Goal: Task Accomplishment & Management: Use online tool/utility

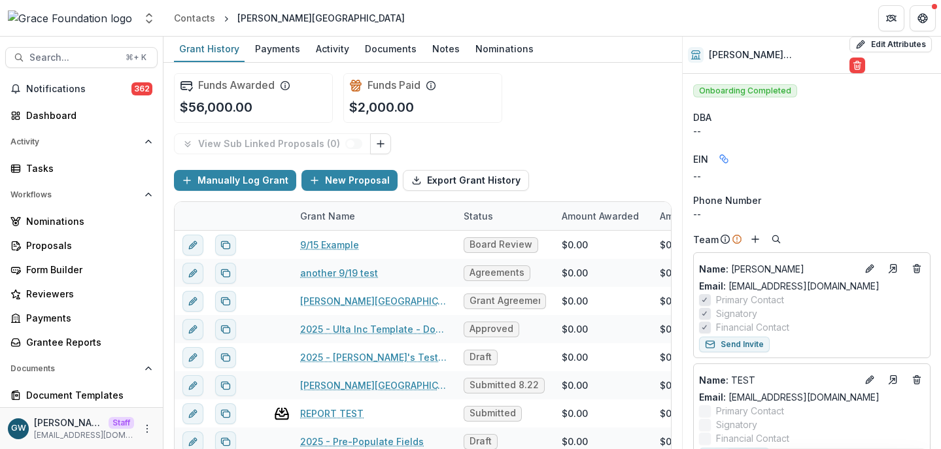
scroll to position [156, 0]
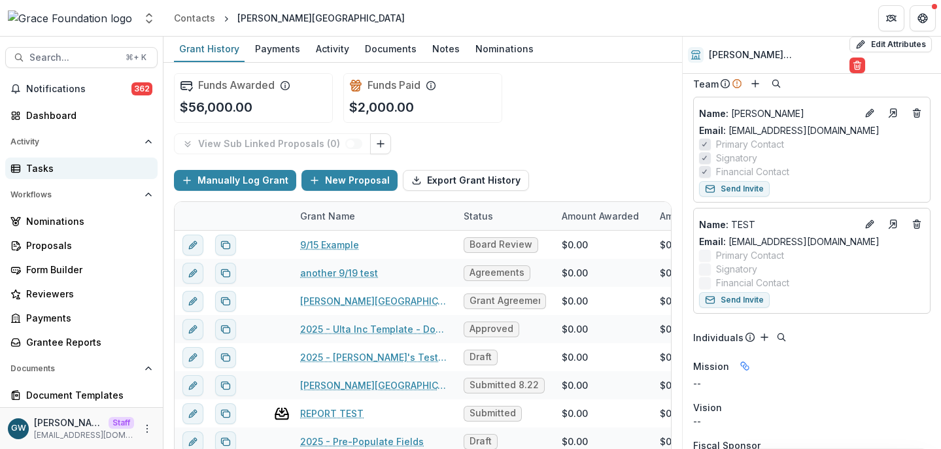
click at [40, 162] on div "Tasks" at bounding box center [86, 169] width 121 height 14
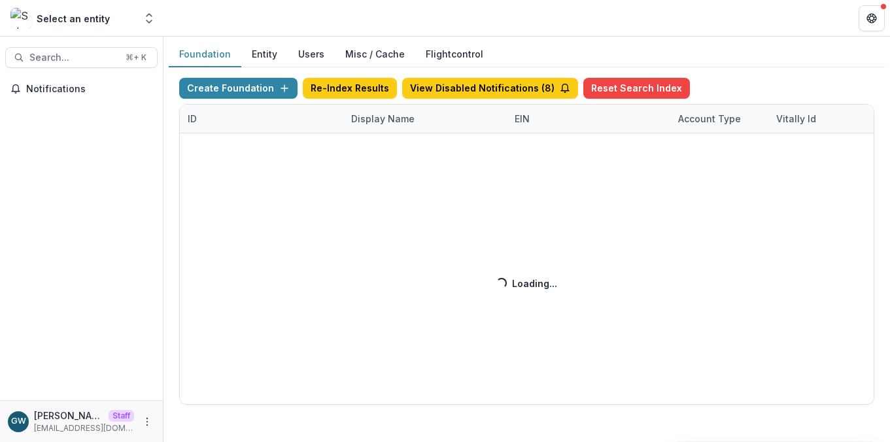
click at [393, 121] on div "Create Foundation Re-Index Results View Disabled Notifications ( 8 ) Reset Sear…" at bounding box center [526, 241] width 695 height 327
click at [388, 121] on div "Create Foundation Re-Index Results View Disabled Notifications ( 8 ) Reset Sear…" at bounding box center [526, 241] width 695 height 327
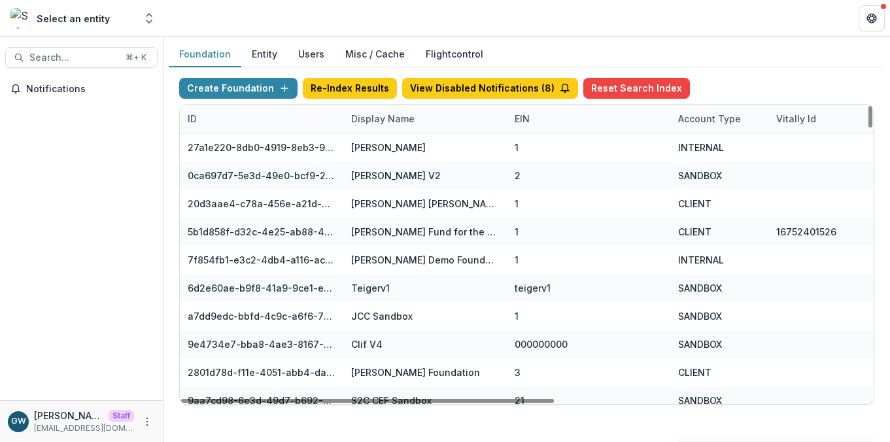
click at [389, 119] on div "Display Name" at bounding box center [382, 119] width 79 height 14
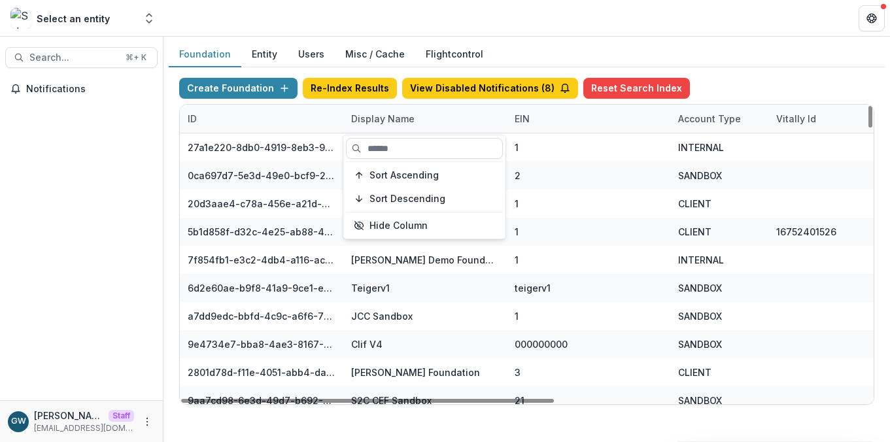
click at [392, 143] on input at bounding box center [424, 148] width 157 height 21
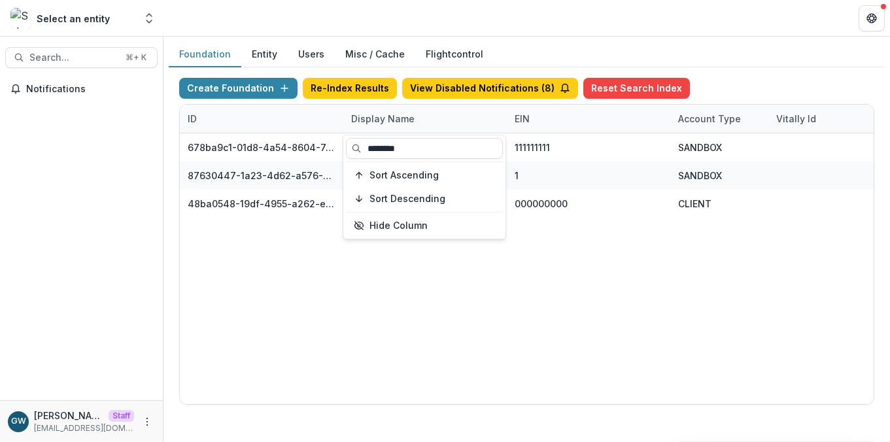
type input "********"
click at [746, 56] on div "Foundation Entity Users Misc / Cache Flightcontrol" at bounding box center [527, 55] width 716 height 26
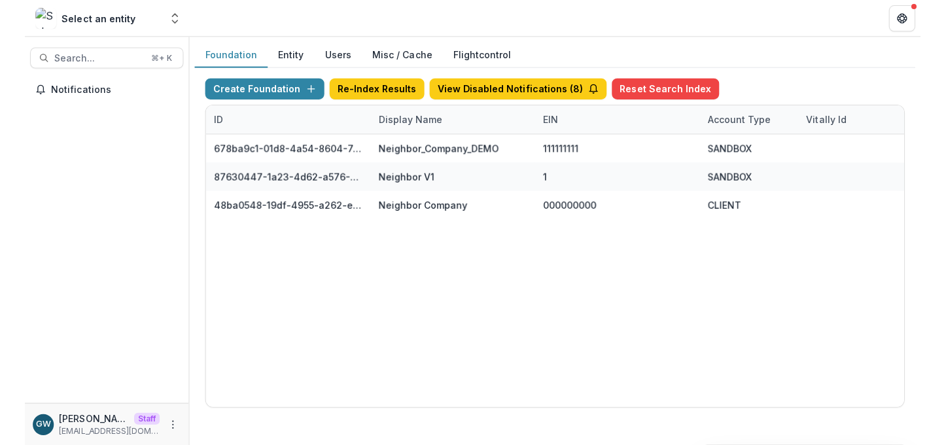
scroll to position [0, 582]
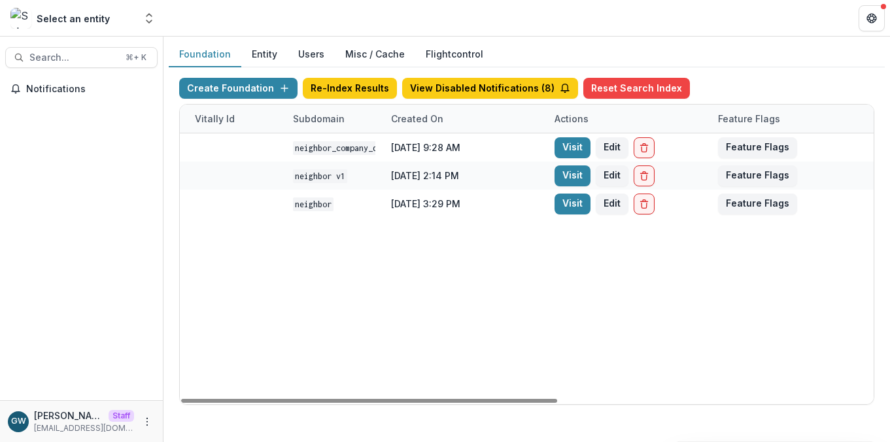
click at [573, 204] on link "Visit" at bounding box center [573, 204] width 36 height 21
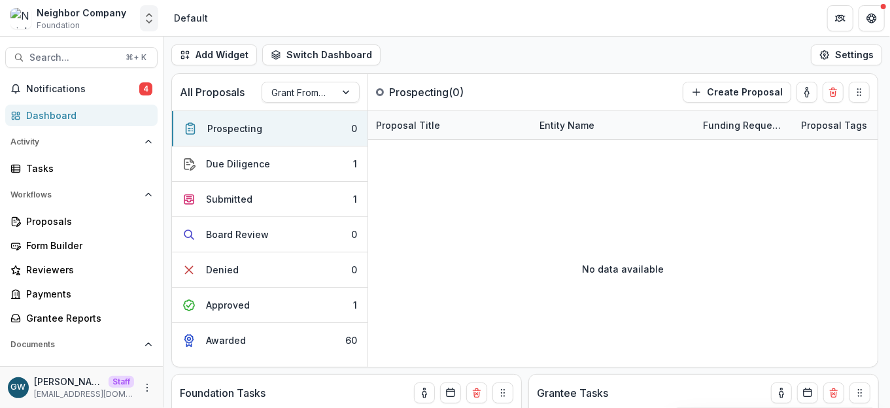
click at [148, 22] on polyline "Open entity switcher" at bounding box center [149, 21] width 5 height 3
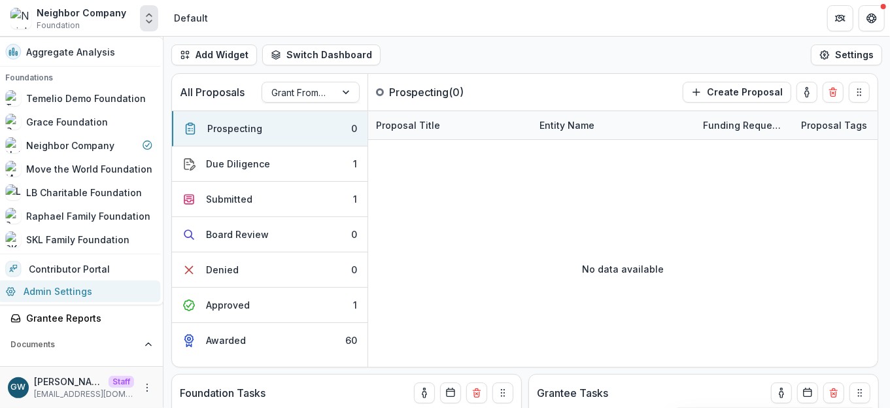
click at [60, 290] on link "Admin Settings" at bounding box center [78, 292] width 163 height 22
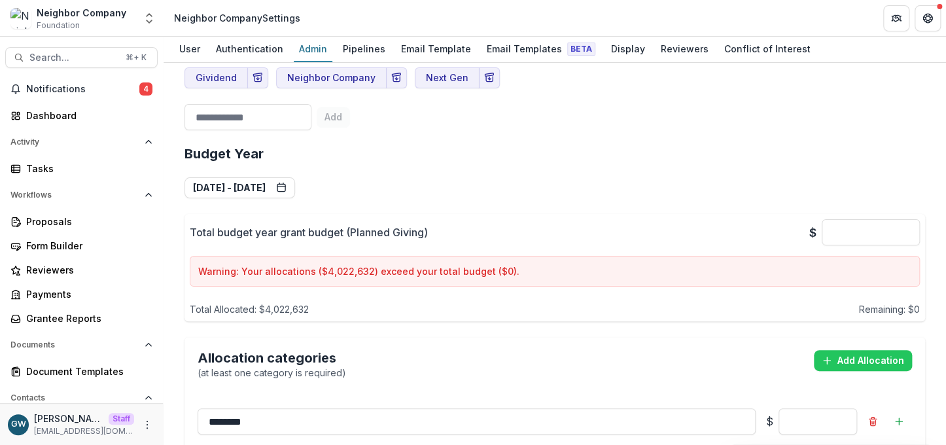
scroll to position [852, 0]
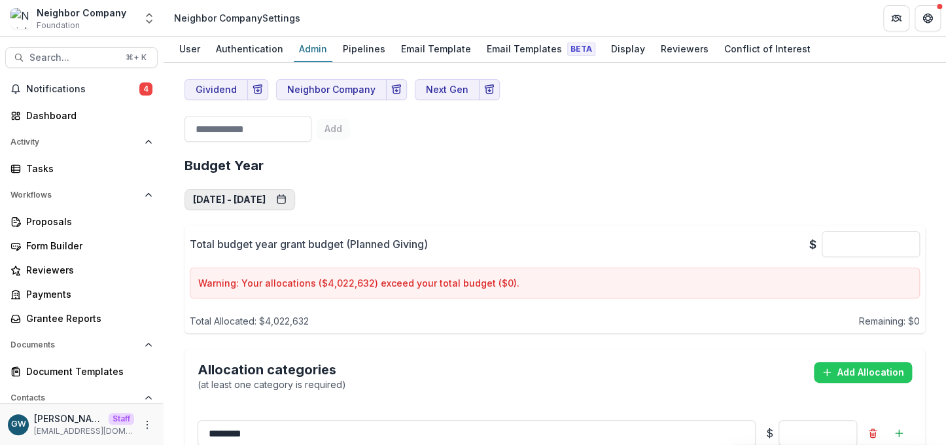
click at [295, 189] on button "Jan 1, 2025 - Dec 31, 2025" at bounding box center [239, 199] width 111 height 21
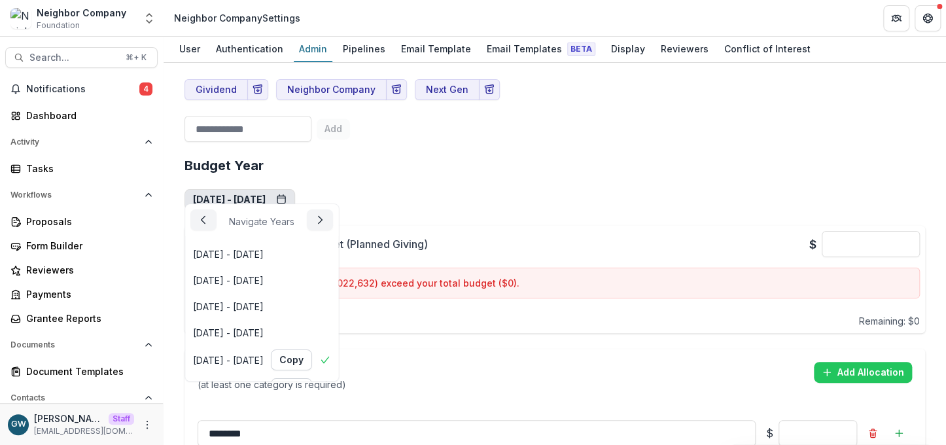
click at [518, 186] on div "**********" at bounding box center [554, 447] width 740 height 600
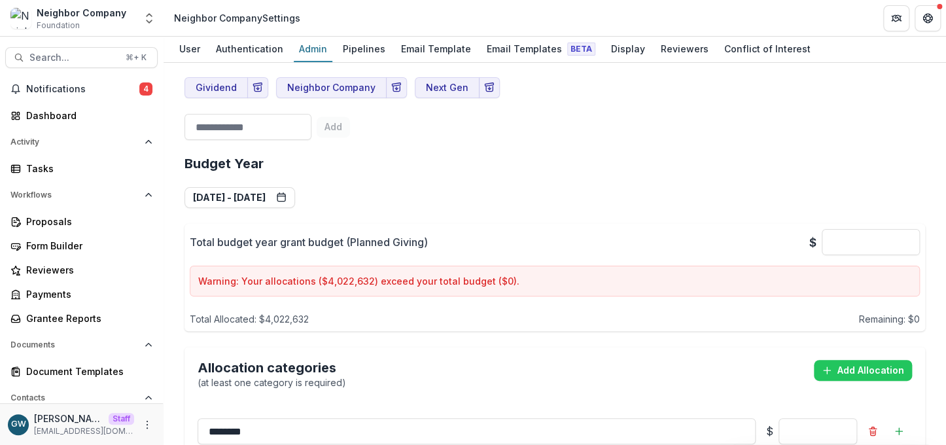
scroll to position [855, 0]
click at [283, 187] on button "Jan 1, 2025 - Dec 31, 2025" at bounding box center [239, 196] width 111 height 21
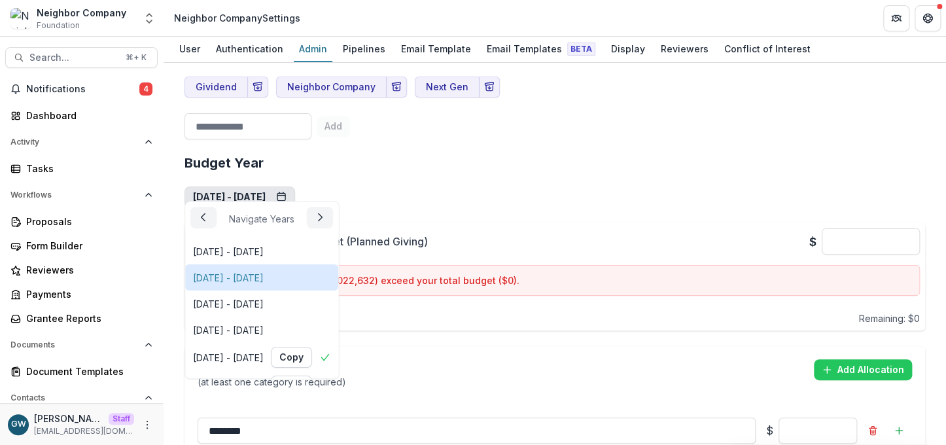
click at [264, 273] on div "Jan 1, 2021 - Dec 31, 2021" at bounding box center [228, 278] width 71 height 14
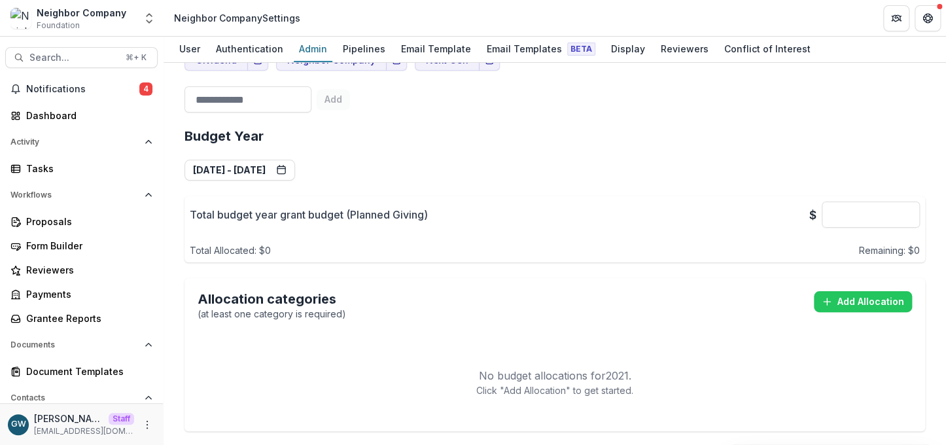
scroll to position [886, 0]
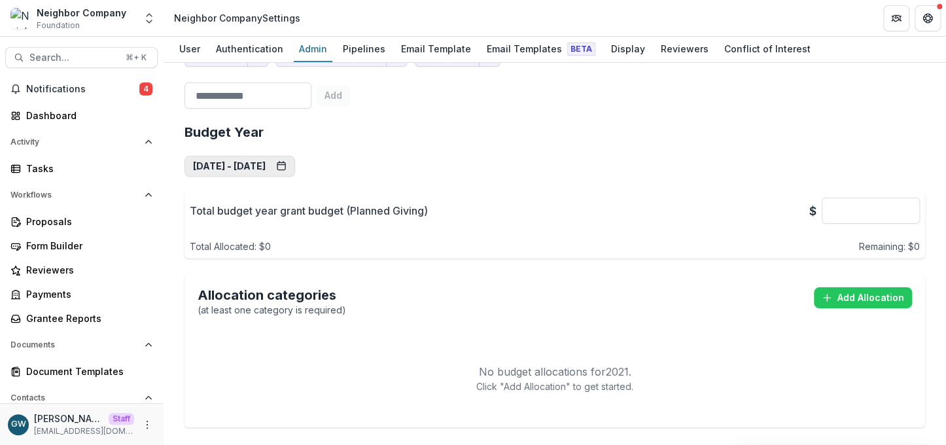
click at [295, 156] on button "Jan 1, 2021 - Dec 31, 2021" at bounding box center [239, 166] width 111 height 21
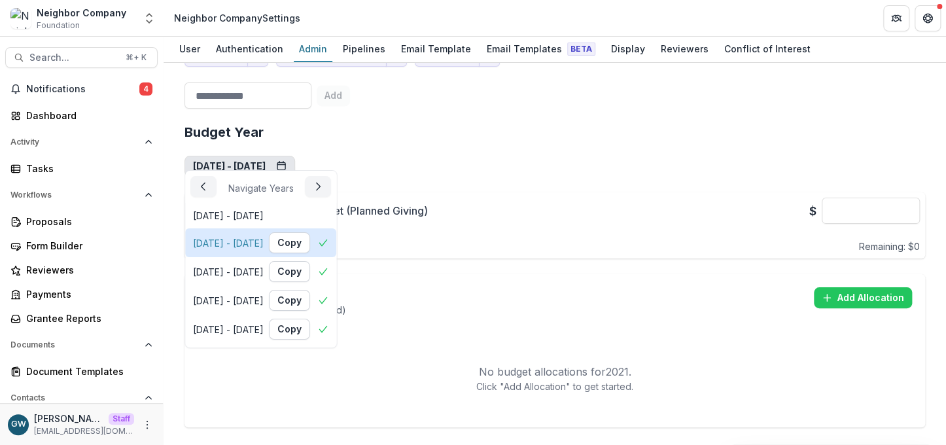
scroll to position [86, 0]
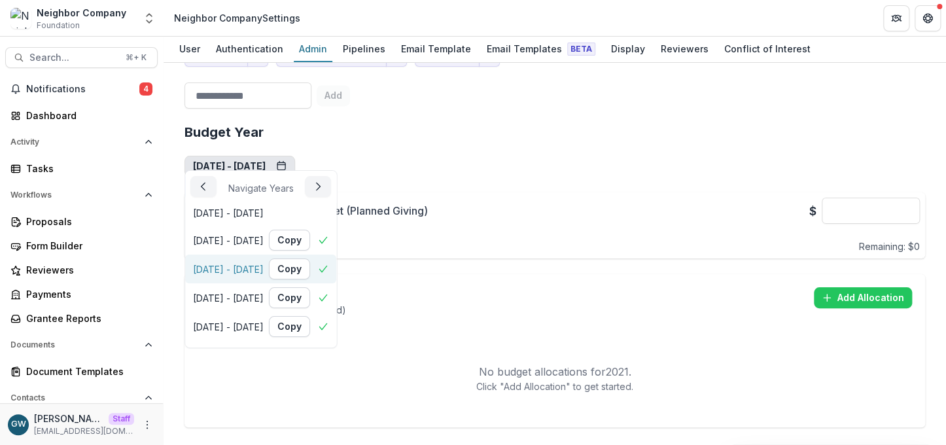
click at [264, 269] on div "Jan 1, 2025 - Dec 31, 2025" at bounding box center [228, 269] width 71 height 14
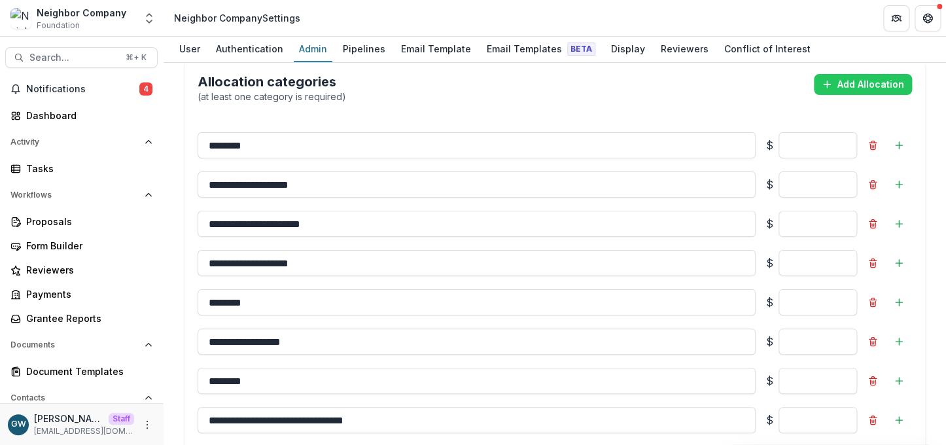
scroll to position [1138, 0]
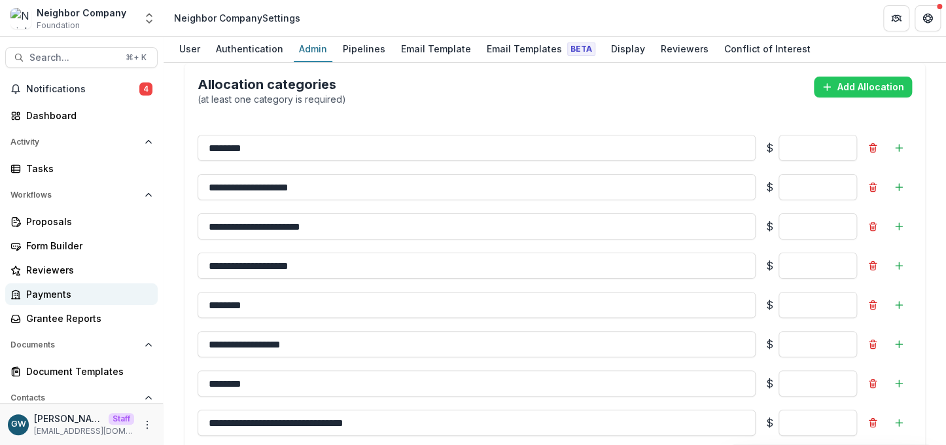
click at [53, 290] on div "Payments" at bounding box center [86, 294] width 121 height 14
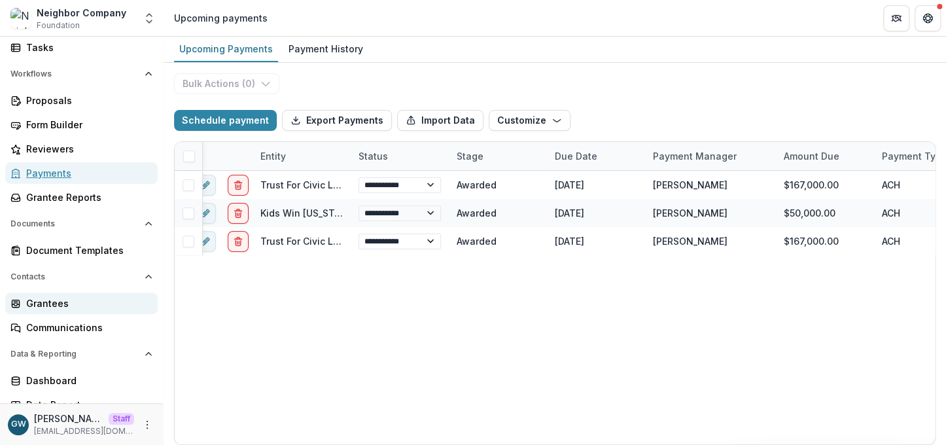
scroll to position [133, 0]
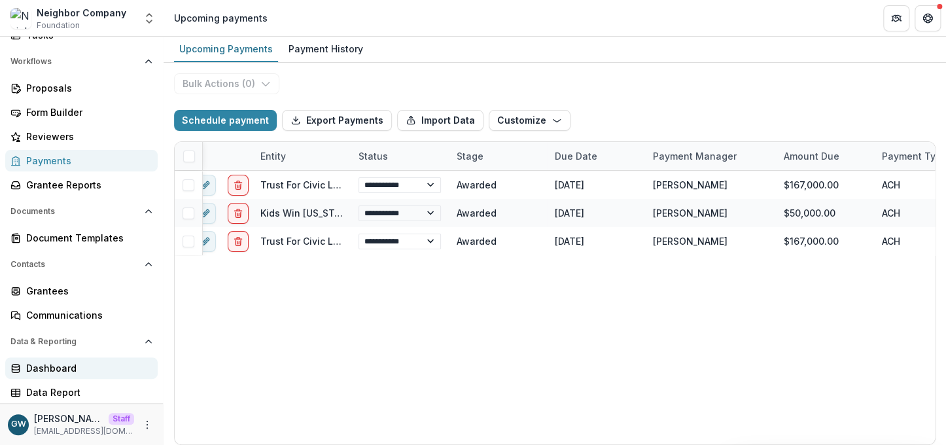
click at [51, 364] on div "Dashboard" at bounding box center [86, 368] width 121 height 14
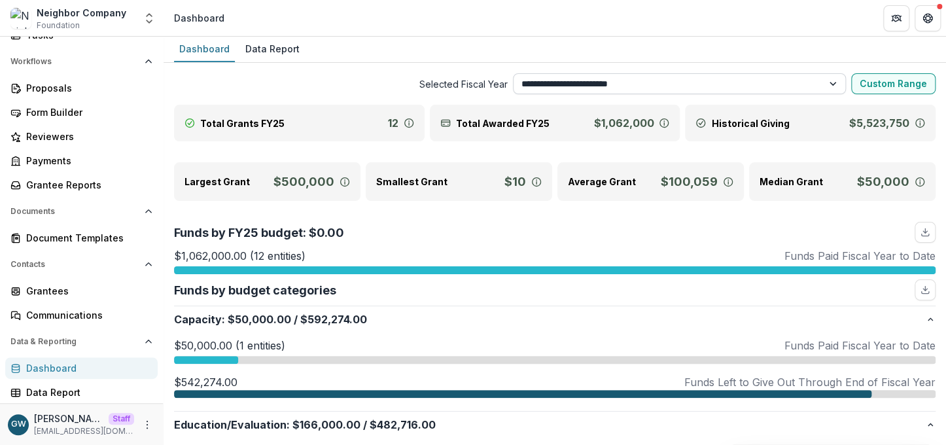
click at [657, 80] on select "**********" at bounding box center [680, 83] width 334 height 21
select select "**********"
click at [513, 73] on select "**********" at bounding box center [680, 83] width 334 height 21
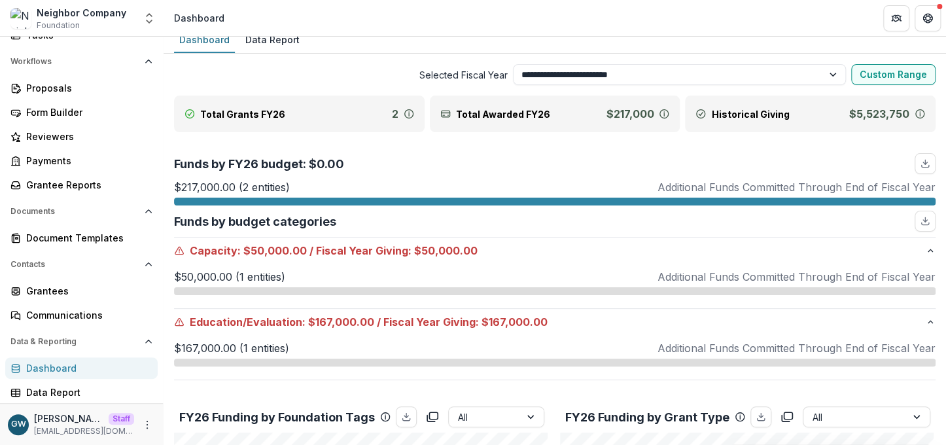
scroll to position [10, 0]
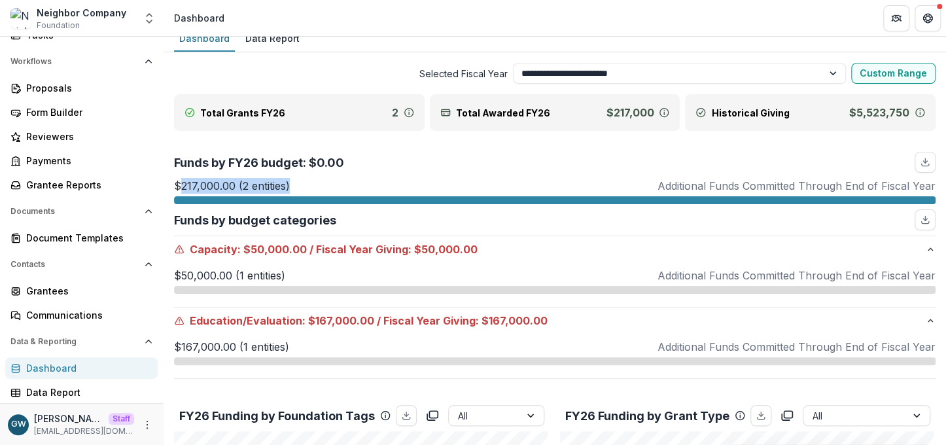
drag, startPoint x: 177, startPoint y: 185, endPoint x: 312, endPoint y: 183, distance: 134.8
click at [312, 183] on div "$217,000.00 (2 entities) Additional Funds Committed Through End of Fiscal Year" at bounding box center [554, 186] width 761 height 16
click at [330, 183] on div "$217,000.00 (2 entities) Additional Funds Committed Through End of Fiscal Year" at bounding box center [554, 186] width 761 height 16
click at [214, 288] on div at bounding box center [554, 290] width 761 height 8
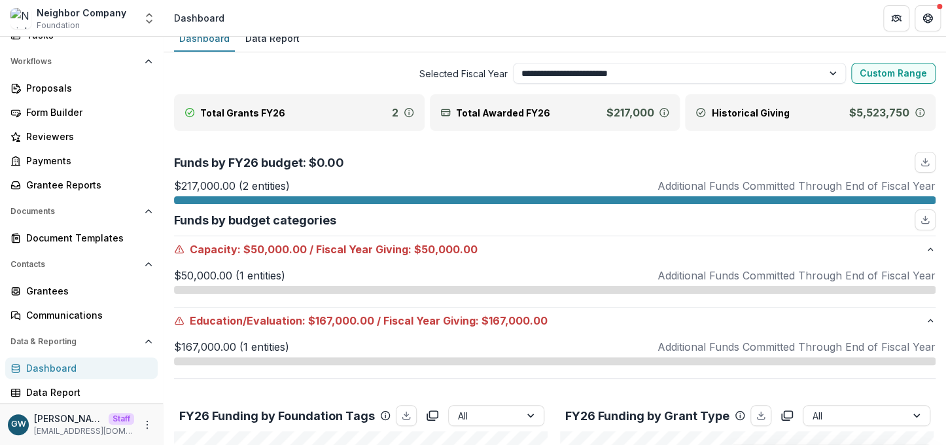
click at [577, 210] on div "Funds by budget categories" at bounding box center [554, 219] width 761 height 21
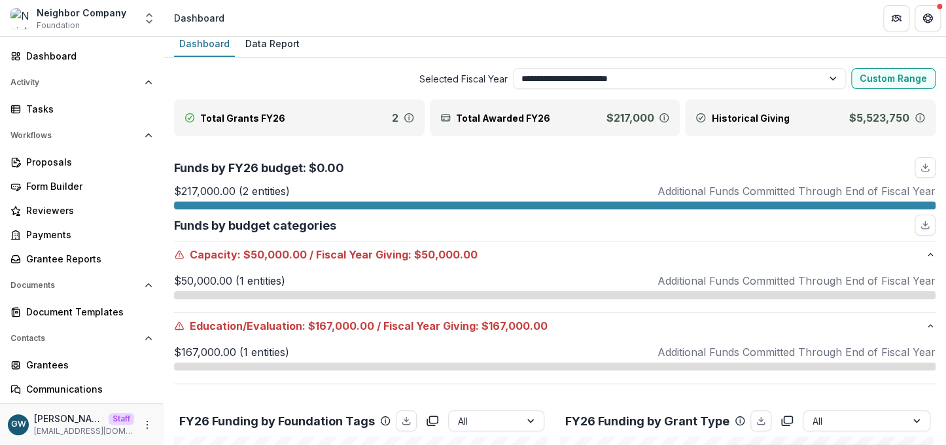
scroll to position [0, 0]
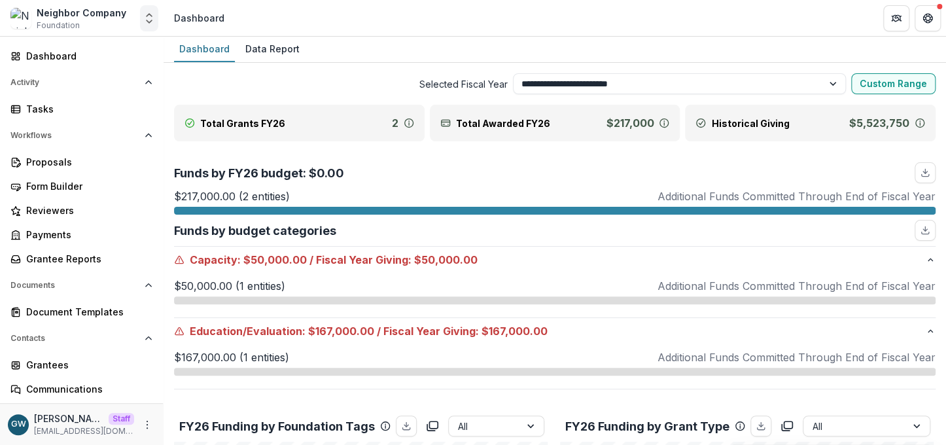
click at [145, 20] on icon "Open entity switcher" at bounding box center [149, 18] width 13 height 13
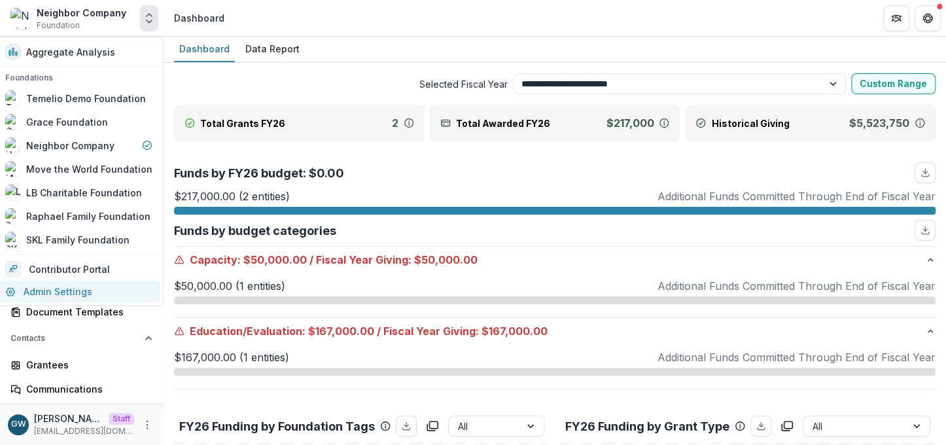
click at [55, 292] on link "Admin Settings" at bounding box center [78, 292] width 163 height 22
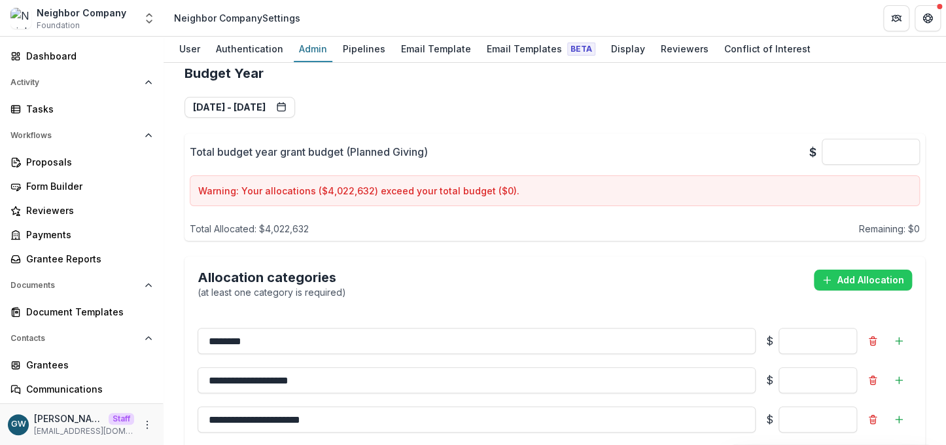
scroll to position [930, 0]
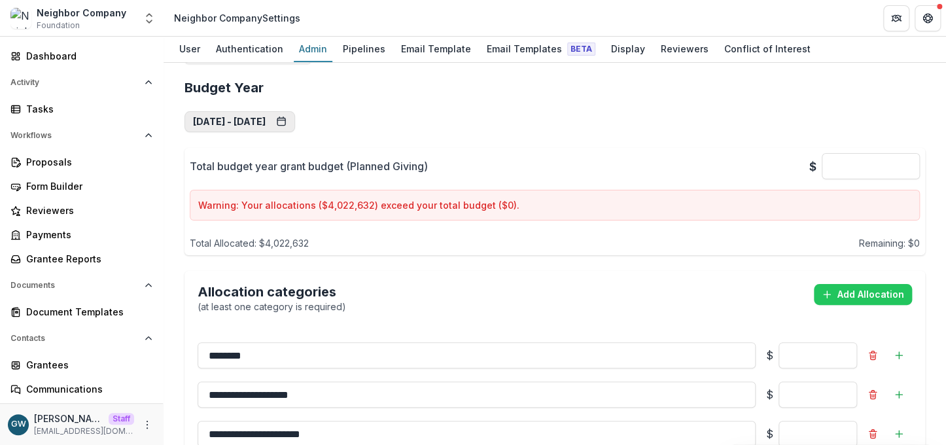
click at [295, 111] on button "Jan 1, 2025 - Dec 31, 2025" at bounding box center [239, 121] width 111 height 21
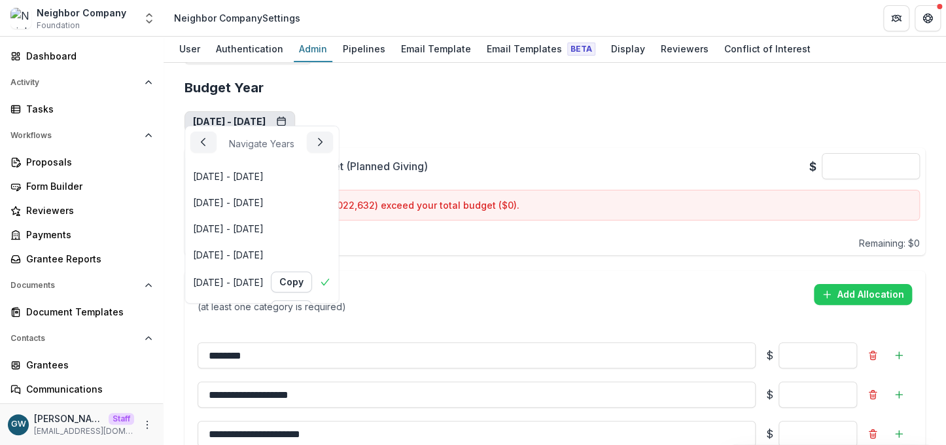
click at [469, 110] on div "**********" at bounding box center [554, 369] width 740 height 600
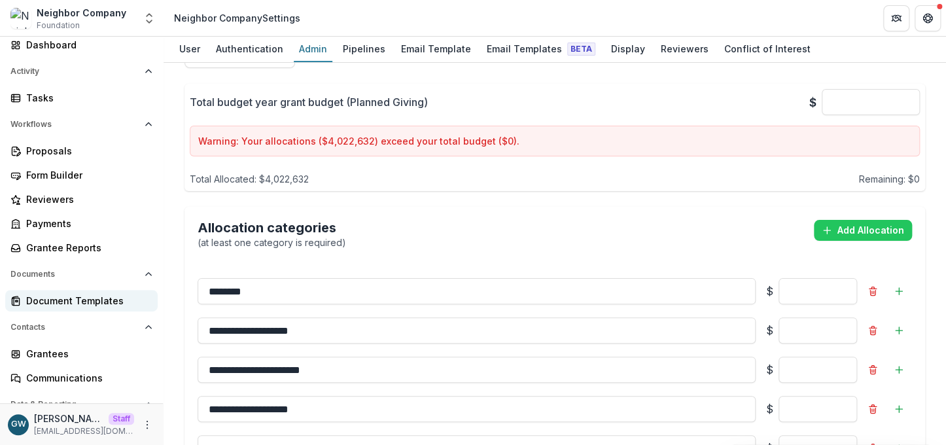
scroll to position [133, 0]
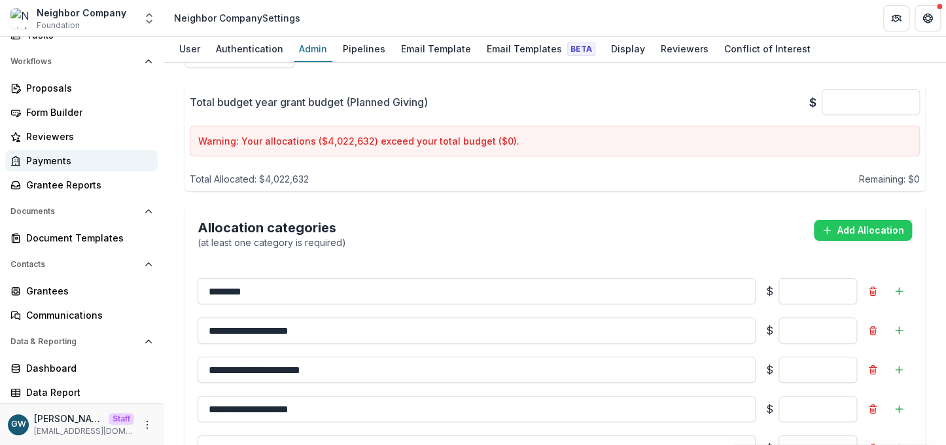
click at [60, 154] on div "Payments" at bounding box center [86, 161] width 121 height 14
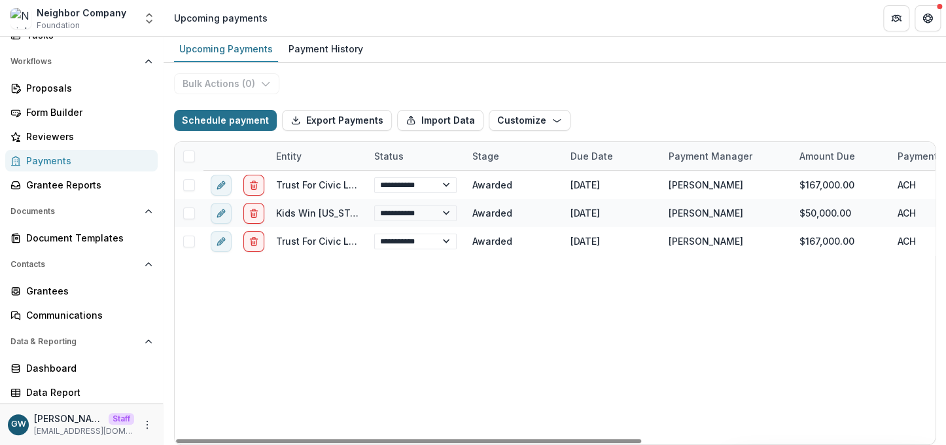
click at [226, 123] on button "Schedule payment" at bounding box center [225, 120] width 103 height 21
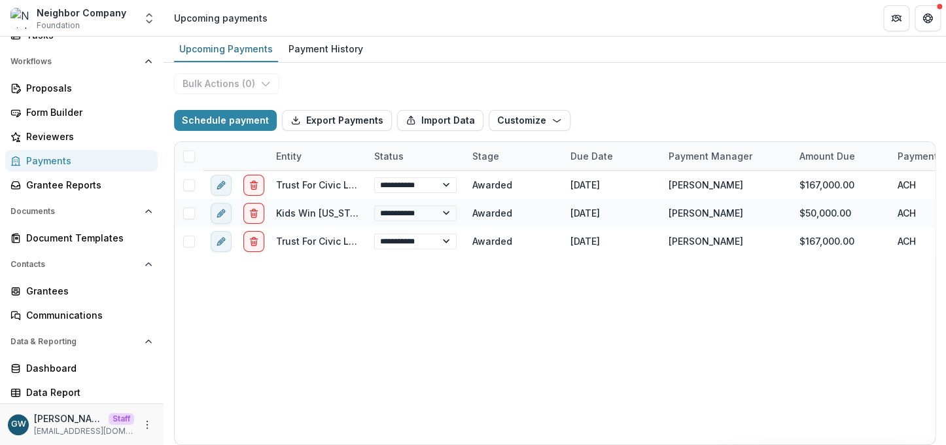
scroll to position [374, 0]
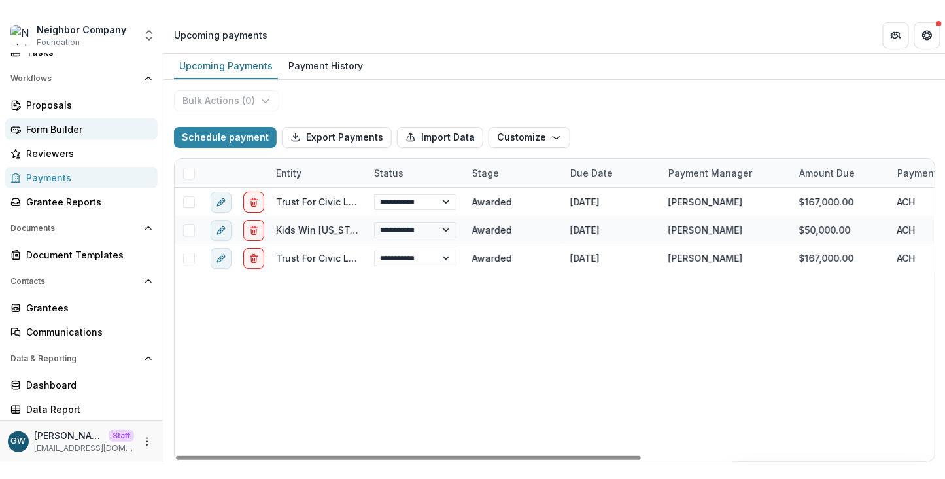
scroll to position [0, 0]
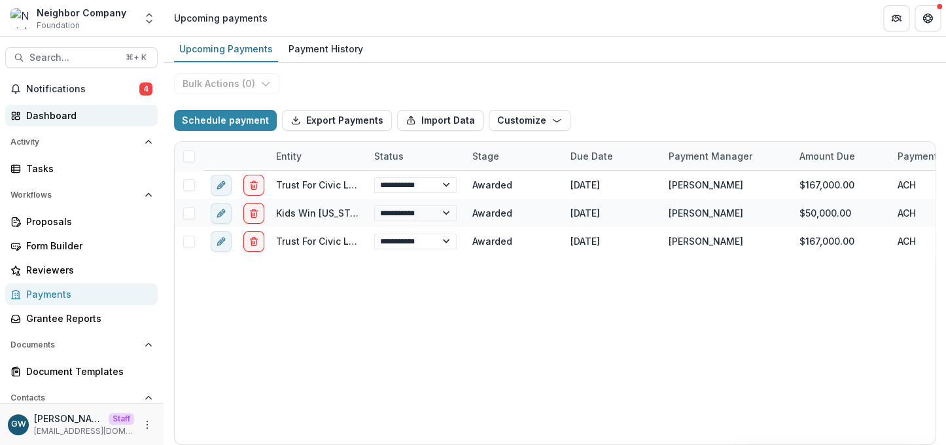
click at [62, 117] on div "Dashboard" at bounding box center [86, 116] width 121 height 14
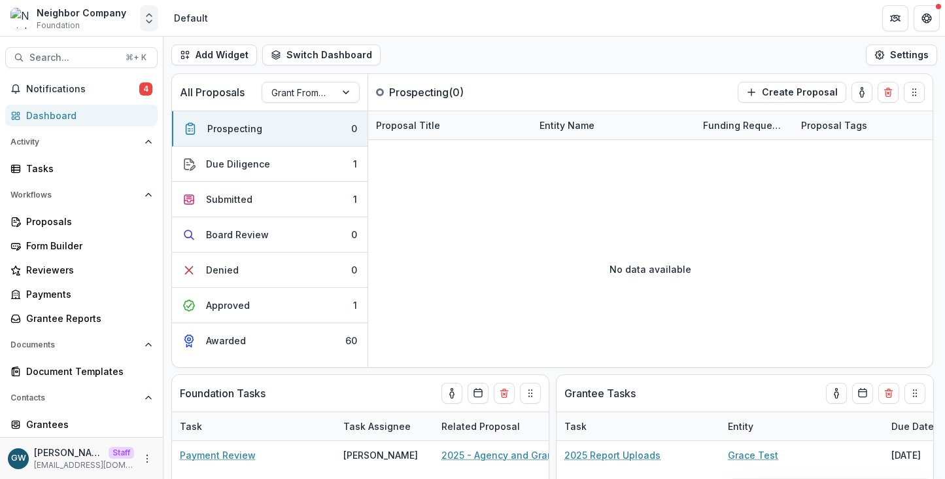
click at [155, 12] on icon "Open entity switcher" at bounding box center [149, 18] width 13 height 13
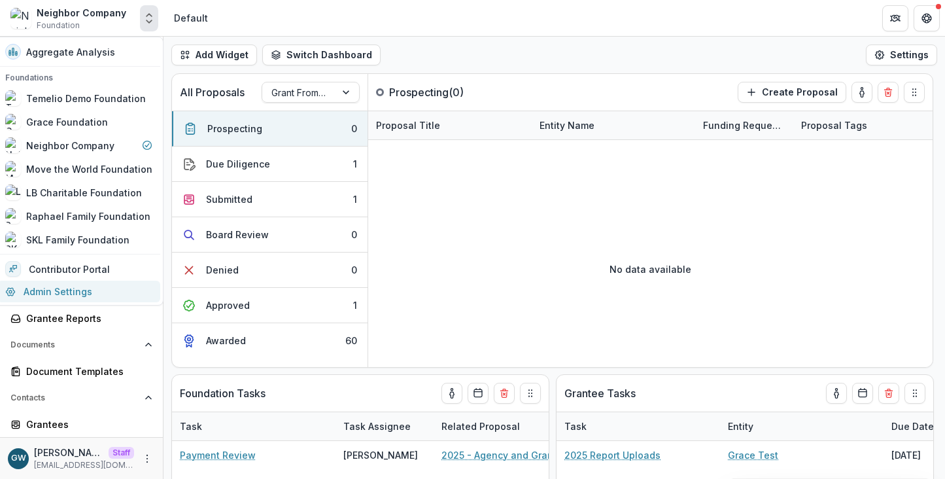
click at [50, 288] on link "Admin Settings" at bounding box center [78, 292] width 163 height 22
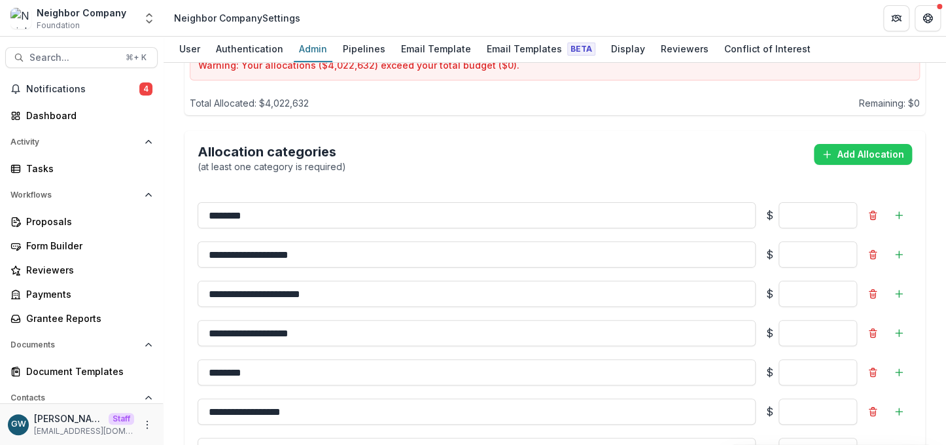
scroll to position [1096, 0]
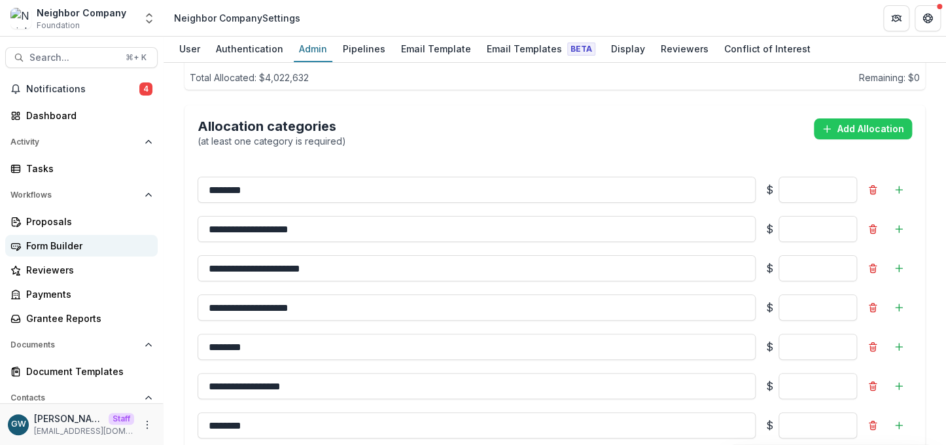
click at [60, 247] on div "Form Builder" at bounding box center [86, 246] width 121 height 14
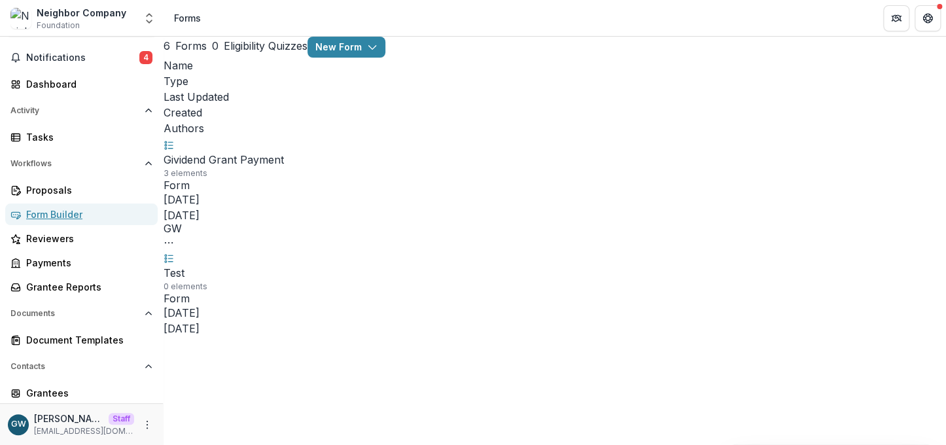
scroll to position [126, 0]
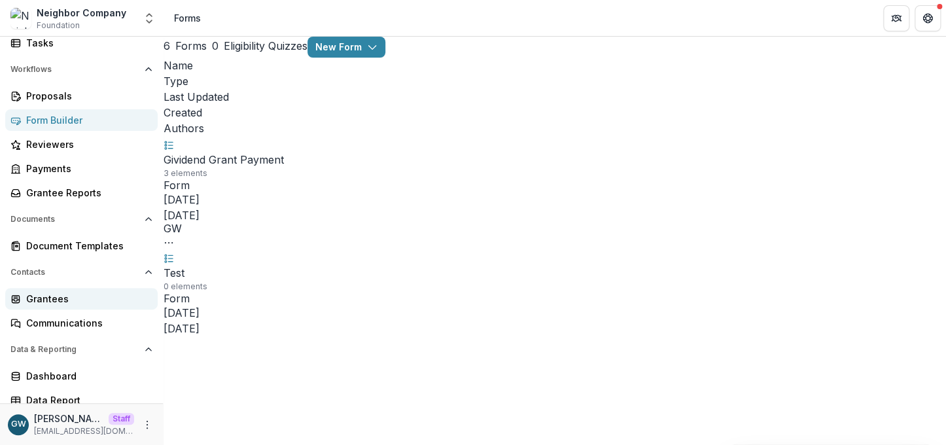
click at [65, 300] on div "Grantees" at bounding box center [86, 299] width 121 height 14
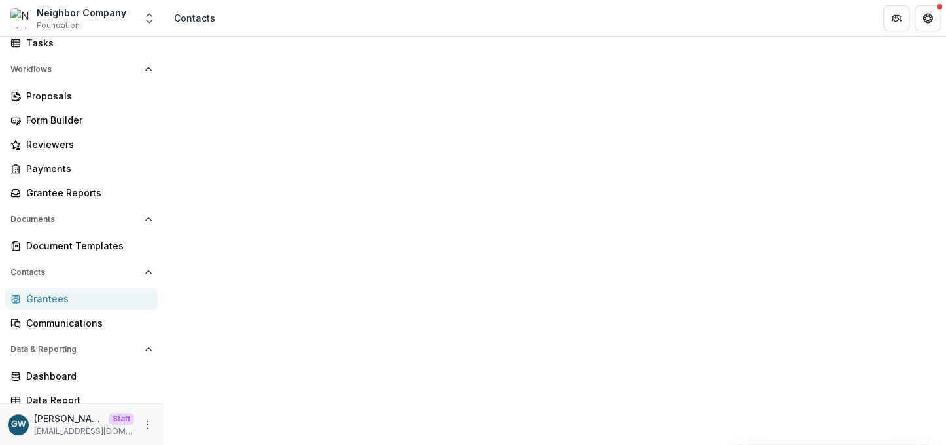
click at [52, 97] on div "Proposals" at bounding box center [86, 96] width 121 height 14
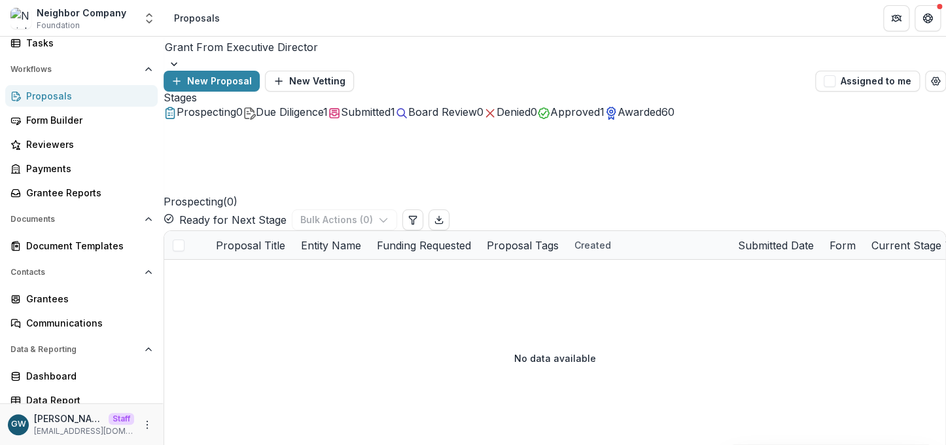
click at [391, 112] on span "Submitted" at bounding box center [366, 111] width 50 height 13
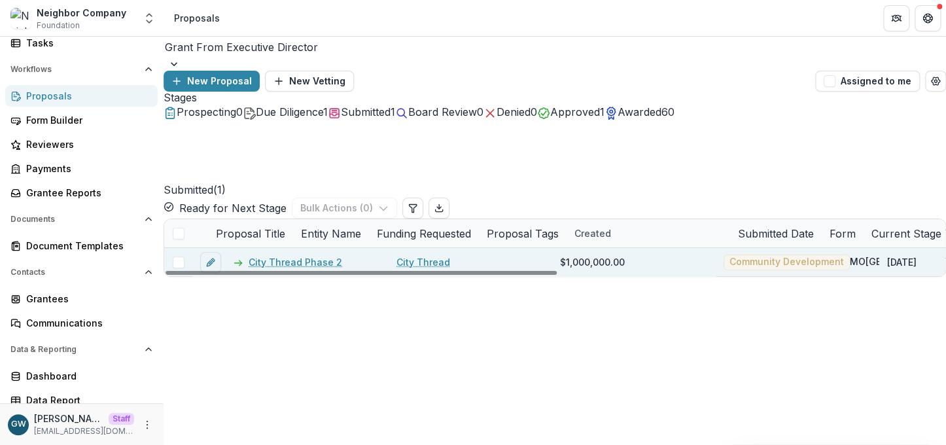
click at [309, 255] on link "City Thread Phase 2" at bounding box center [296, 262] width 94 height 14
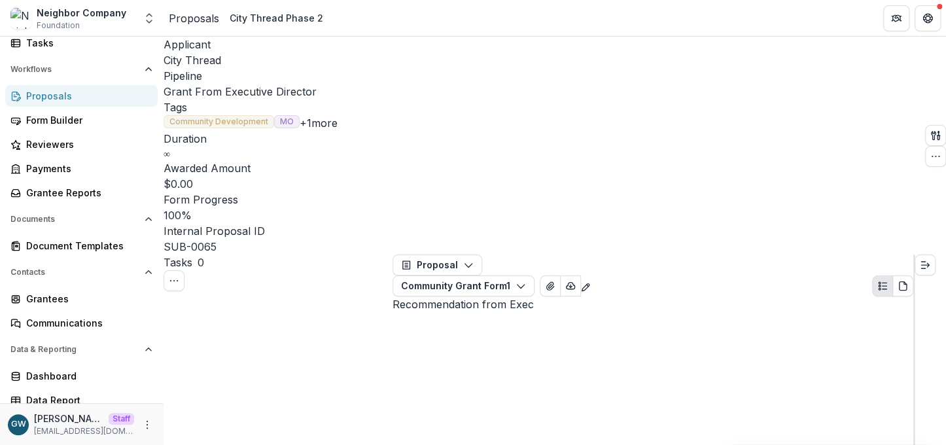
select select "**********"
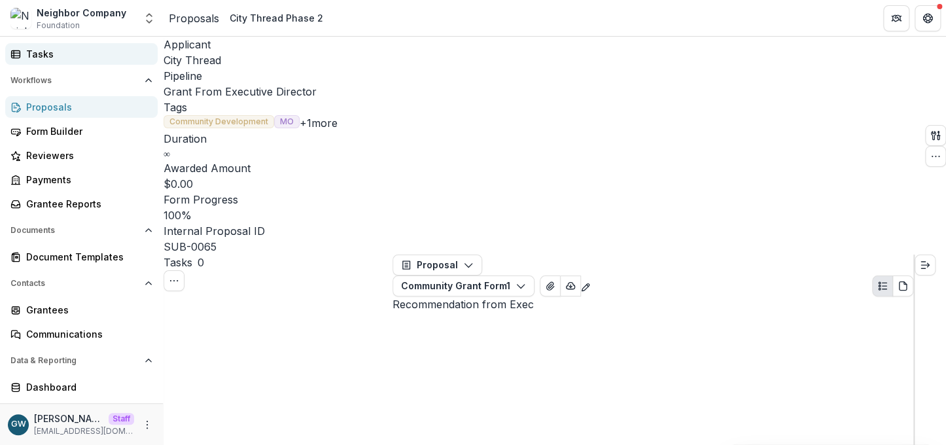
scroll to position [105, 0]
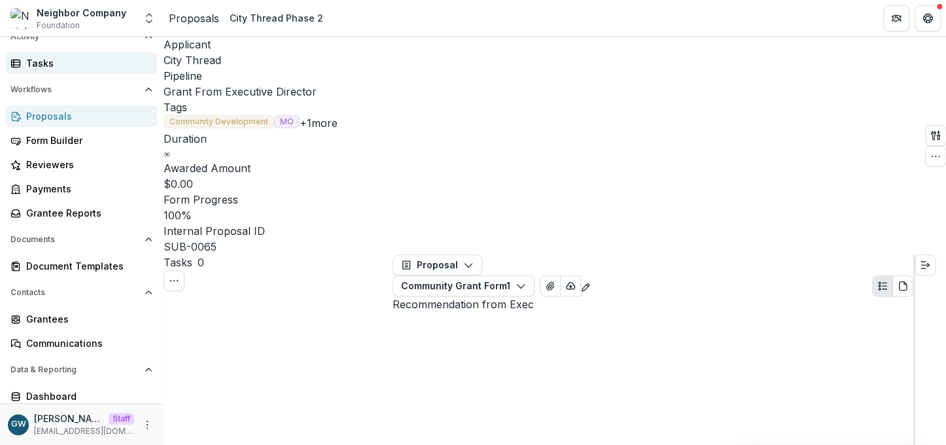
click at [73, 60] on div "Tasks" at bounding box center [86, 63] width 121 height 14
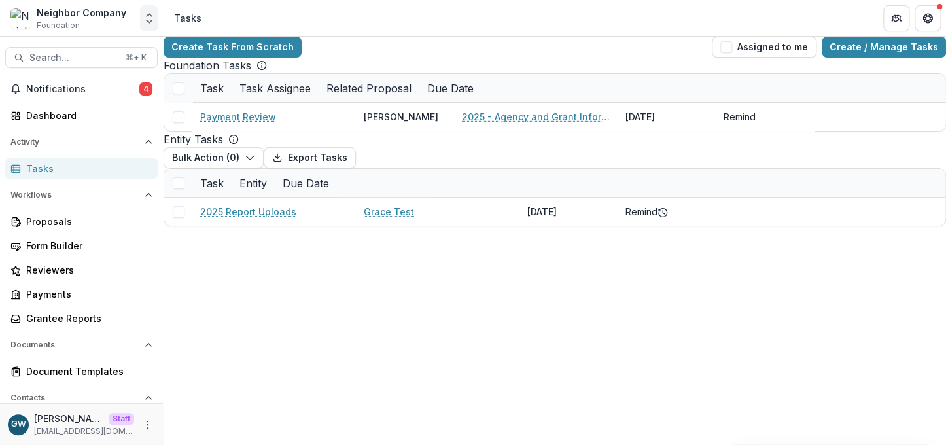
click at [148, 12] on icon "Open entity switcher" at bounding box center [149, 18] width 13 height 13
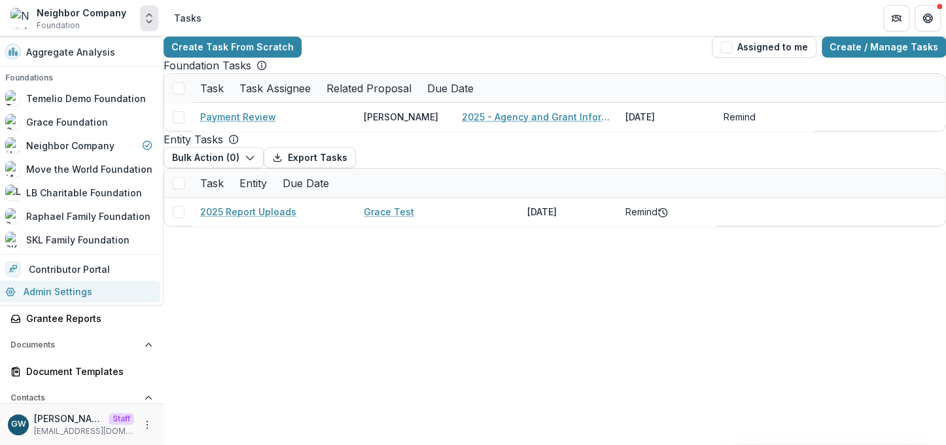
click at [59, 294] on link "Admin Settings" at bounding box center [78, 292] width 163 height 22
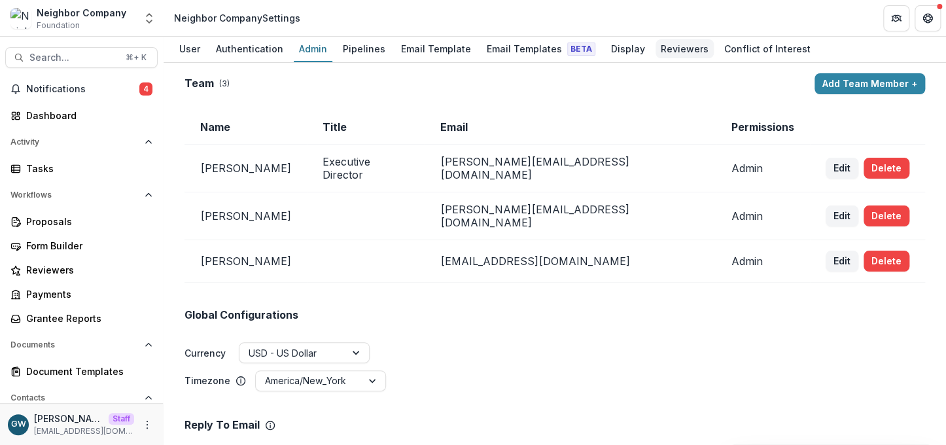
click at [659, 52] on div "Reviewers" at bounding box center [684, 48] width 58 height 19
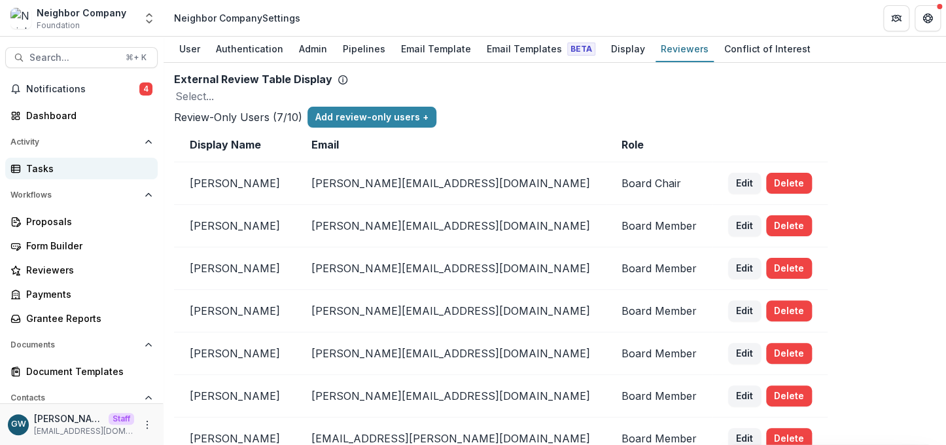
click at [54, 173] on div "Tasks" at bounding box center [86, 169] width 121 height 14
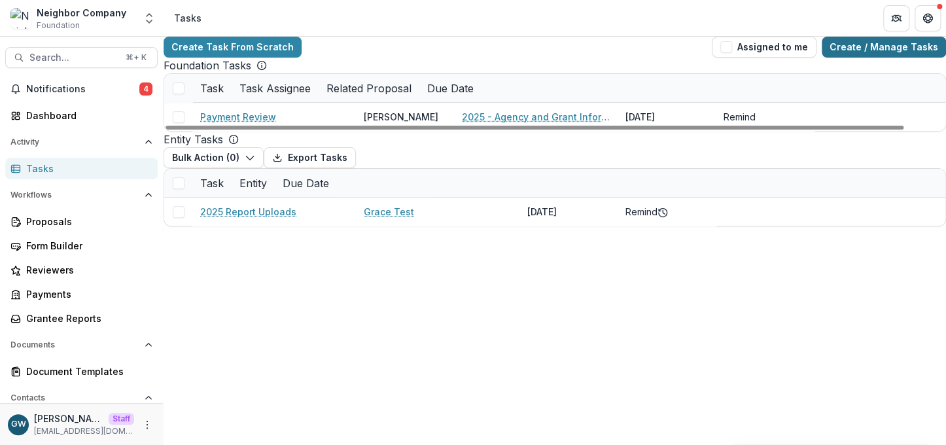
click at [875, 55] on link "Create / Manage Tasks" at bounding box center [884, 47] width 124 height 21
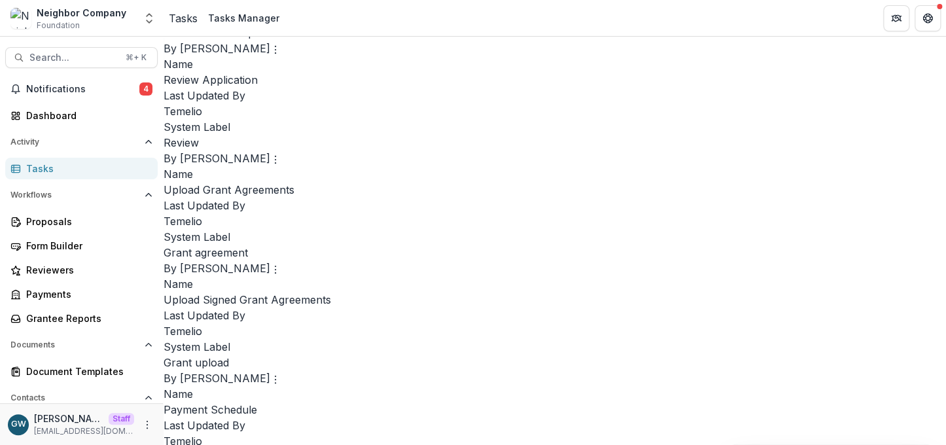
scroll to position [809, 0]
click at [77, 228] on link "Proposals" at bounding box center [81, 222] width 152 height 22
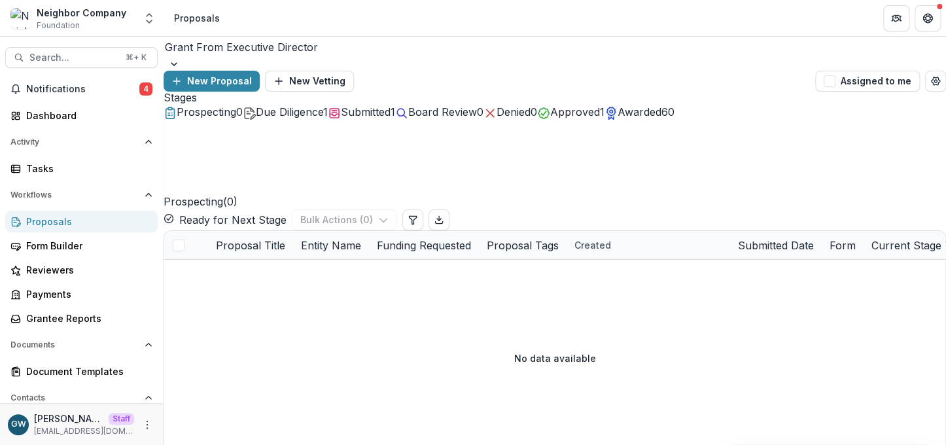
click at [391, 118] on span "Submitted" at bounding box center [366, 111] width 50 height 13
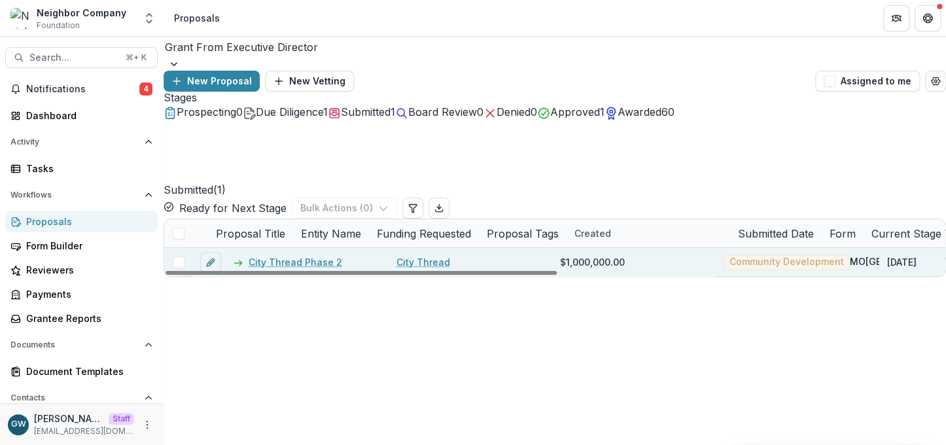
click at [184, 256] on span at bounding box center [179, 262] width 12 height 12
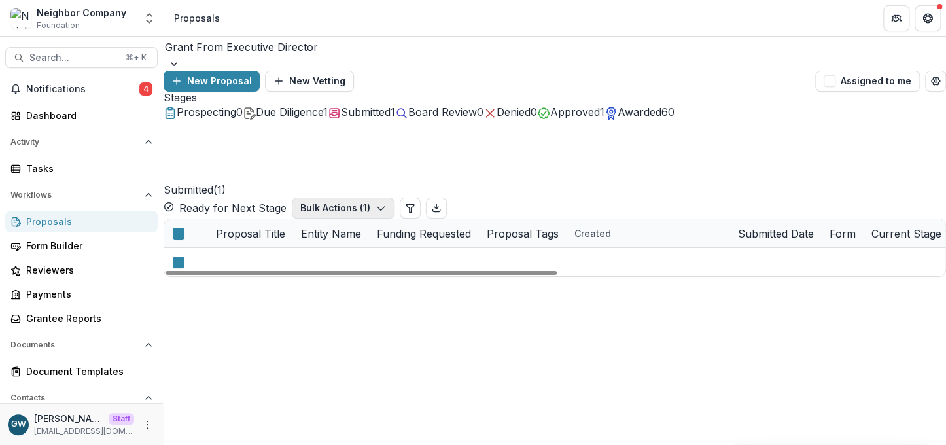
click at [394, 198] on button "Bulk Actions ( 1 )" at bounding box center [343, 208] width 103 height 21
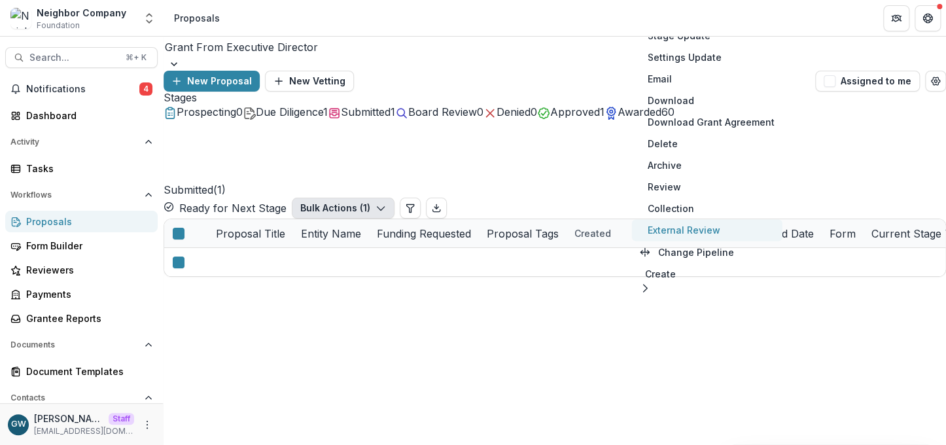
click at [685, 239] on button "External Review" at bounding box center [707, 230] width 150 height 22
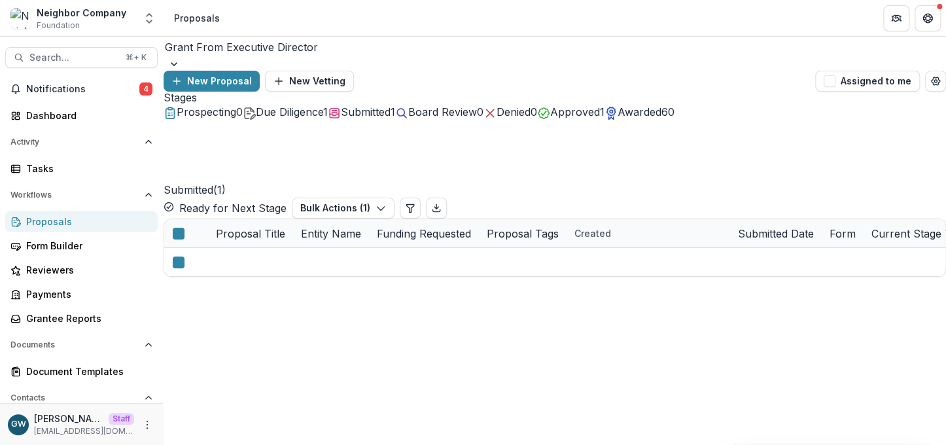
scroll to position [411, 0]
click at [152, 22] on icon "Open entity switcher" at bounding box center [149, 18] width 13 height 13
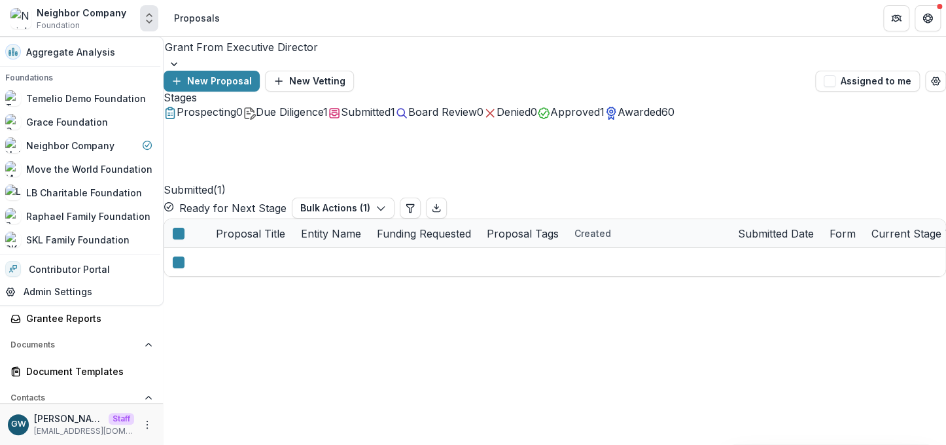
click at [584, 71] on div "New Proposal New Vetting" at bounding box center [487, 81] width 646 height 21
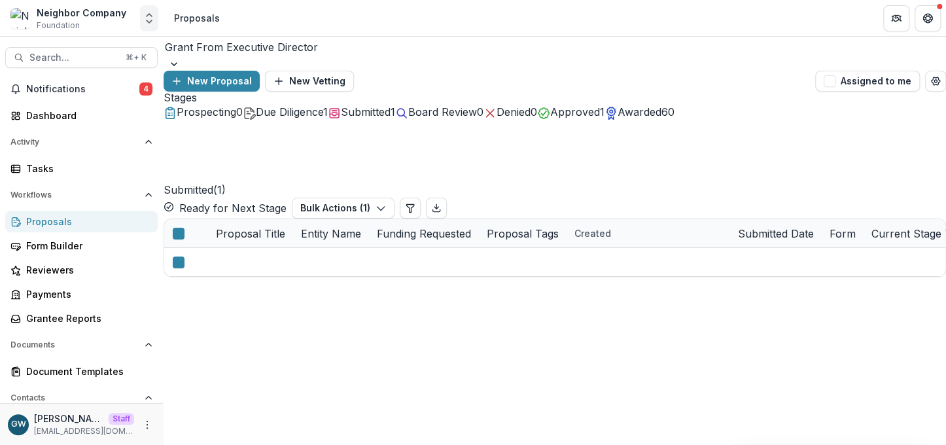
click at [147, 23] on icon "Open entity switcher" at bounding box center [149, 18] width 13 height 13
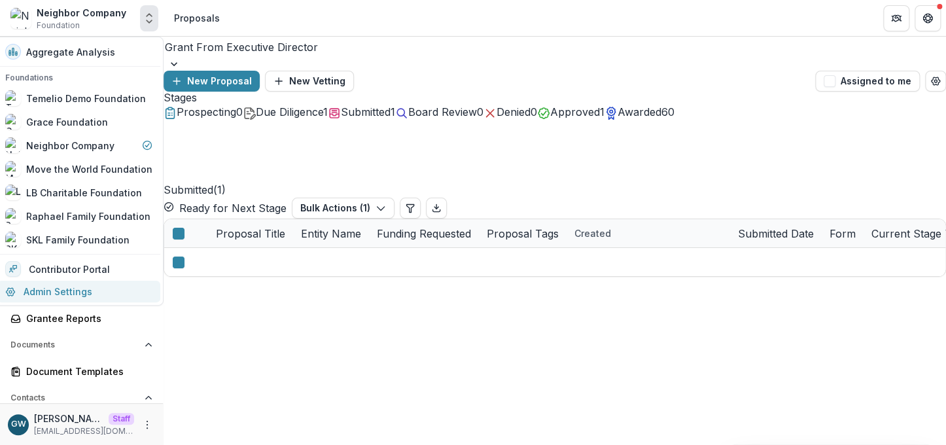
click at [80, 294] on link "Admin Settings" at bounding box center [78, 292] width 163 height 22
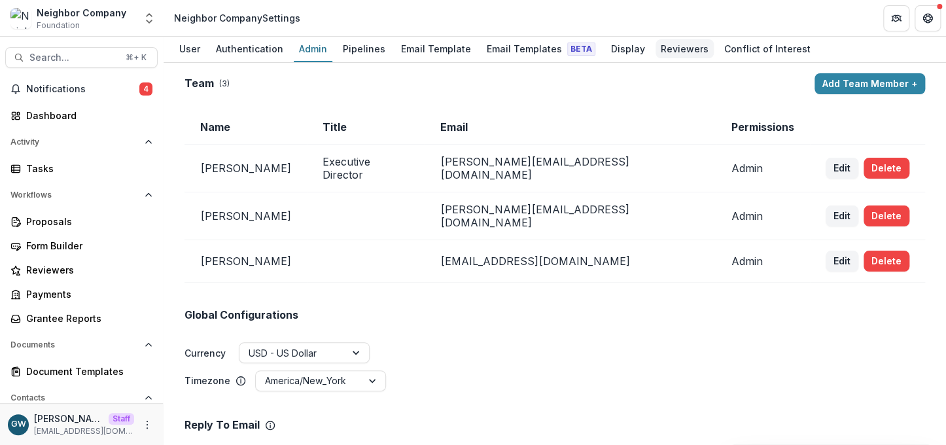
click at [661, 46] on div "Reviewers" at bounding box center [684, 48] width 58 height 19
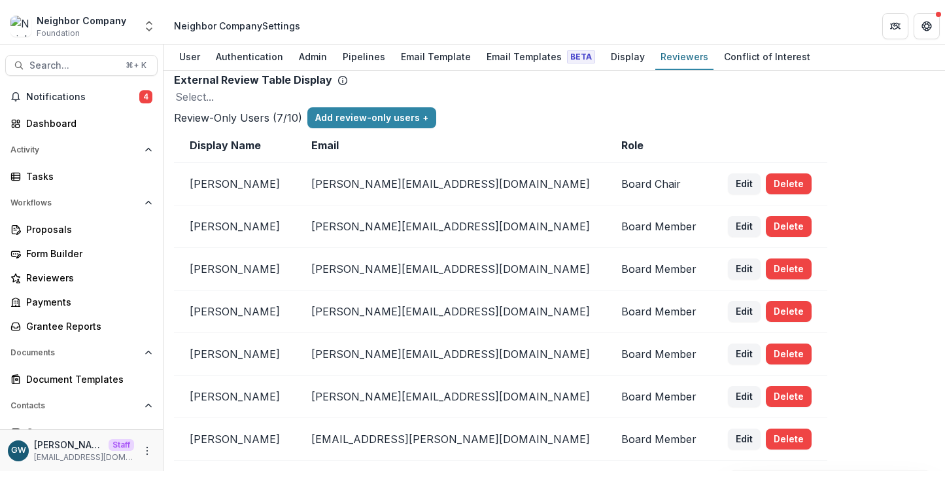
scroll to position [41, 0]
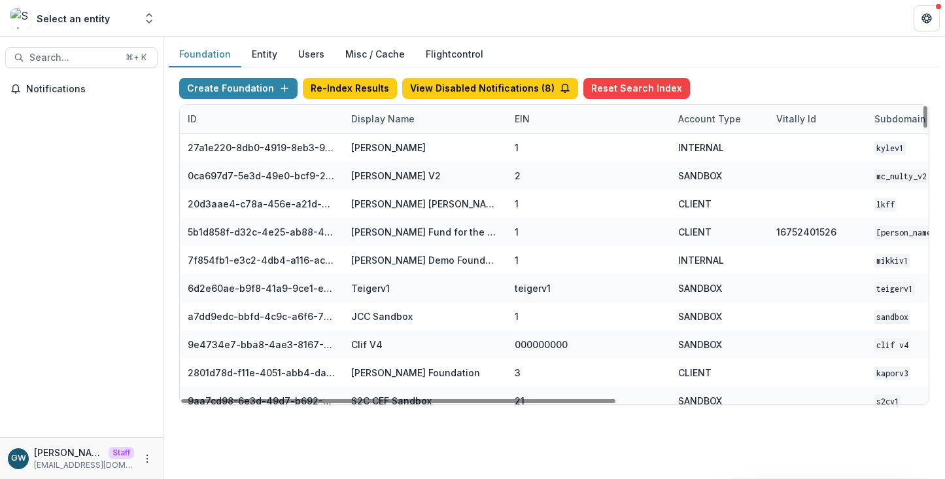
click at [378, 113] on div "Display Name" at bounding box center [382, 119] width 79 height 14
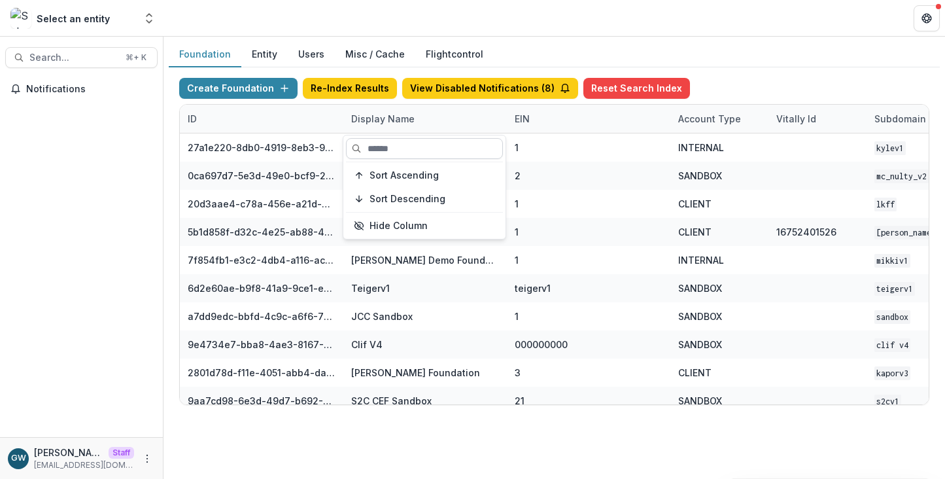
click at [378, 145] on input at bounding box center [424, 148] width 157 height 21
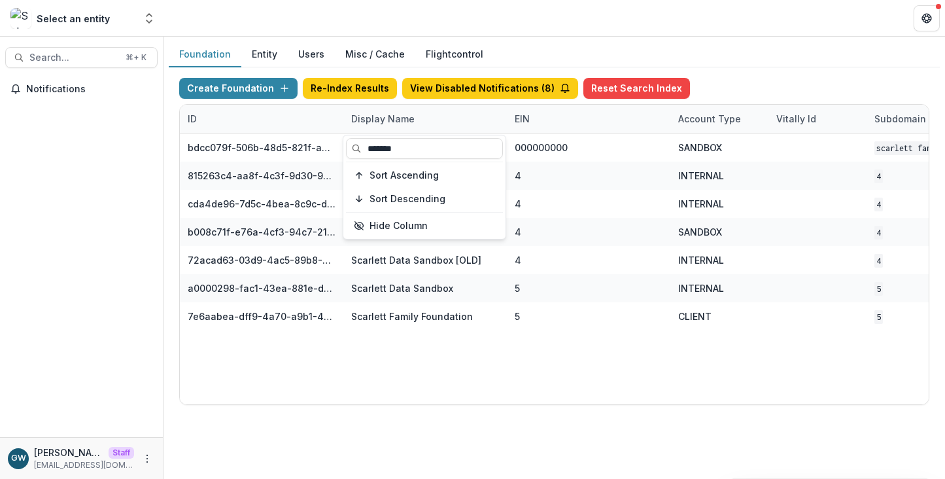
type input "*******"
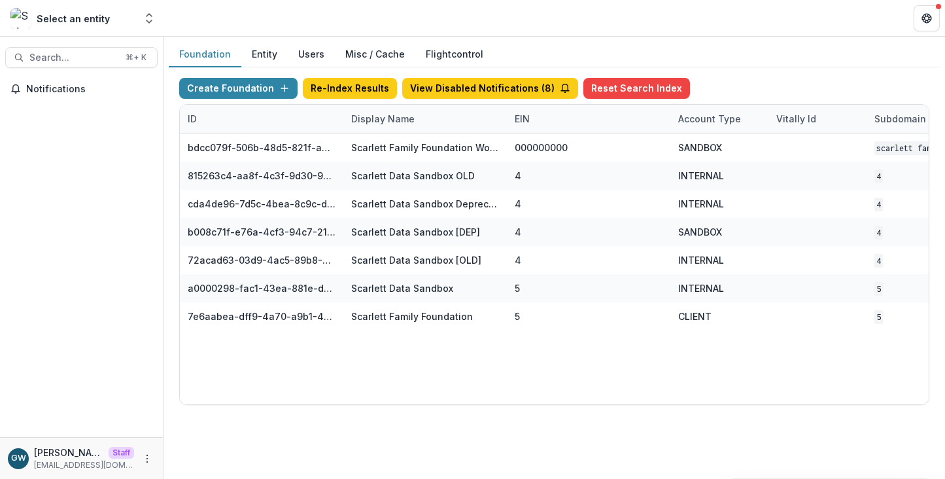
click at [746, 65] on div "Foundation Entity Users Misc / Cache Flightcontrol" at bounding box center [554, 55] width 771 height 26
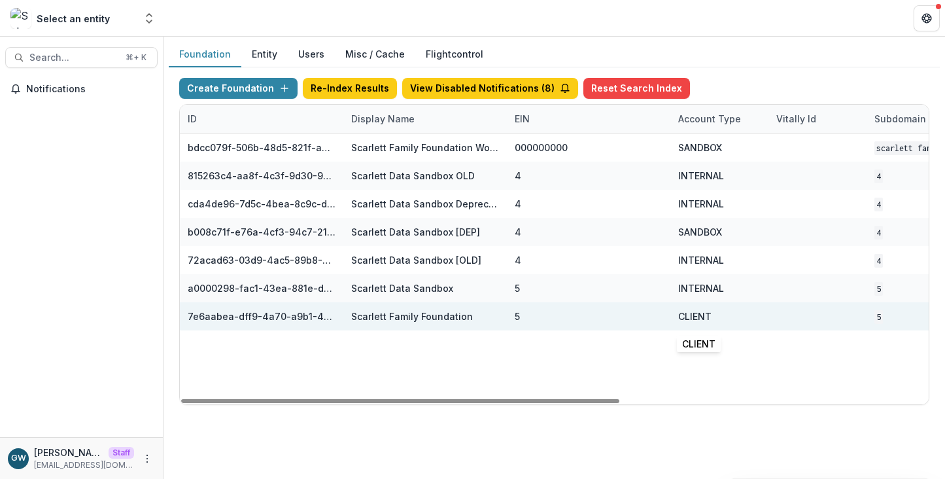
scroll to position [0, 527]
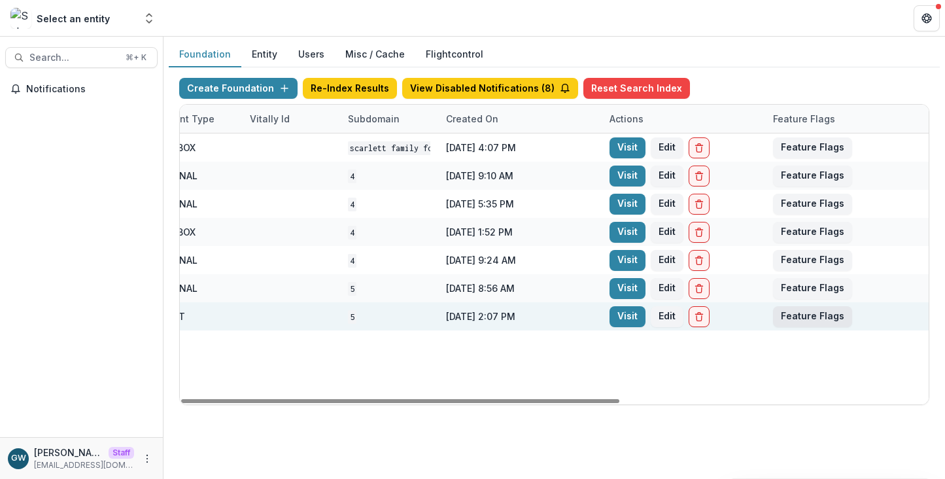
click at [803, 311] on button "Feature Flags" at bounding box center [812, 316] width 79 height 21
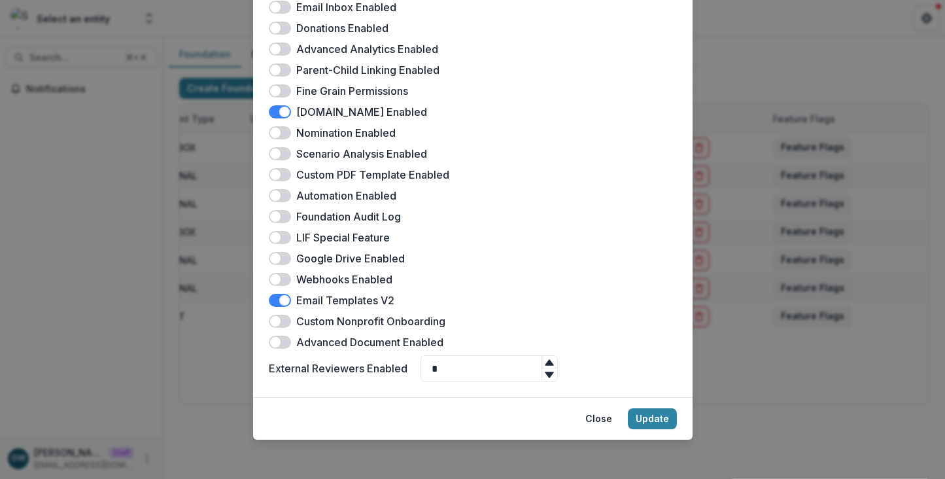
scroll to position [369, 0]
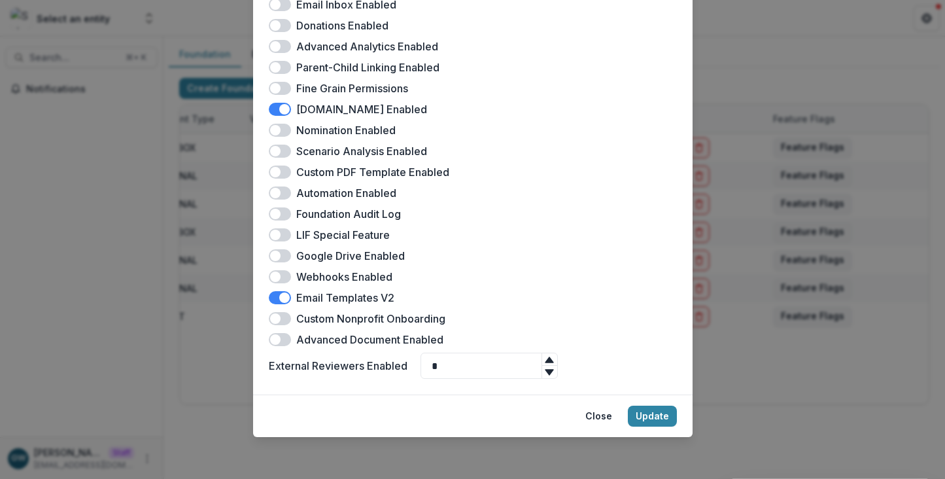
click at [798, 366] on div "Scarlett Family Foundation Feature Flags Docusign Enabled Landing Page Enabled …" at bounding box center [472, 239] width 945 height 479
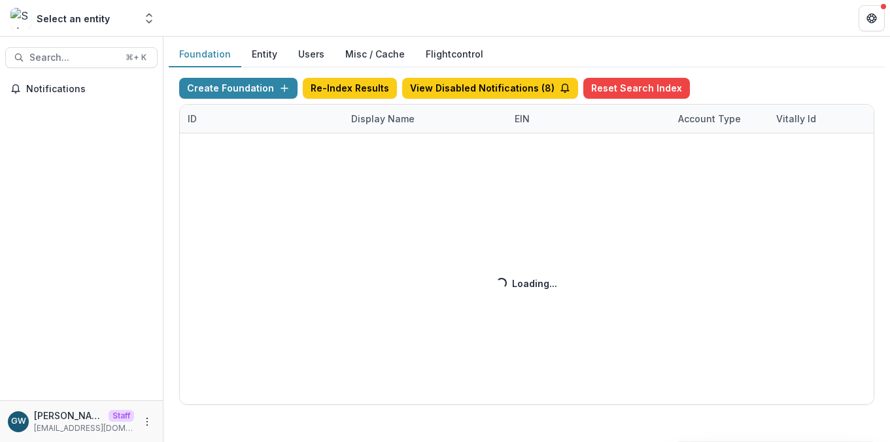
click at [377, 124] on div "Create Foundation Re-Index Results View Disabled Notifications ( 8 ) Reset Sear…" at bounding box center [526, 241] width 695 height 327
click at [384, 120] on div "Create Foundation Re-Index Results View Disabled Notifications ( 8 ) Reset Sear…" at bounding box center [526, 241] width 695 height 327
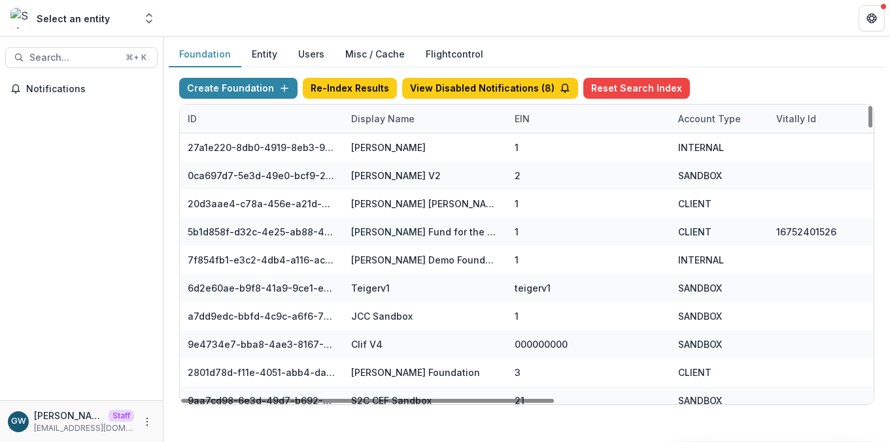
click at [396, 122] on div "Display Name" at bounding box center [382, 119] width 79 height 14
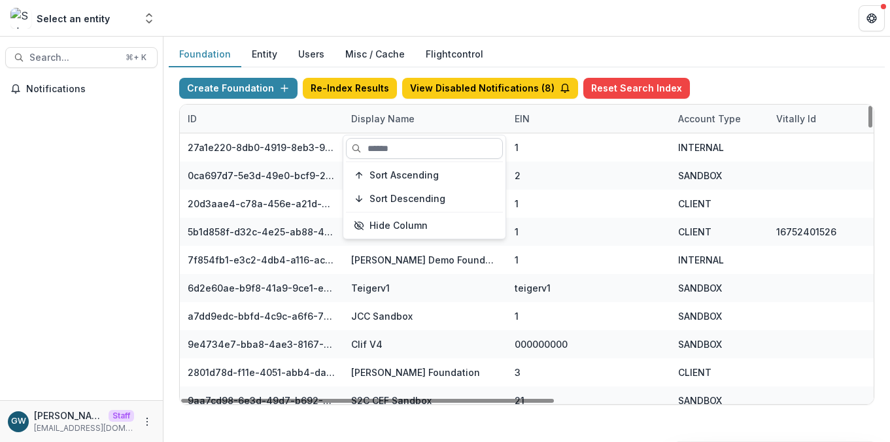
click at [394, 146] on input at bounding box center [424, 148] width 157 height 21
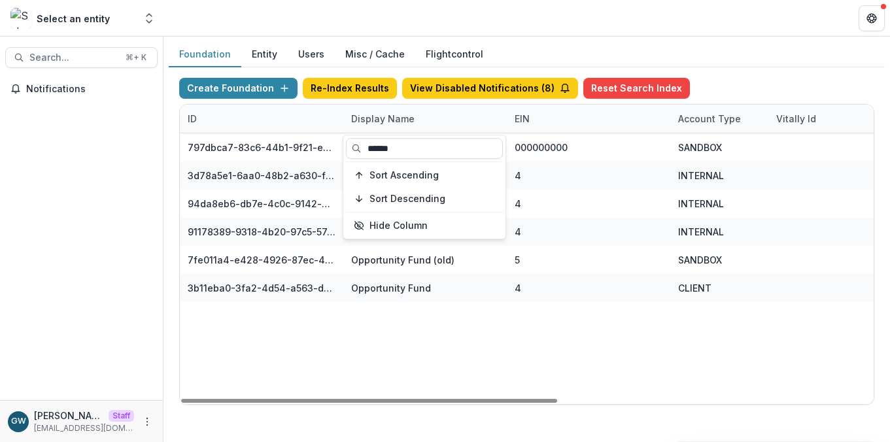
type input "******"
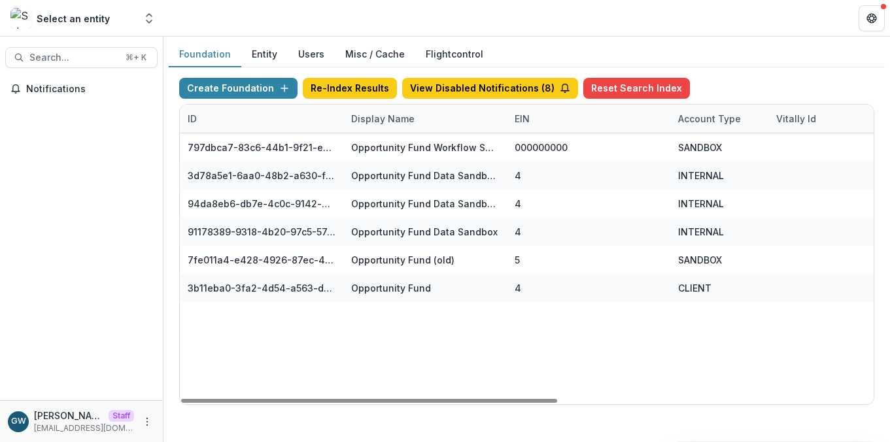
click at [717, 84] on div "Create Foundation Re-Index Results View Disabled Notifications ( 8 ) Reset Sear…" at bounding box center [526, 91] width 695 height 26
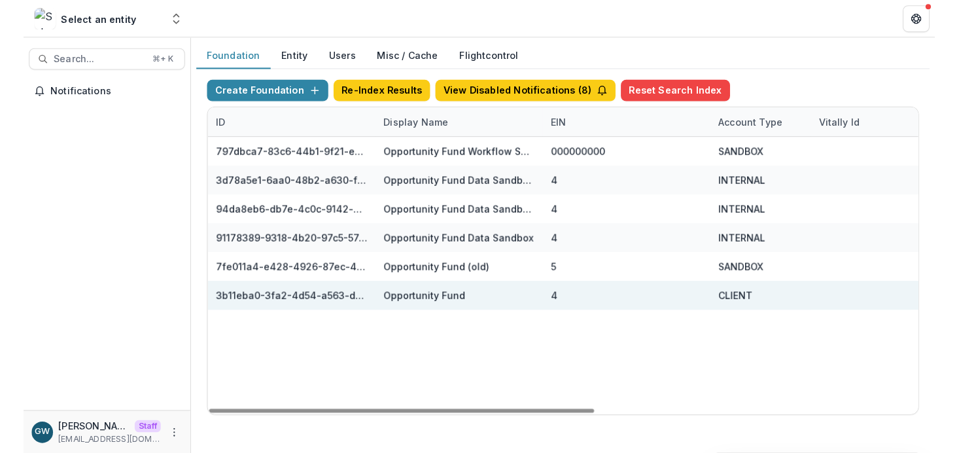
scroll to position [0, 582]
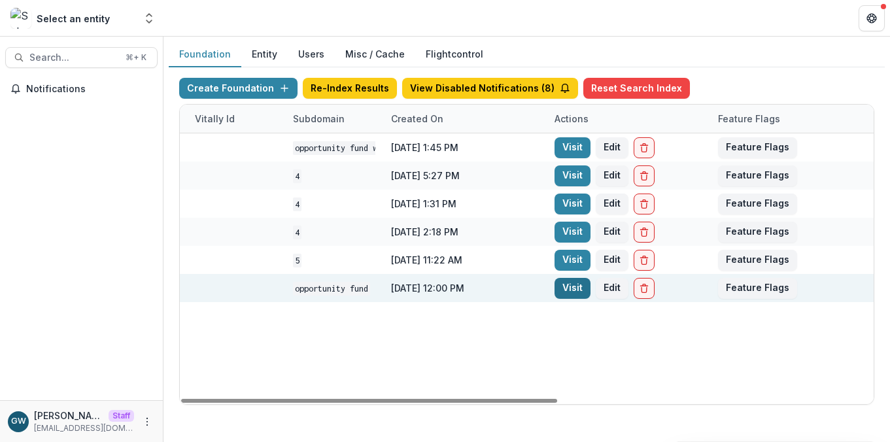
click at [580, 288] on link "Visit" at bounding box center [573, 288] width 36 height 21
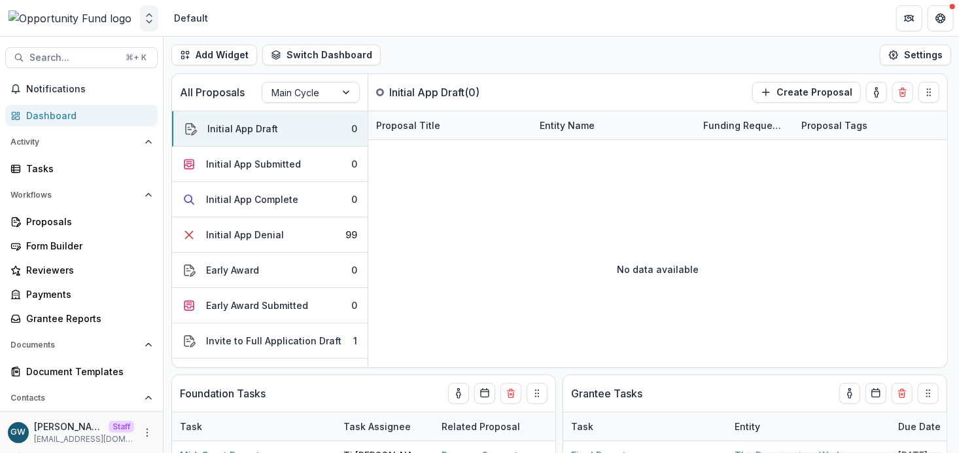
click at [147, 26] on button "Open entity switcher" at bounding box center [149, 18] width 18 height 26
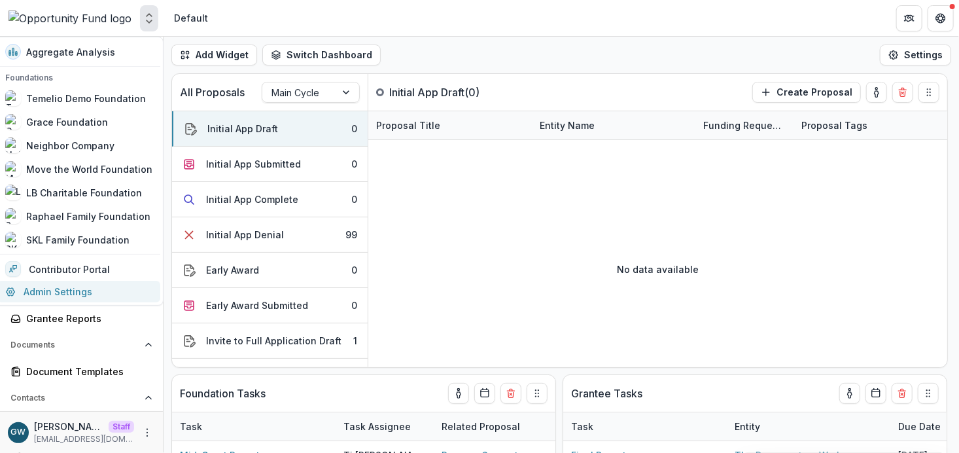
click at [88, 285] on link "Admin Settings" at bounding box center [78, 292] width 163 height 22
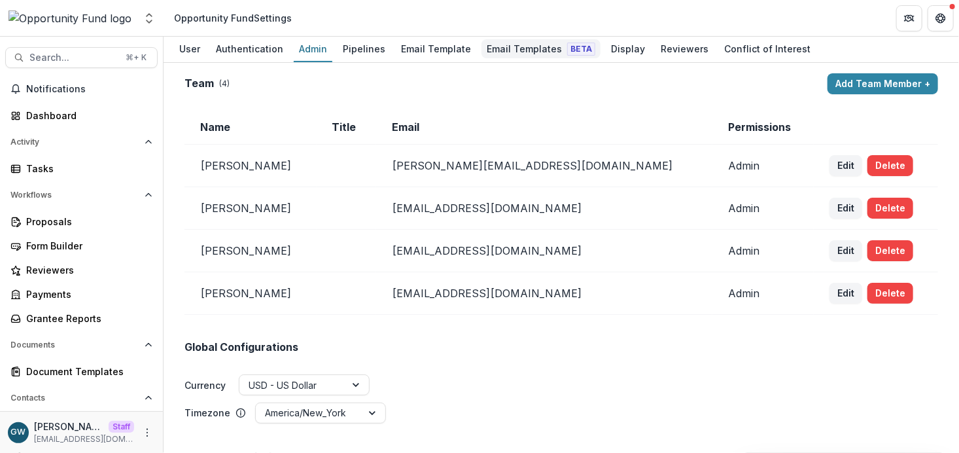
click at [520, 52] on div "Email Templates Beta" at bounding box center [540, 48] width 119 height 19
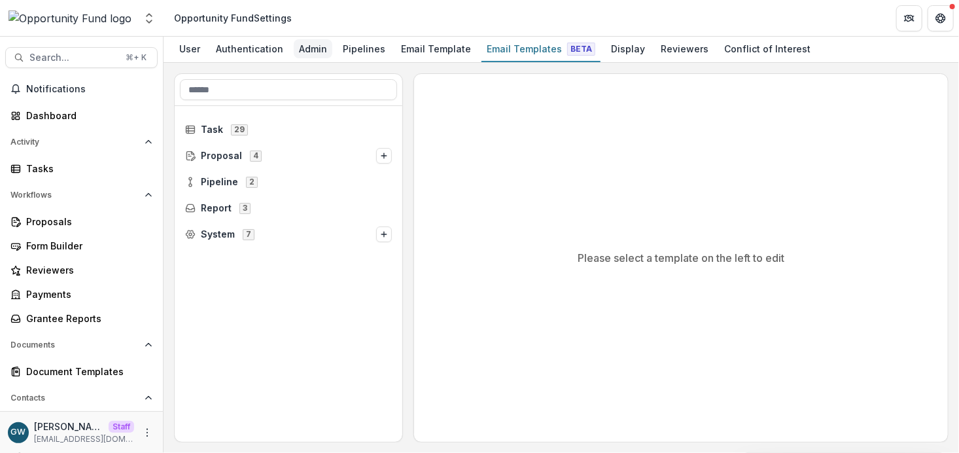
click at [313, 52] on div "Admin" at bounding box center [313, 48] width 39 height 19
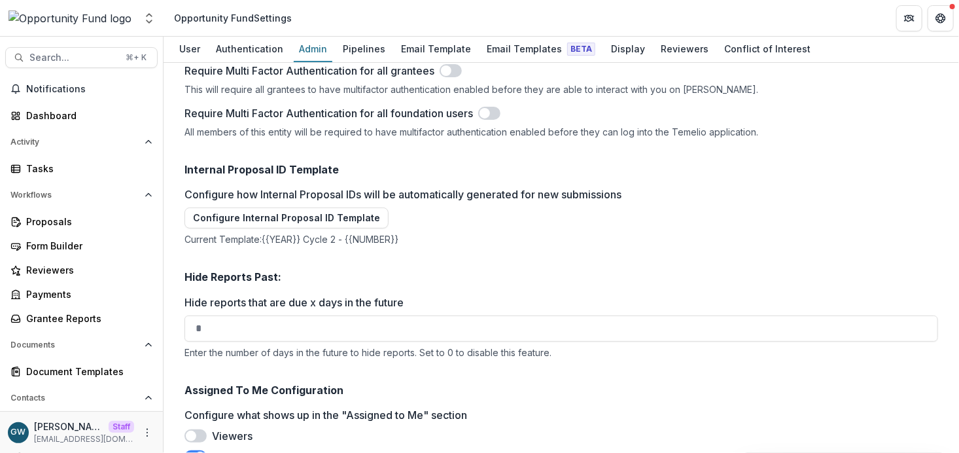
scroll to position [2174, 0]
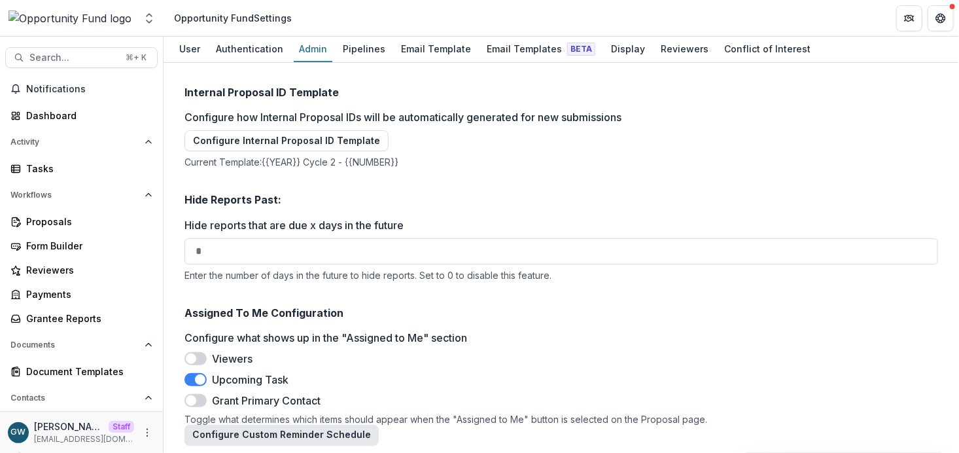
click at [288, 436] on button "Configure Custom Reminder Schedule" at bounding box center [281, 435] width 194 height 21
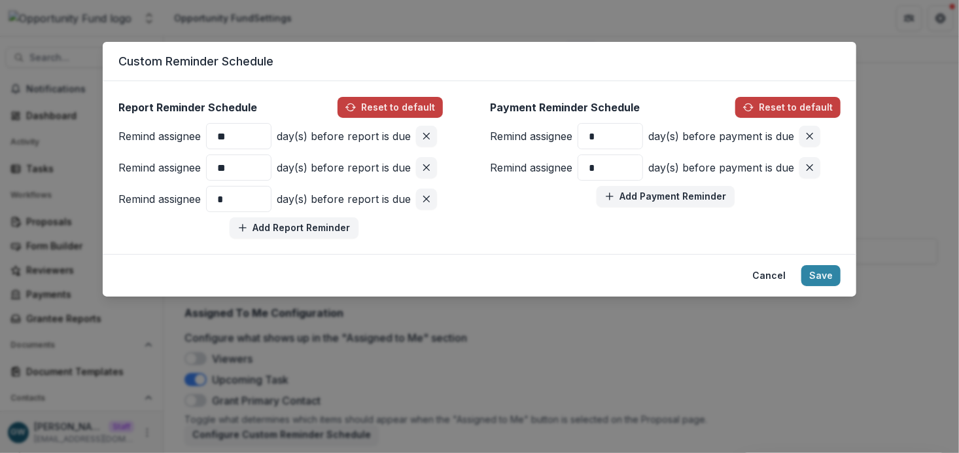
click at [890, 145] on div "Custom Reminder Schedule Report Reminder Schedule Reset to default Remind assig…" at bounding box center [479, 226] width 959 height 453
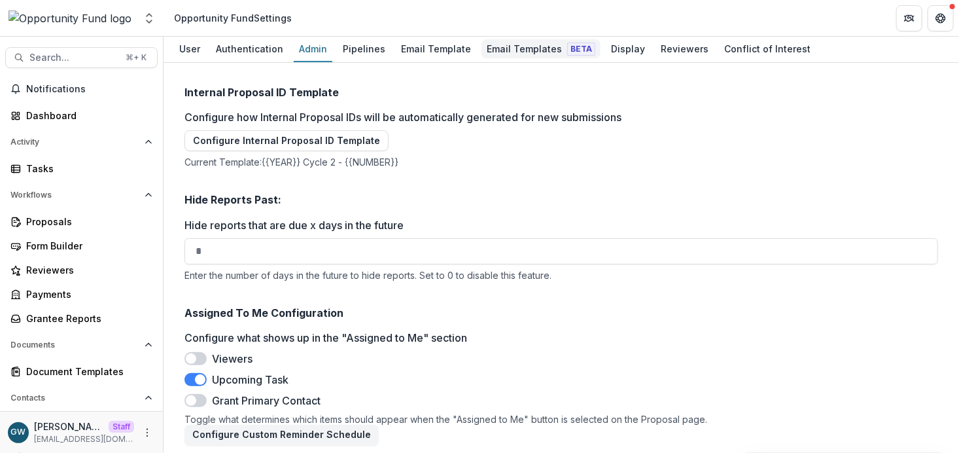
click at [496, 53] on div "Email Templates Beta" at bounding box center [540, 48] width 119 height 19
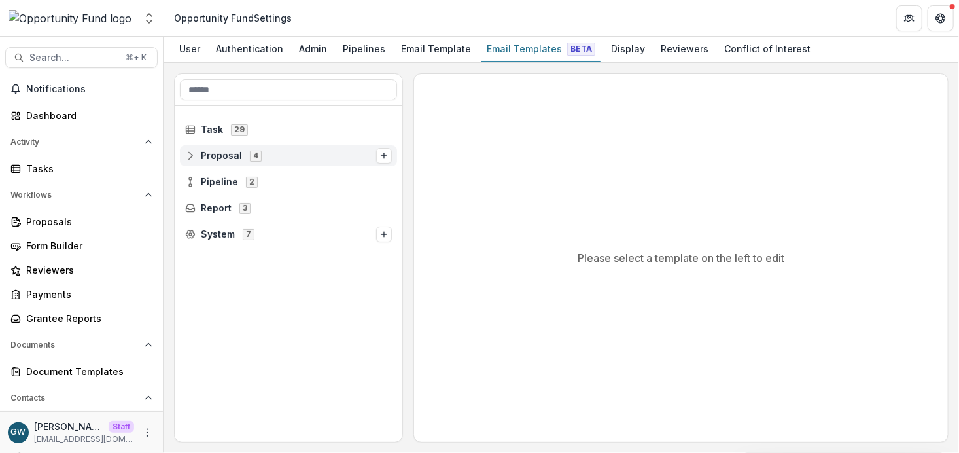
click at [207, 152] on span "Proposal" at bounding box center [221, 155] width 41 height 11
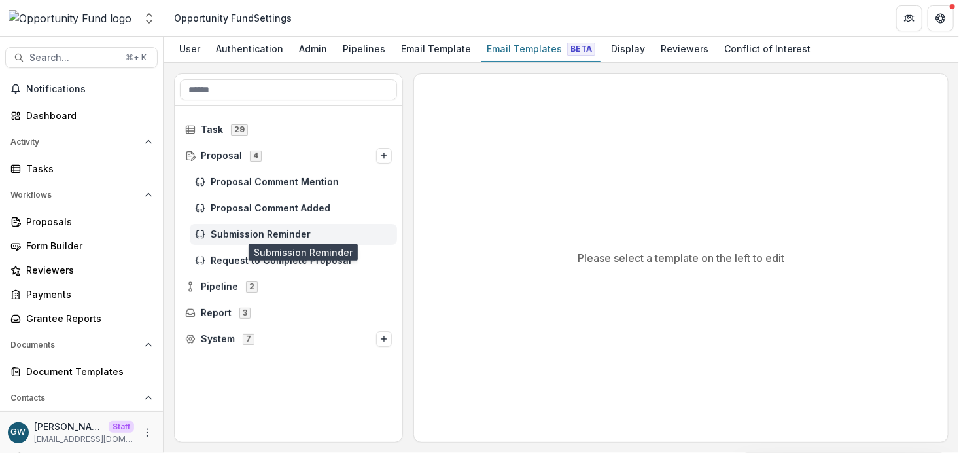
click at [229, 233] on span "Submission Reminder" at bounding box center [301, 234] width 181 height 11
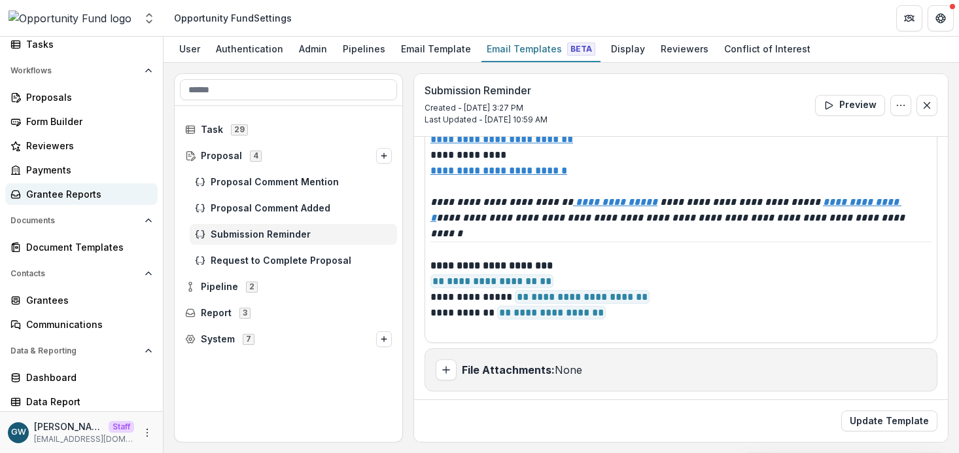
scroll to position [126, 0]
click at [58, 305] on div "Grantees" at bounding box center [86, 299] width 121 height 14
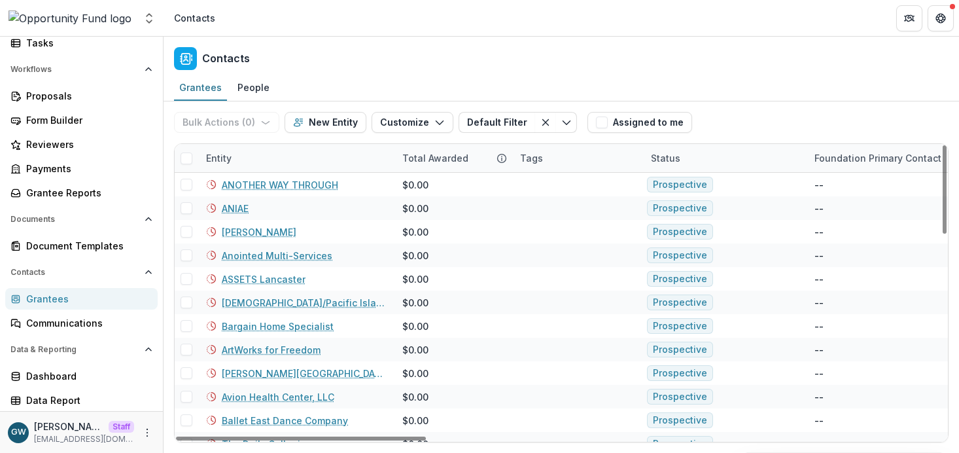
click at [254, 160] on div "Entity" at bounding box center [296, 158] width 196 height 28
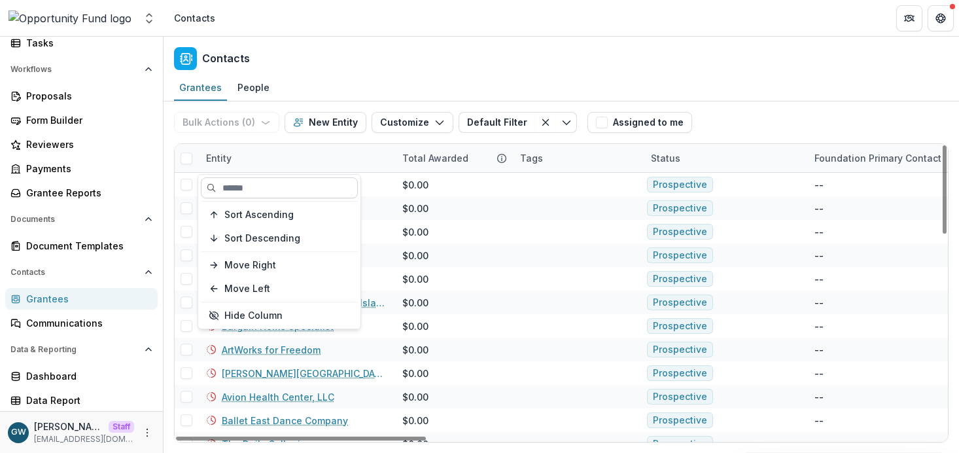
click at [255, 185] on input at bounding box center [279, 187] width 157 height 21
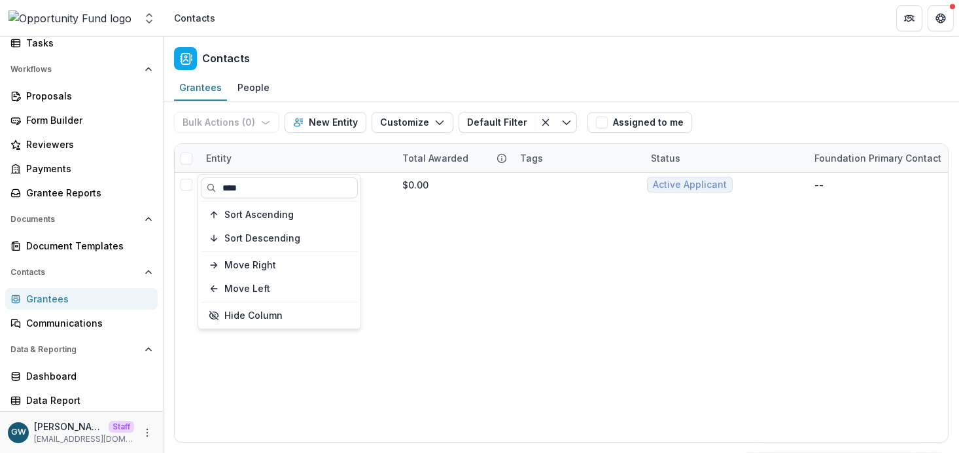
type input "****"
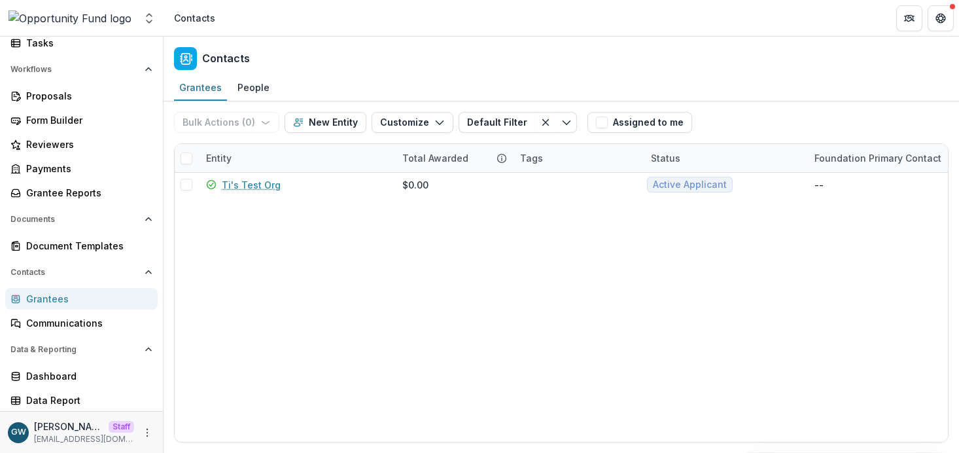
click at [787, 103] on div "Bulk Actions ( 0 ) Send Email Create Proposals Create Tasks New Entity Customiz…" at bounding box center [561, 122] width 774 height 42
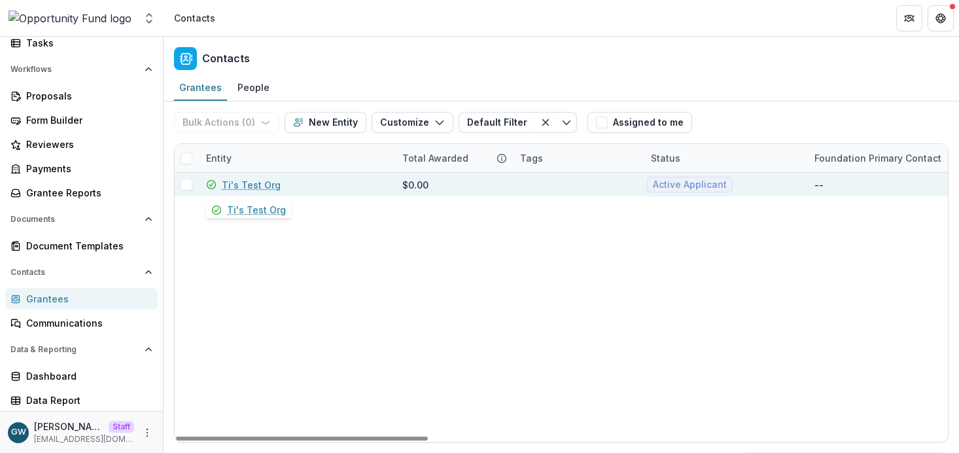
click at [248, 188] on link "Ti's Test Org" at bounding box center [251, 185] width 59 height 14
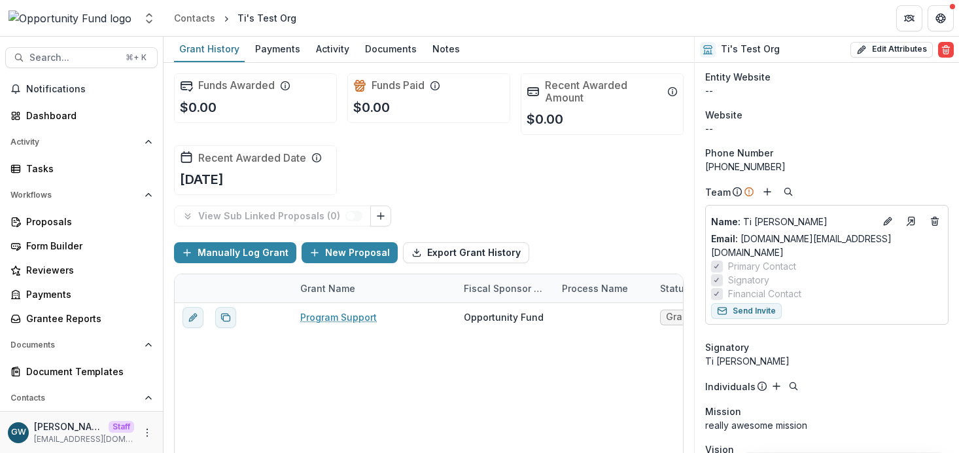
scroll to position [202, 0]
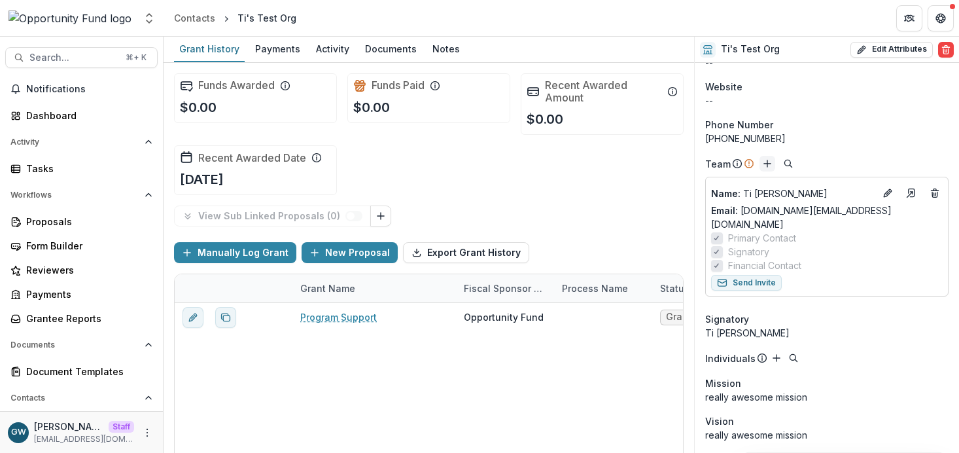
click at [765, 169] on button "Add" at bounding box center [767, 164] width 16 height 16
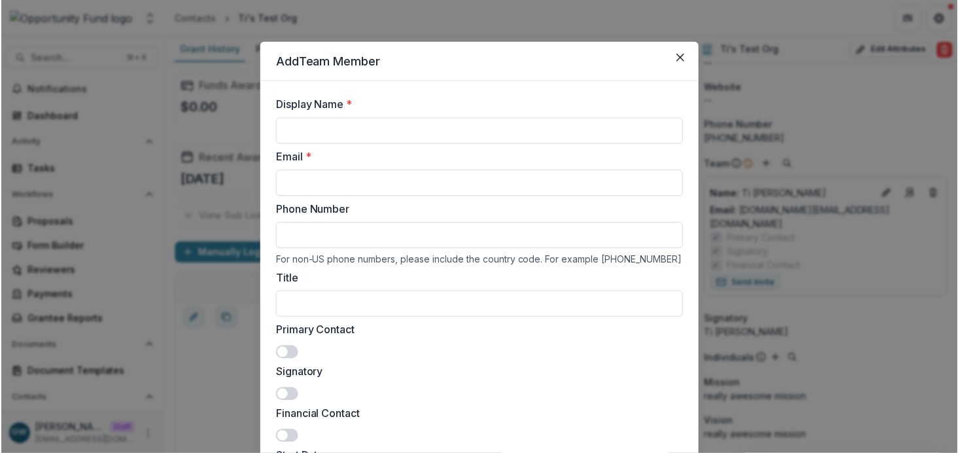
scroll to position [201, 0]
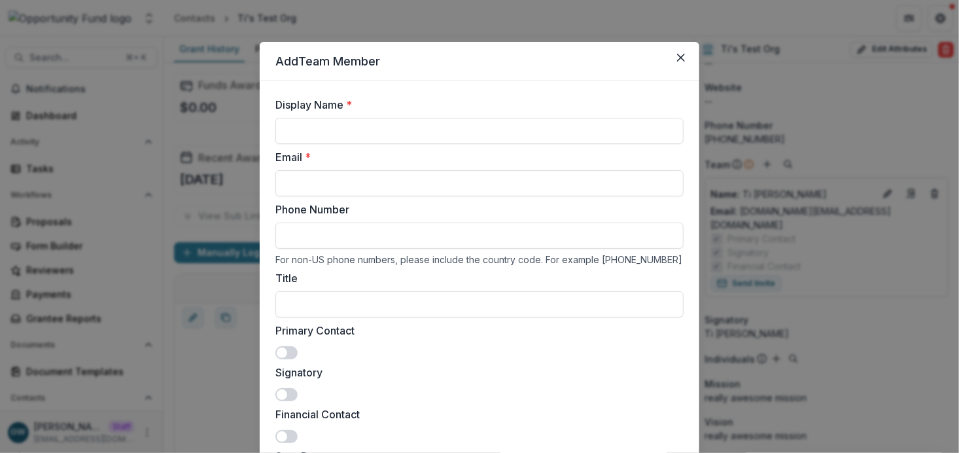
click at [549, 27] on div "Add Team Member Display Name * Email * Phone Number For non-US phone numbers, p…" at bounding box center [479, 226] width 959 height 453
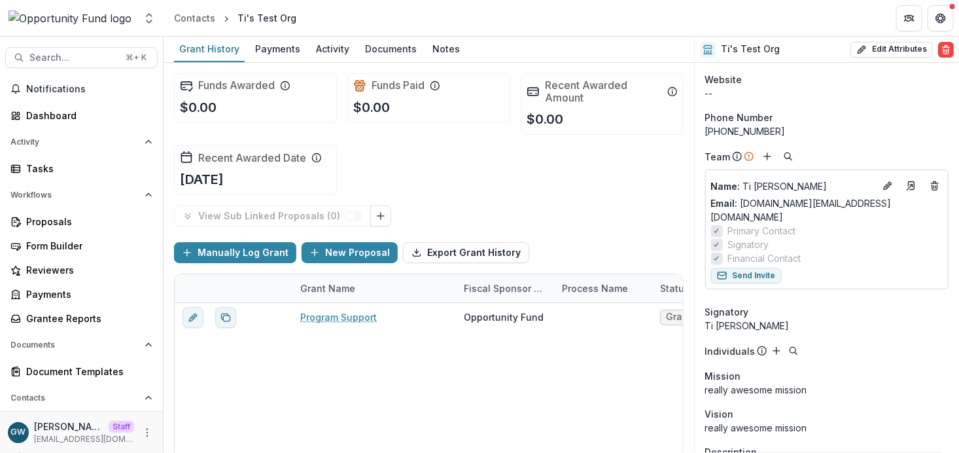
scroll to position [224, 0]
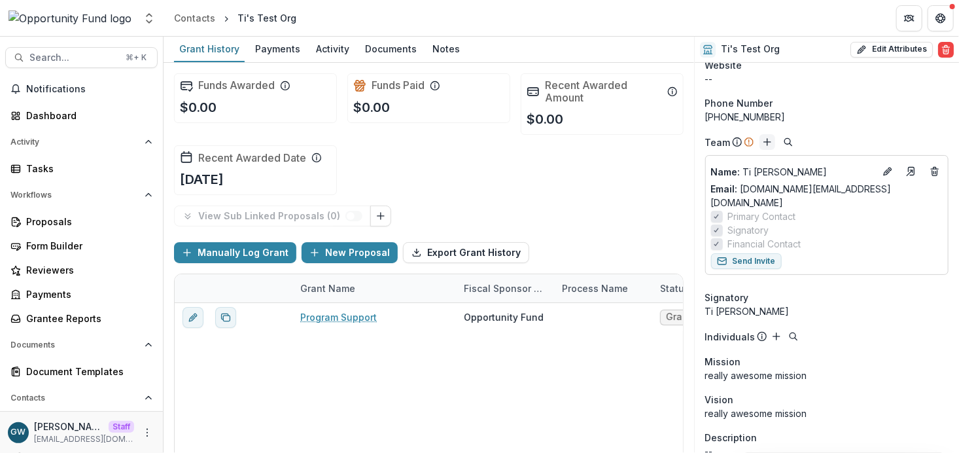
click at [769, 143] on icon "Add" at bounding box center [767, 142] width 10 height 10
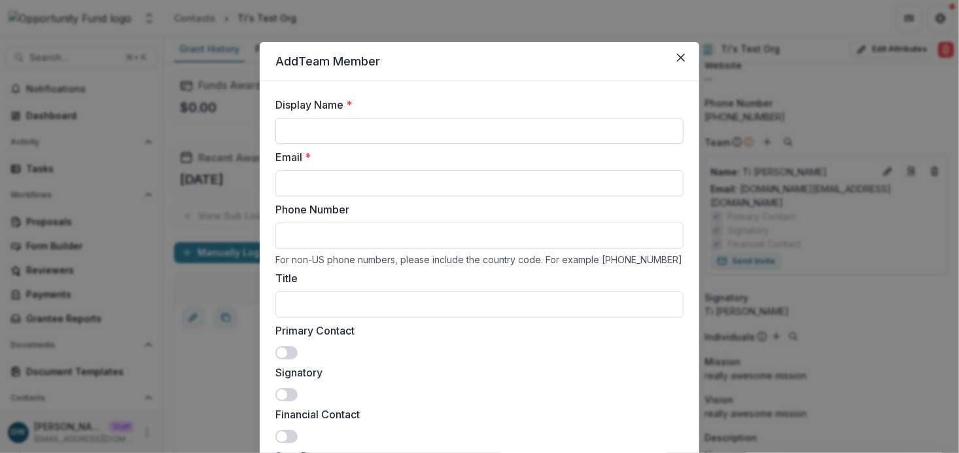
click at [428, 131] on input "Display Name *" at bounding box center [479, 131] width 408 height 26
type input "**********"
click at [300, 184] on input "Email *" at bounding box center [479, 183] width 408 height 26
type input "**********"
click at [341, 313] on input "Title" at bounding box center [479, 304] width 408 height 26
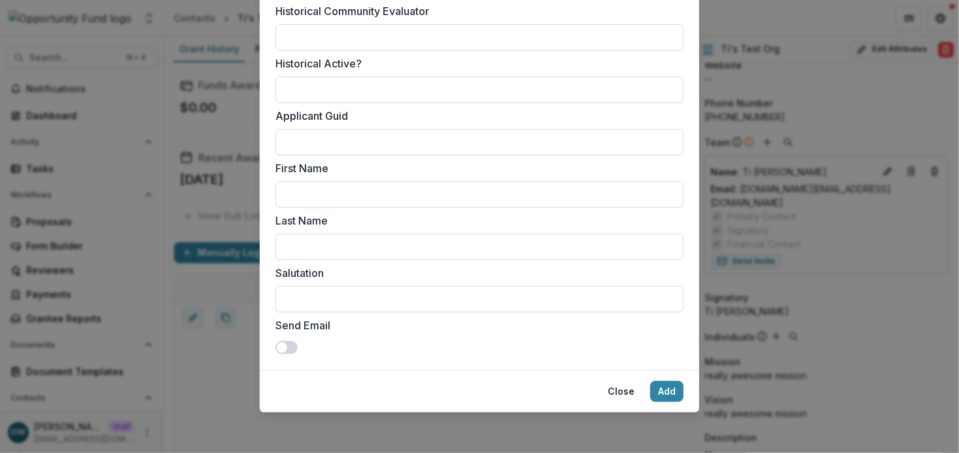
scroll to position [1115, 0]
type input "*****"
click at [666, 385] on button "Add" at bounding box center [666, 390] width 33 height 21
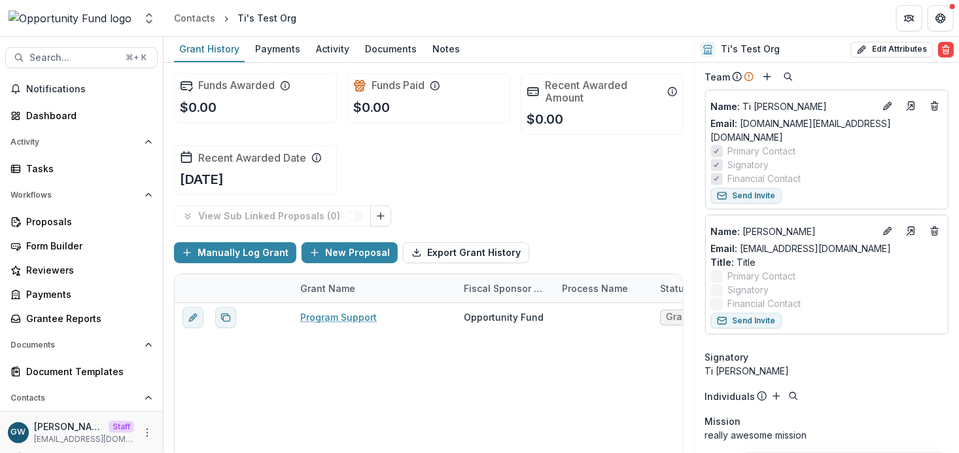
scroll to position [258, 0]
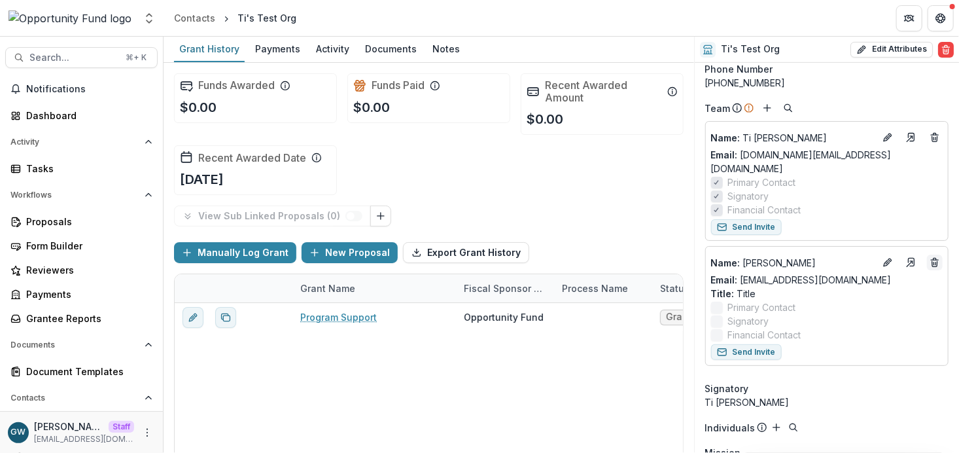
click at [890, 254] on button "Deletes" at bounding box center [935, 262] width 16 height 16
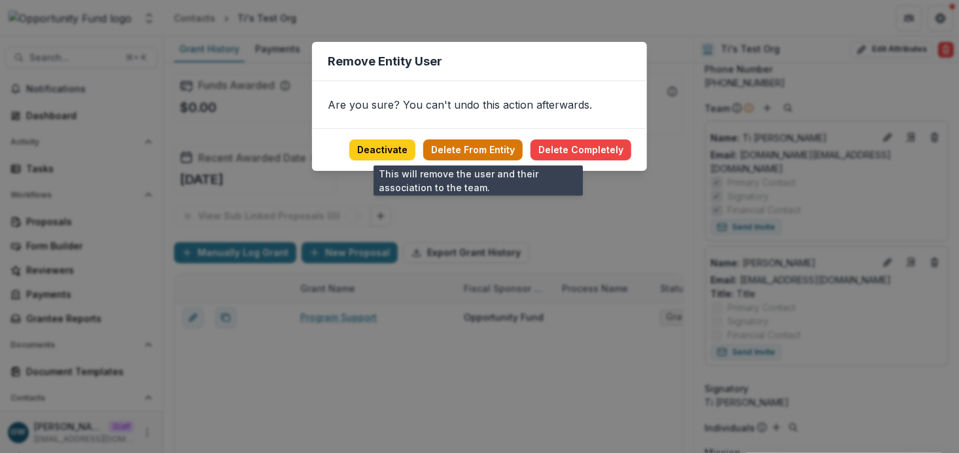
click at [501, 152] on button "Delete From Entity" at bounding box center [472, 149] width 99 height 21
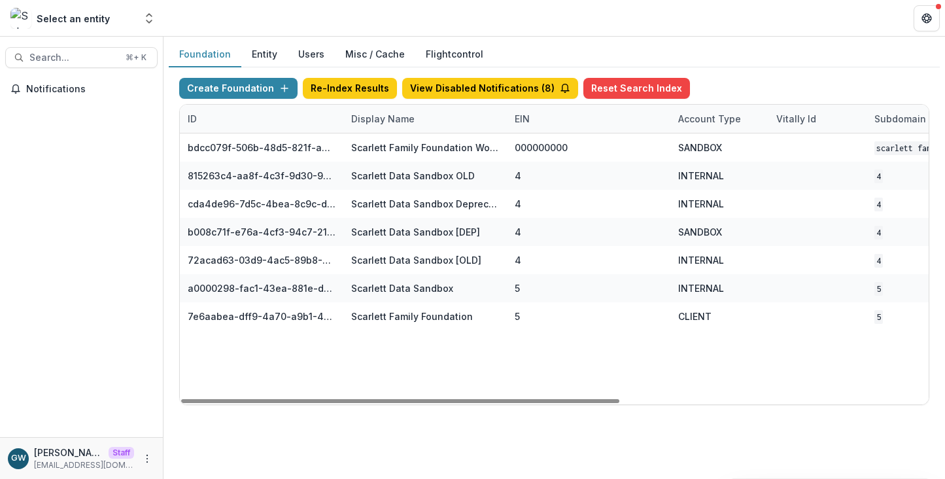
scroll to position [0, 527]
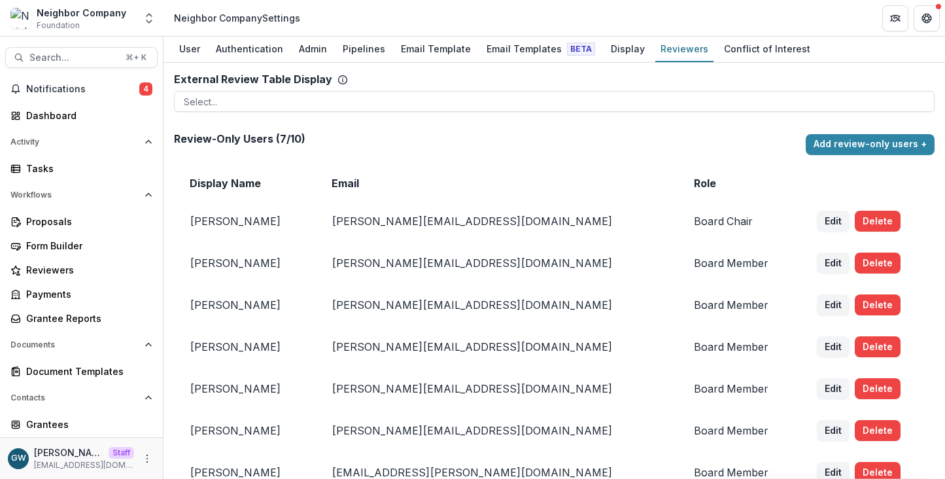
scroll to position [41, 0]
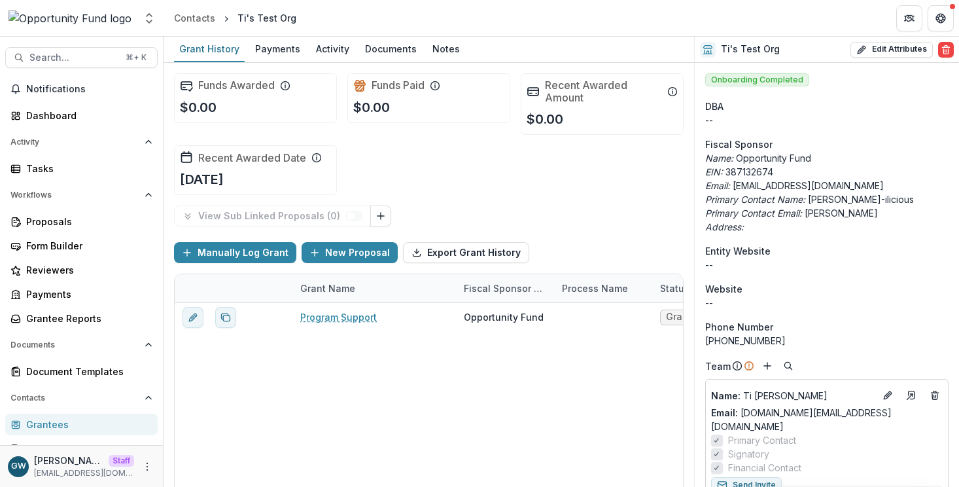
scroll to position [258, 0]
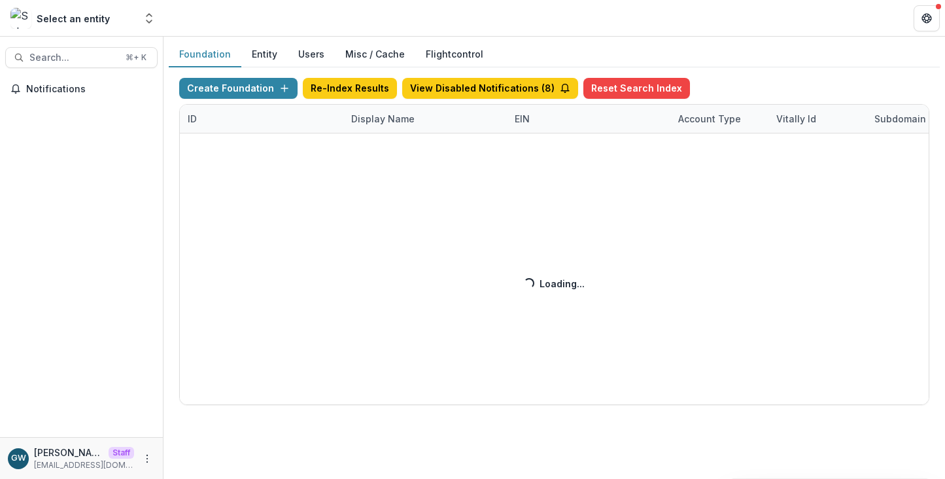
click at [360, 113] on div "Create Foundation Re-Index Results View Disabled Notifications ( 8 ) Reset Sear…" at bounding box center [554, 241] width 750 height 327
click at [370, 116] on div "Create Foundation Re-Index Results View Disabled Notifications ( 8 ) Reset Sear…" at bounding box center [554, 241] width 750 height 327
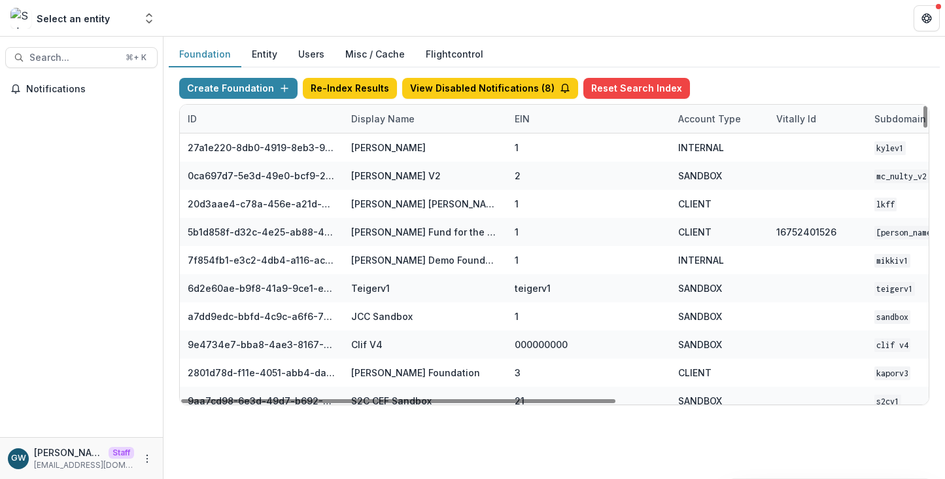
click at [373, 122] on div "Display Name" at bounding box center [382, 119] width 79 height 14
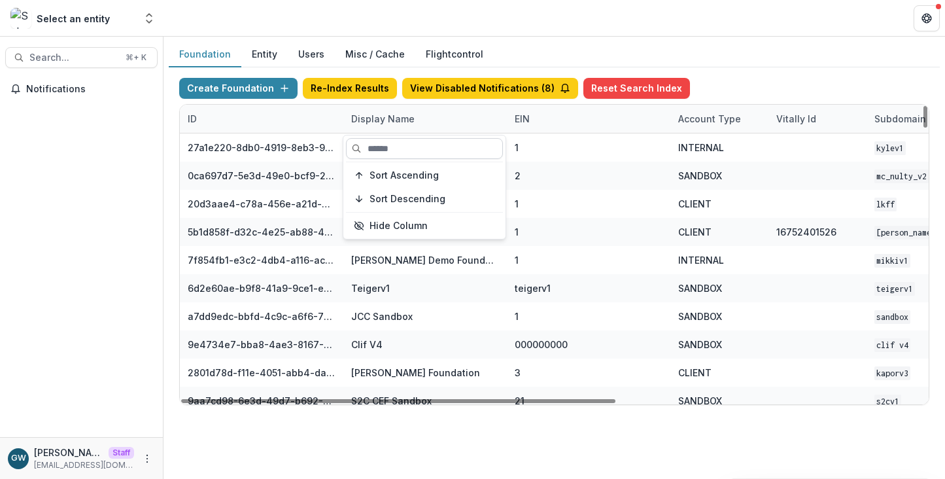
click at [382, 152] on input at bounding box center [424, 148] width 157 height 21
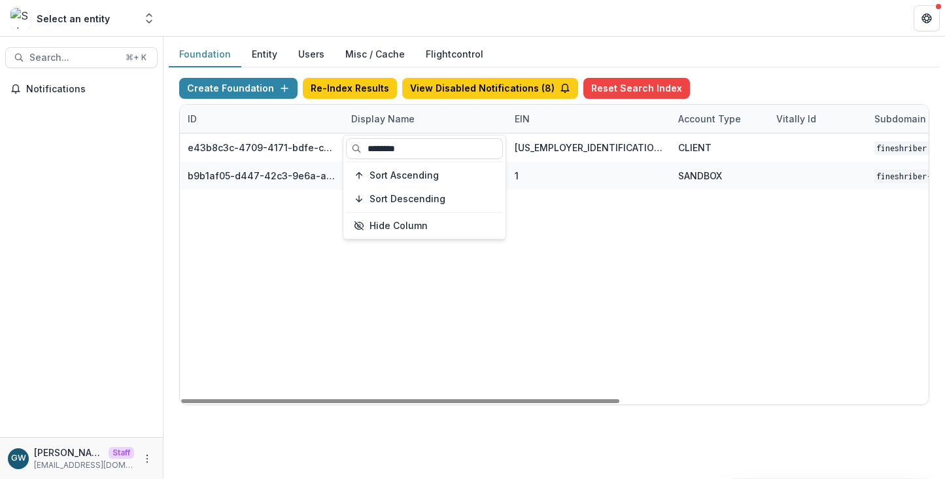
type input "********"
click at [715, 75] on div "Create Foundation Re-Index Results View Disabled Notifications ( 8 ) Reset Sear…" at bounding box center [554, 241] width 771 height 348
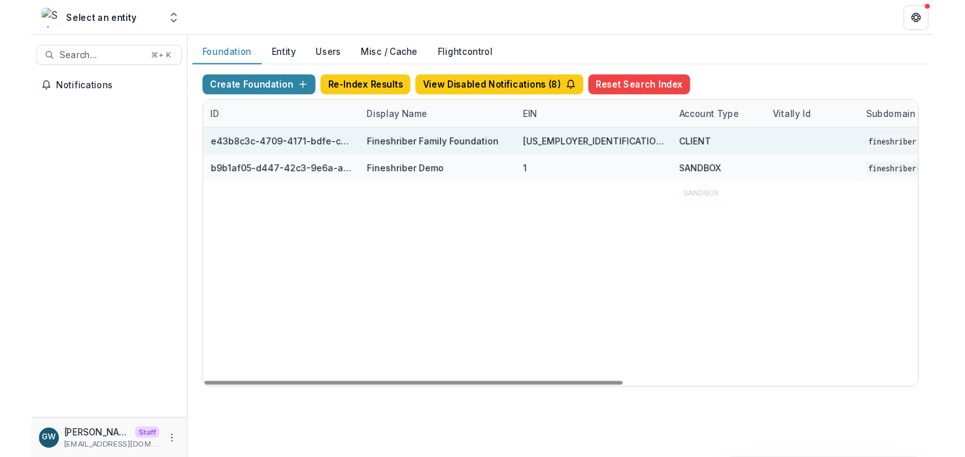
scroll to position [0, 527]
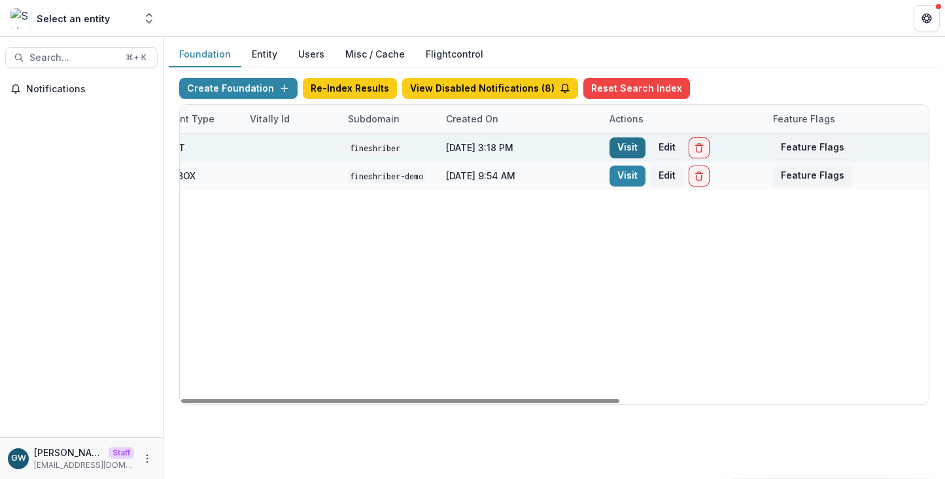
click at [621, 153] on link "Visit" at bounding box center [628, 147] width 36 height 21
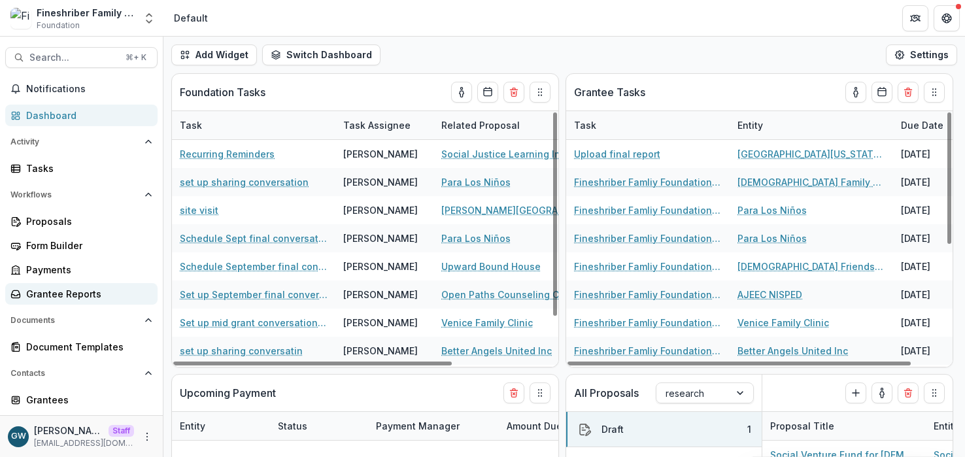
click at [67, 285] on link "Grantee Reports" at bounding box center [81, 294] width 152 height 22
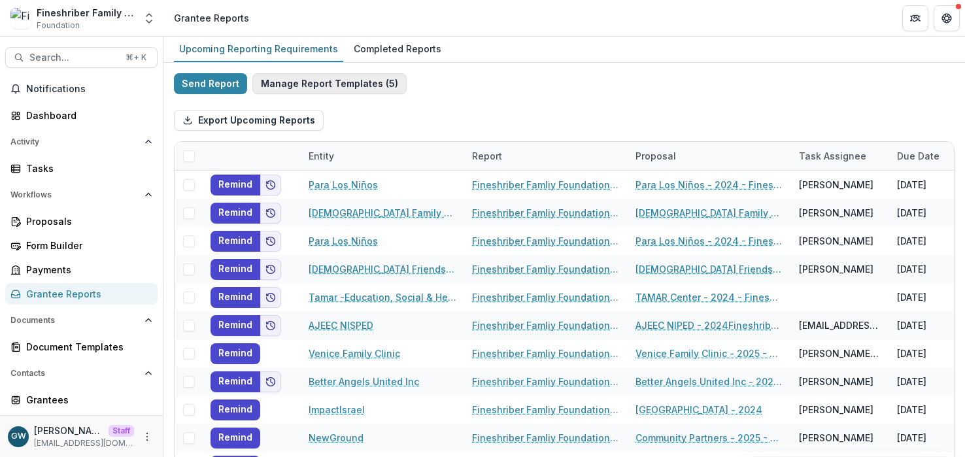
click at [319, 86] on button "Manage Report Templates ( 5 )" at bounding box center [329, 83] width 154 height 21
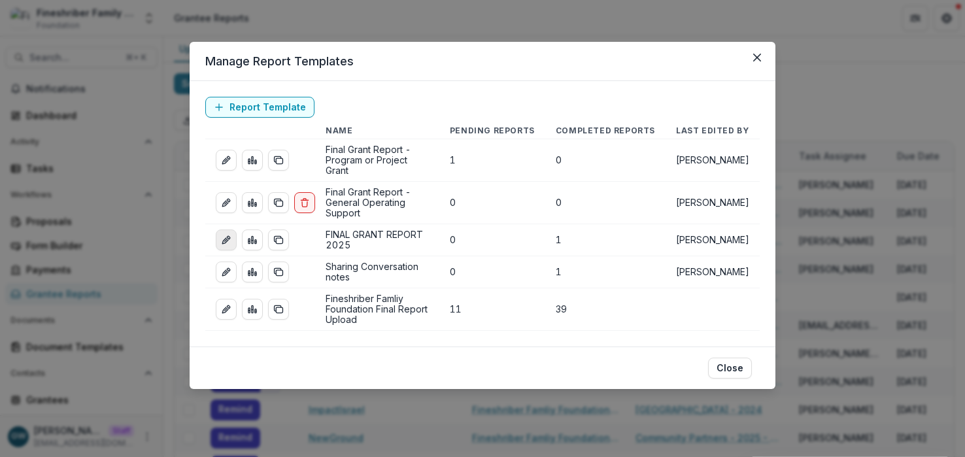
click at [228, 235] on icon "edit-report" at bounding box center [226, 240] width 10 height 10
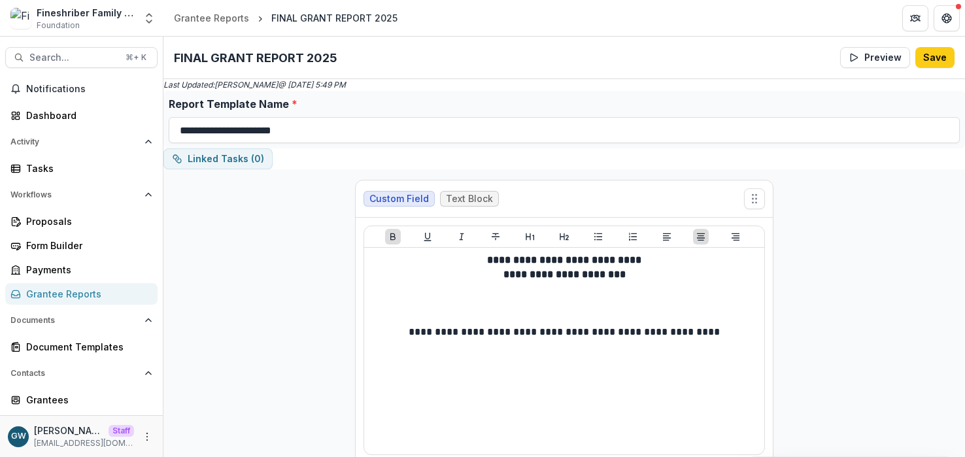
click at [90, 289] on div "Grantee Reports" at bounding box center [86, 294] width 121 height 14
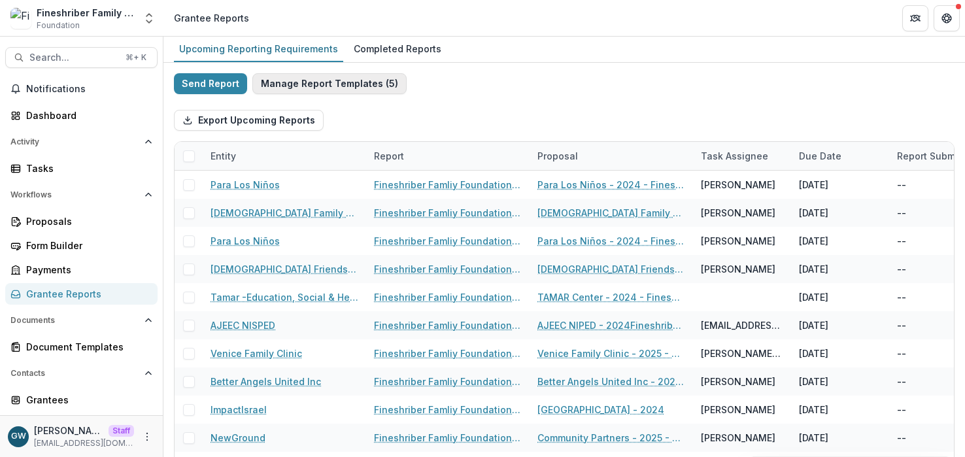
click at [292, 84] on button "Manage Report Templates ( 5 )" at bounding box center [329, 83] width 154 height 21
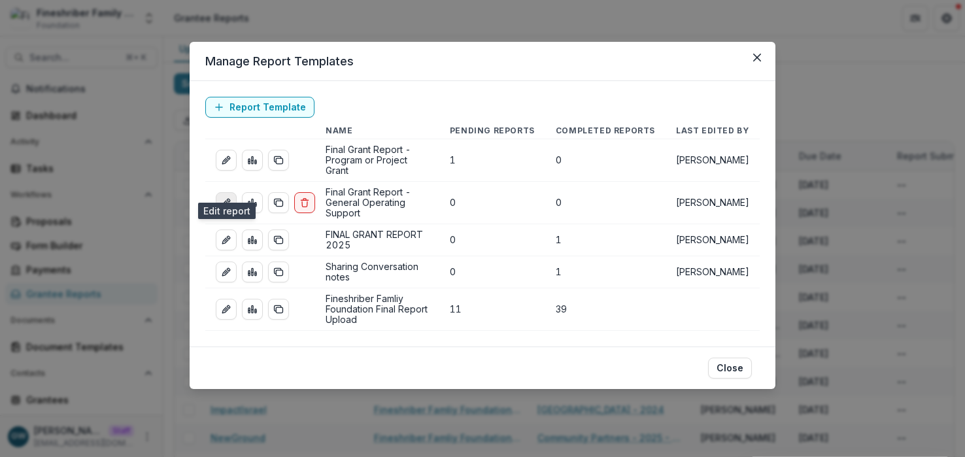
click at [225, 201] on icon "edit-report" at bounding box center [225, 204] width 6 height 6
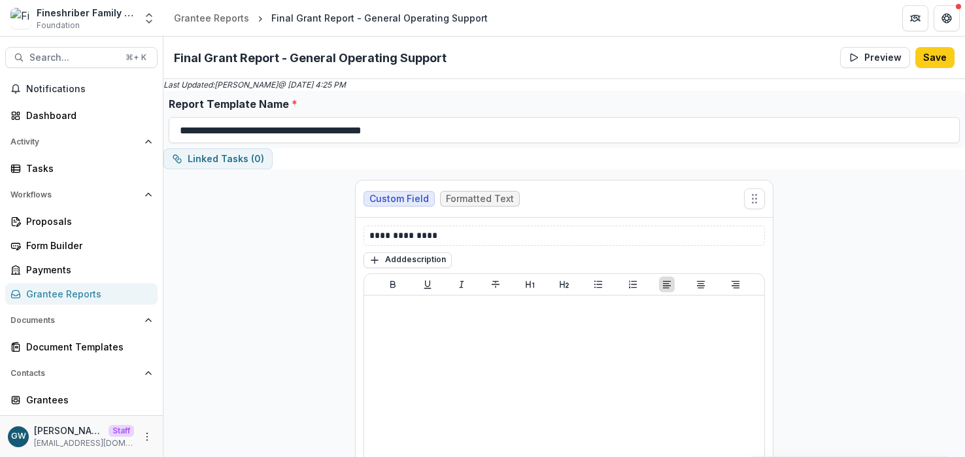
click at [80, 294] on div "Grantee Reports" at bounding box center [86, 294] width 121 height 14
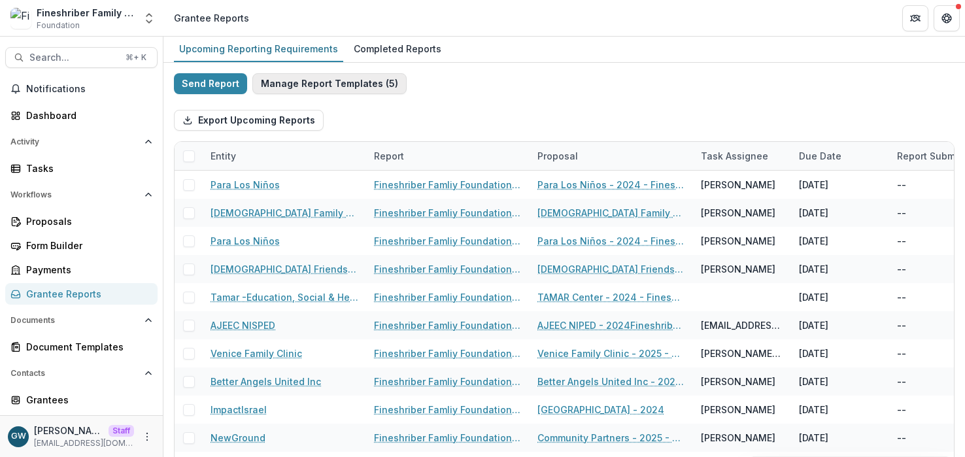
click at [283, 82] on button "Manage Report Templates ( 5 )" at bounding box center [329, 83] width 154 height 21
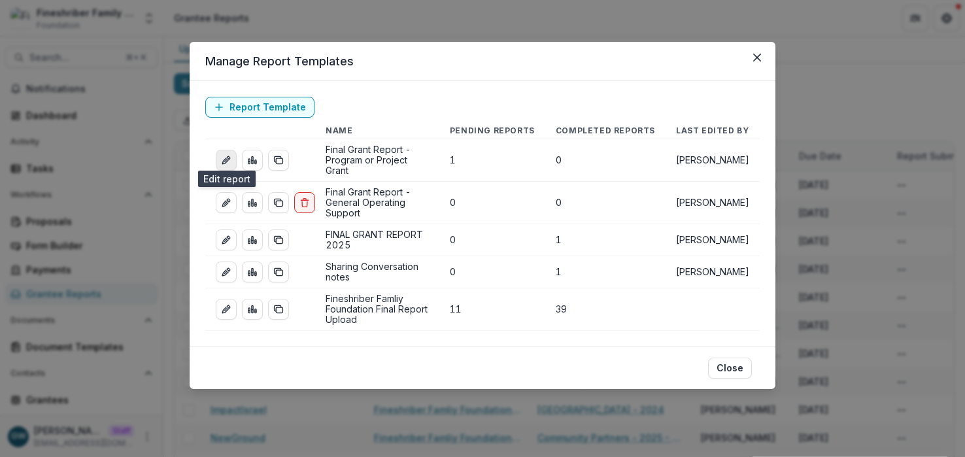
click at [221, 156] on icon "edit-report" at bounding box center [226, 160] width 10 height 10
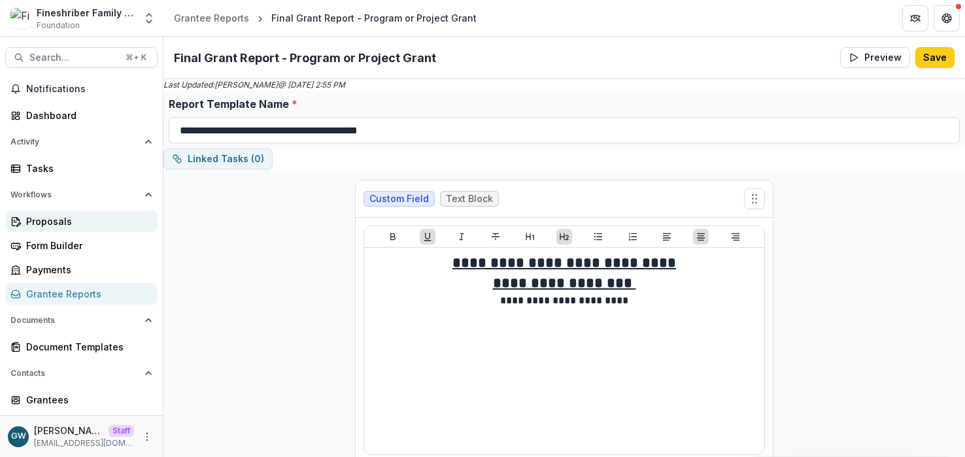
click at [78, 225] on div "Proposals" at bounding box center [86, 222] width 121 height 14
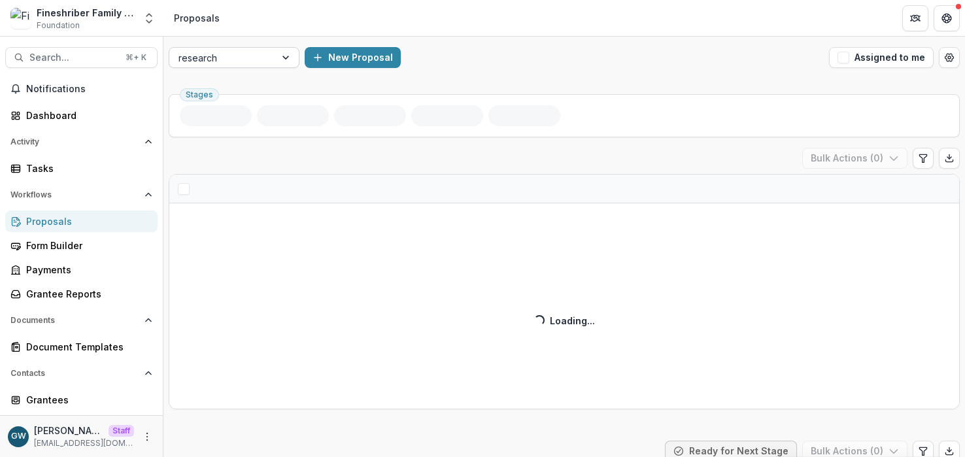
click at [267, 63] on div "research" at bounding box center [222, 57] width 106 height 19
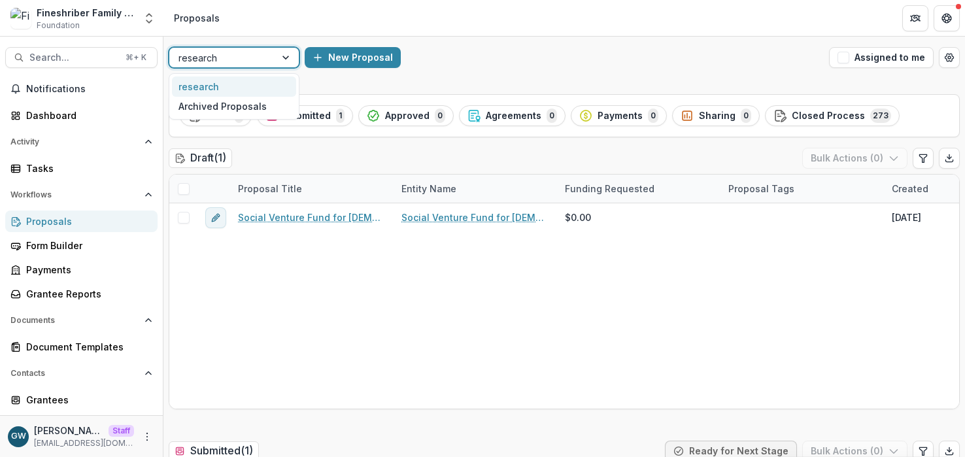
click at [469, 50] on div "New Proposal" at bounding box center [564, 57] width 519 height 21
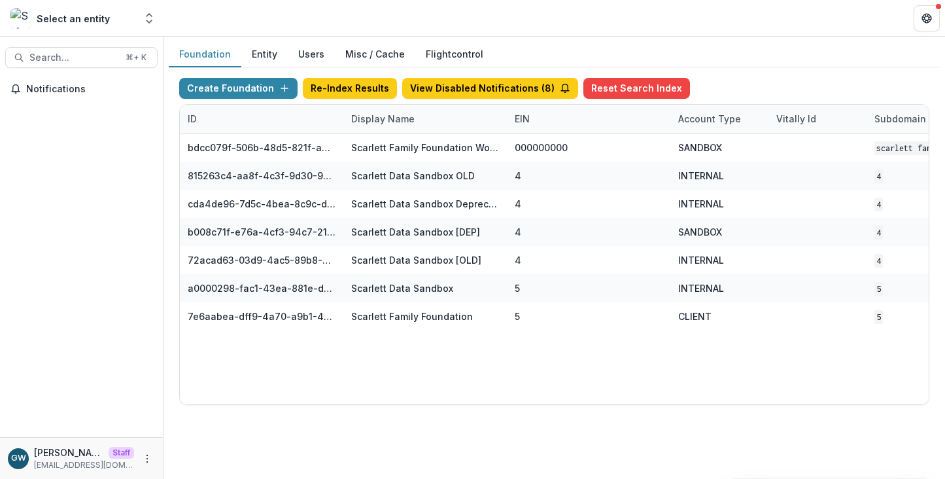
scroll to position [0, 527]
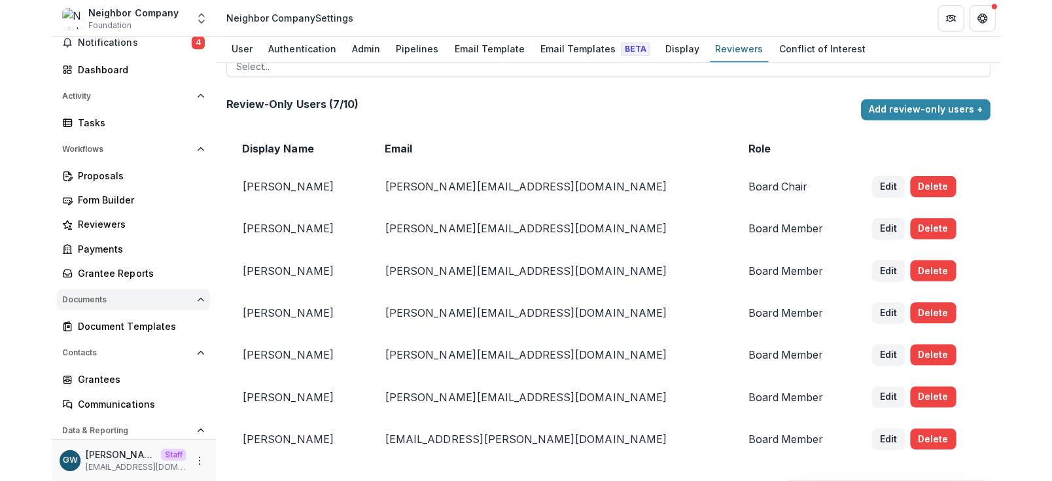
scroll to position [99, 0]
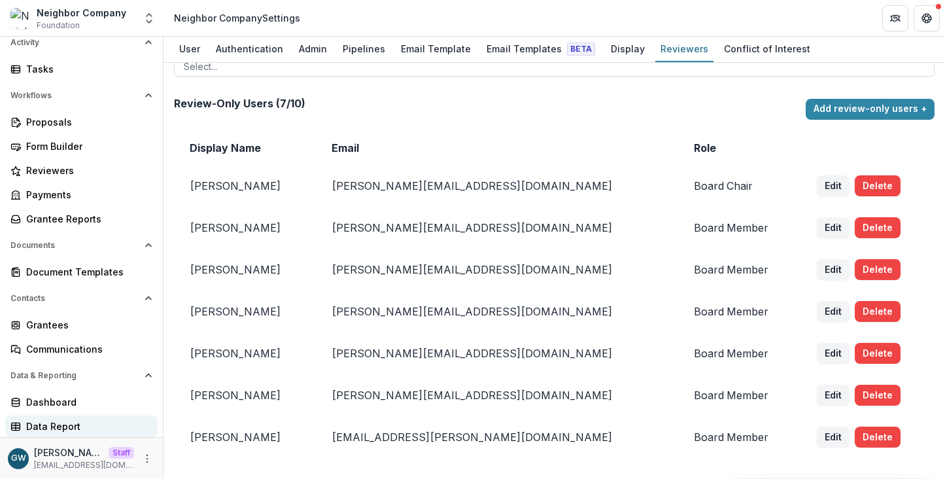
click at [63, 422] on div "Data Report" at bounding box center [86, 426] width 121 height 14
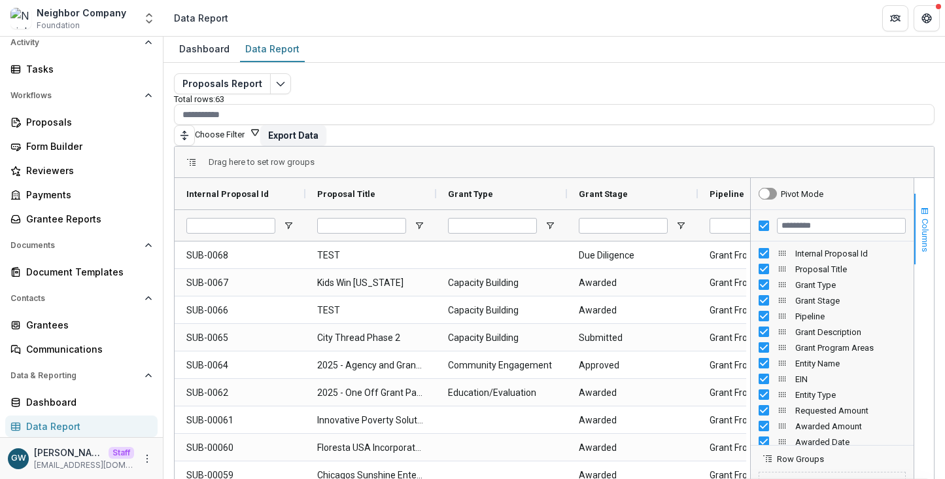
click at [925, 194] on button "Columns" at bounding box center [924, 229] width 20 height 71
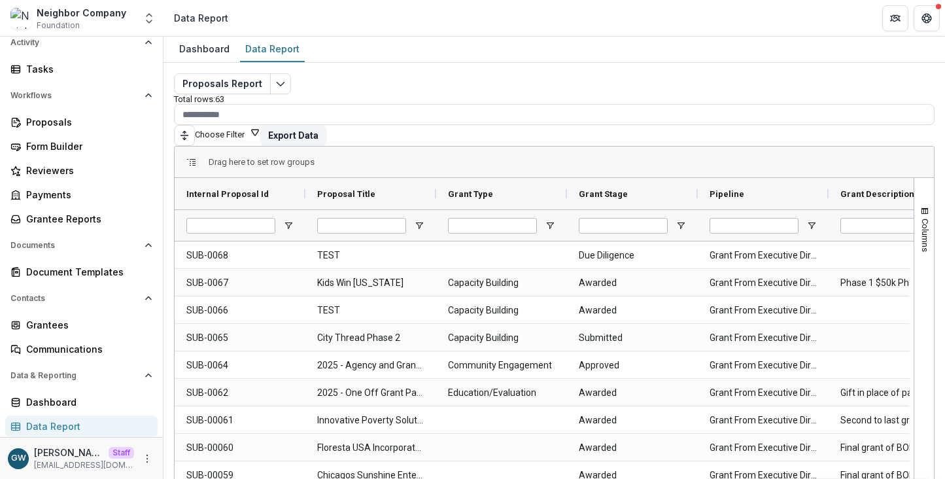
click at [260, 127] on button "Choose Filter" at bounding box center [227, 133] width 65 height 12
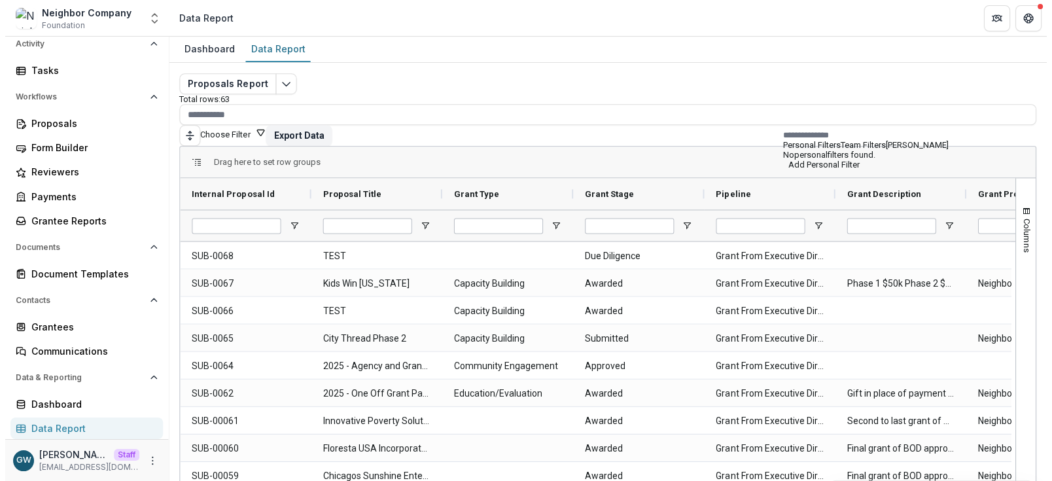
scroll to position [97, 0]
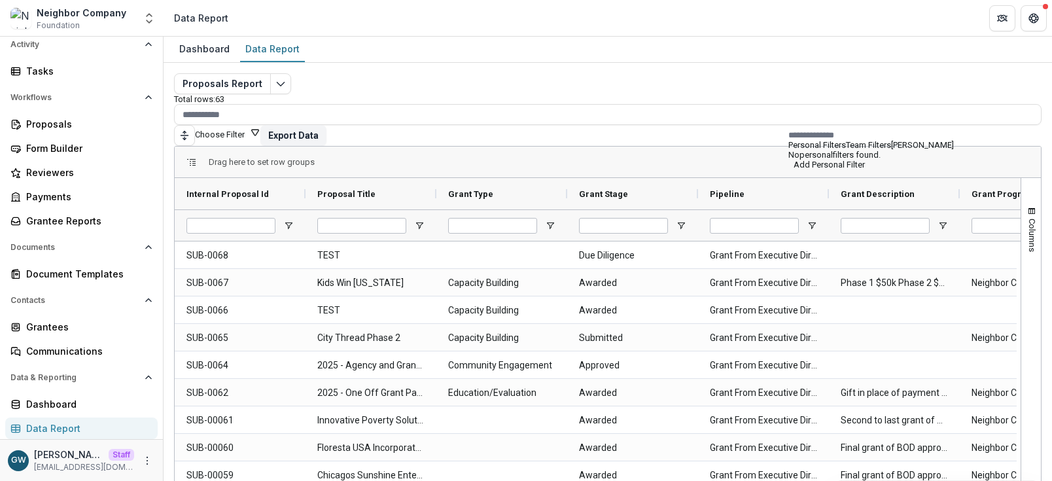
click at [846, 150] on button "Team Filters" at bounding box center [868, 145] width 45 height 10
click at [822, 169] on button "Add Team Filter" at bounding box center [820, 165] width 64 height 10
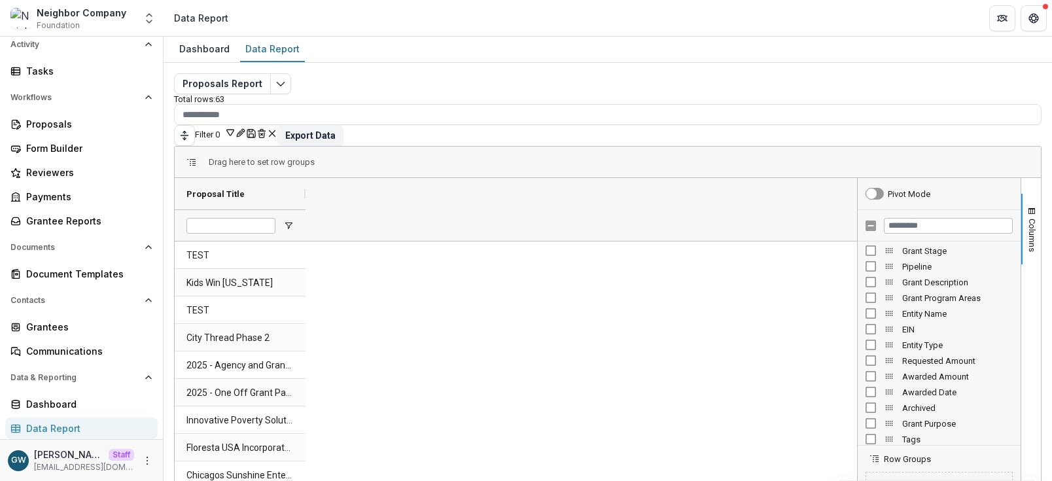
scroll to position [50, 0]
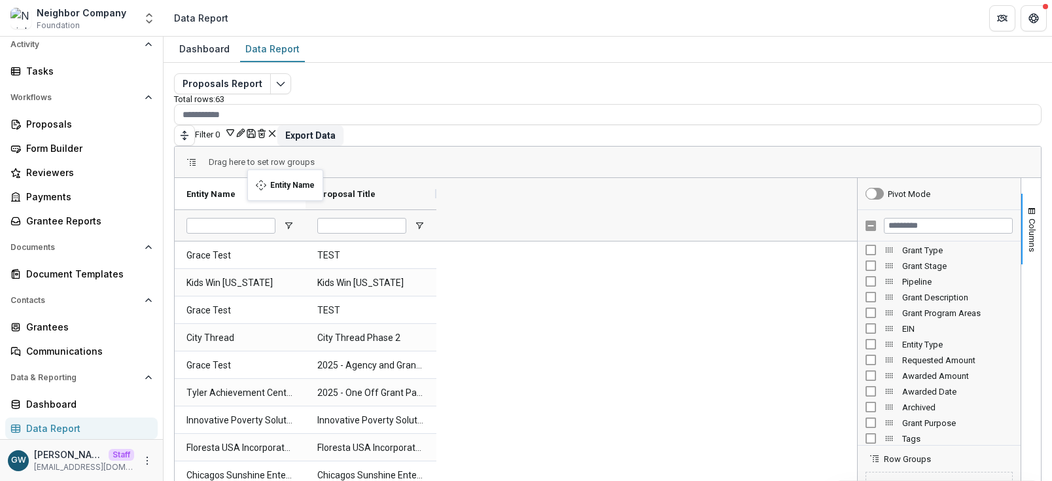
drag, startPoint x: 366, startPoint y: 179, endPoint x: 248, endPoint y: 177, distance: 117.7
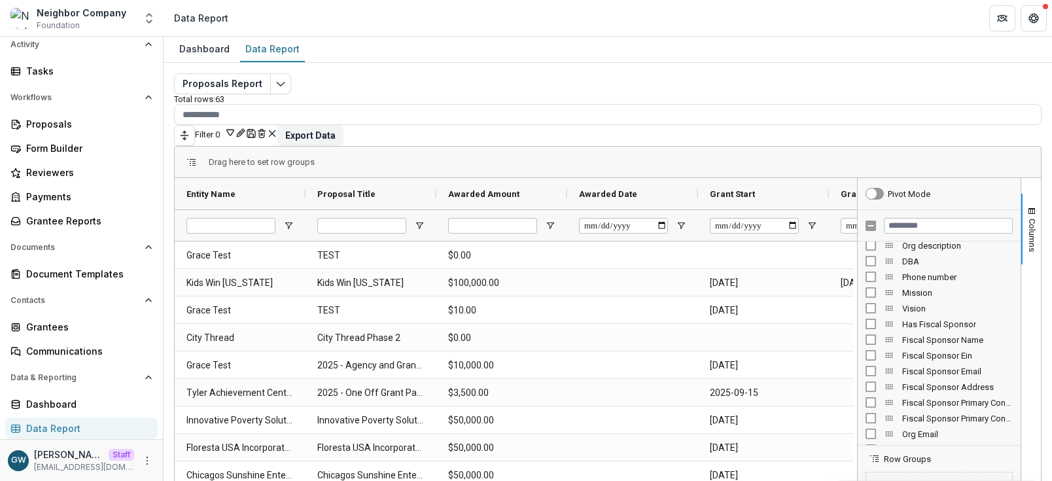
scroll to position [267, 0]
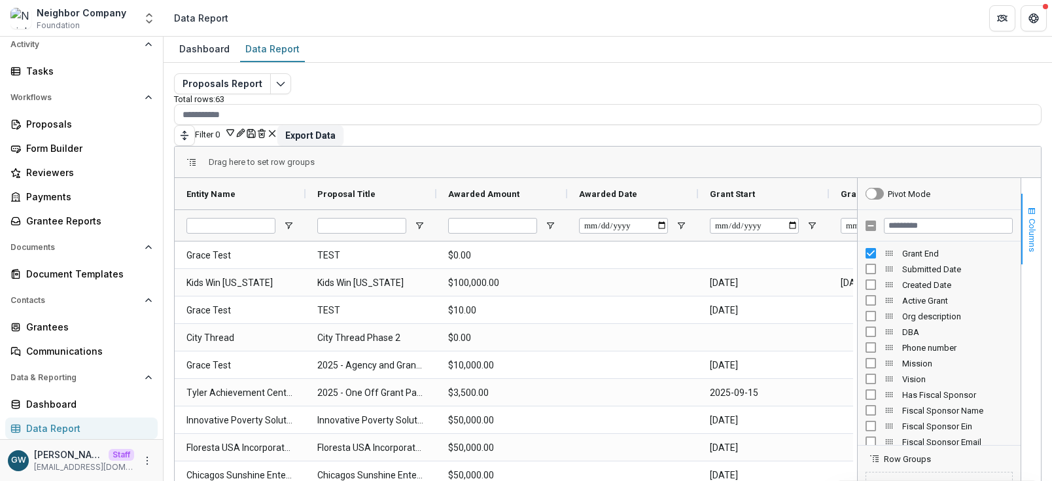
click at [945, 224] on span "Columns" at bounding box center [1032, 234] width 10 height 33
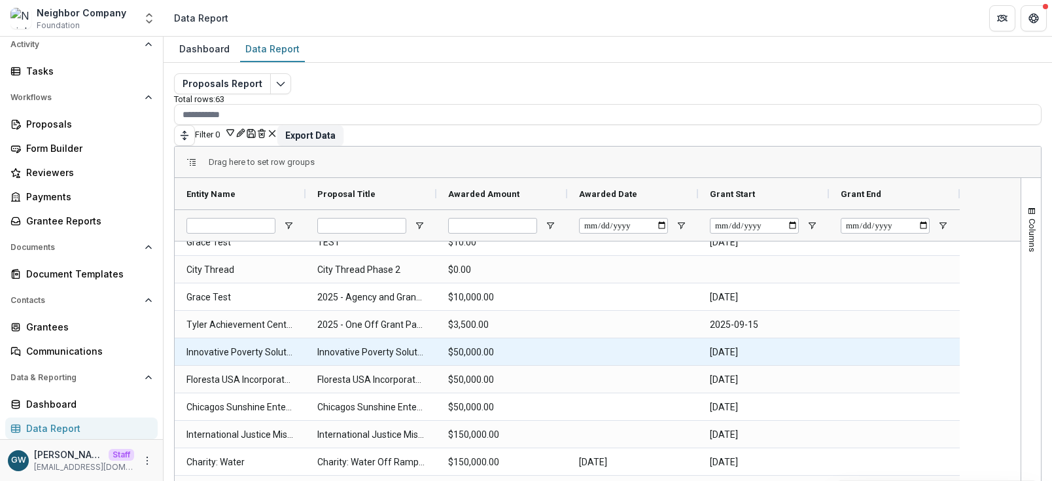
scroll to position [0, 0]
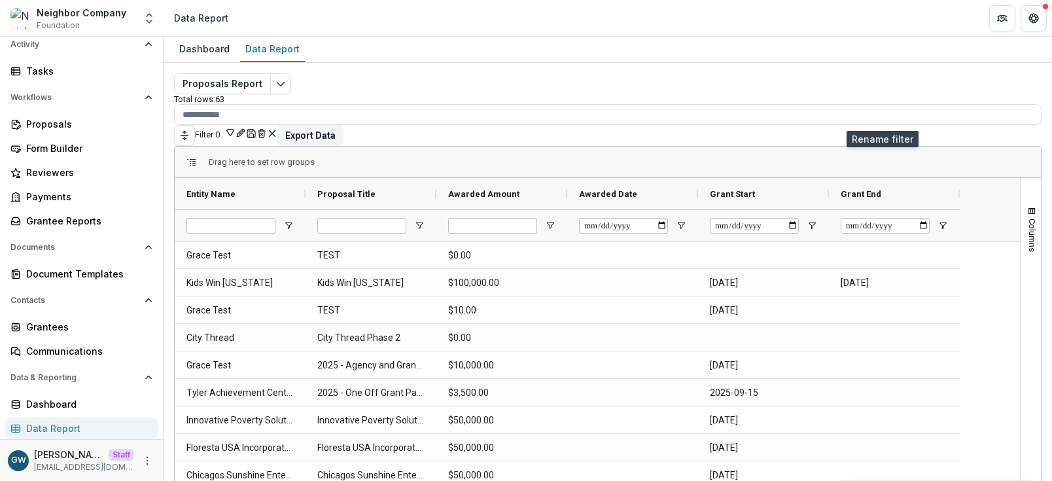
click at [246, 128] on icon "Rename" at bounding box center [240, 133] width 10 height 10
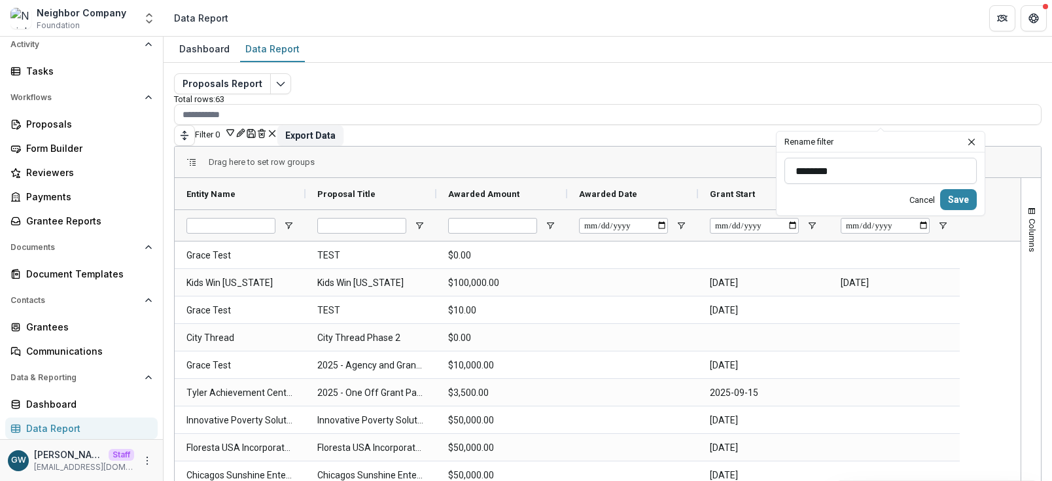
click at [831, 167] on input "********" at bounding box center [880, 171] width 192 height 26
type input "*"
type input "**********"
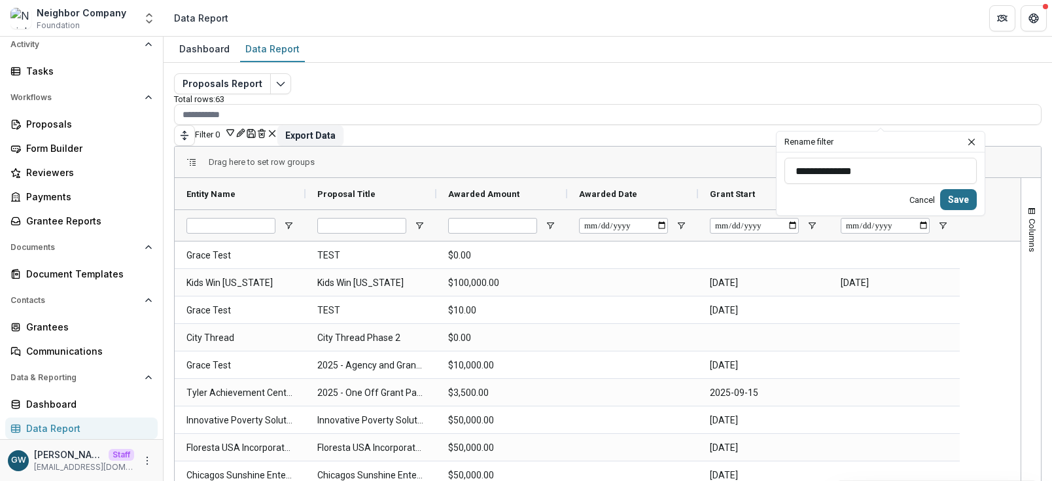
click at [945, 200] on button "Save" at bounding box center [958, 199] width 37 height 21
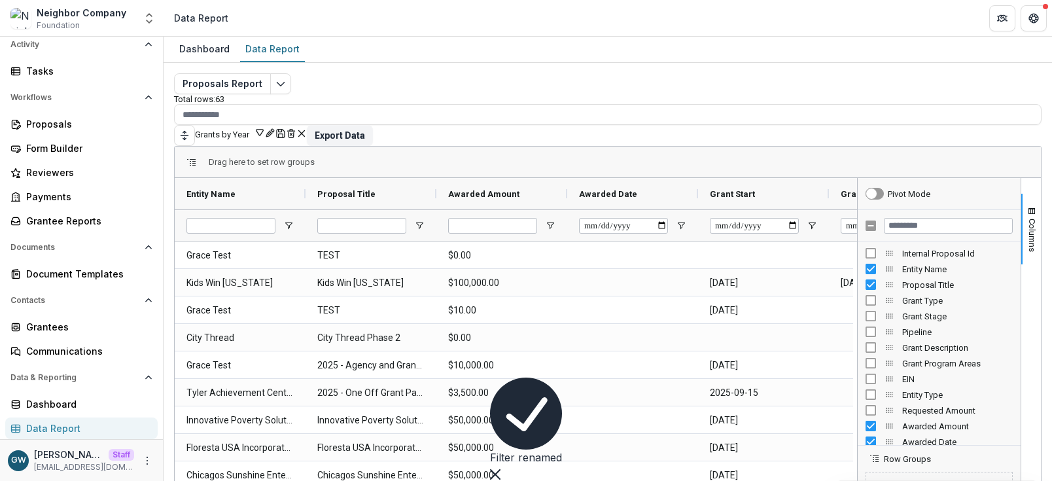
click at [265, 127] on button "Grants by Year" at bounding box center [230, 133] width 70 height 12
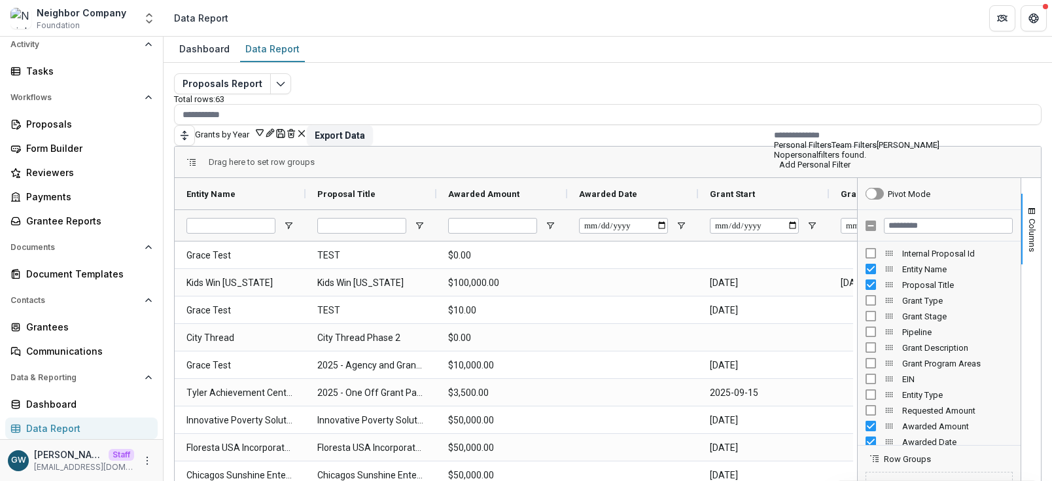
click at [877, 150] on button "Team Filters" at bounding box center [853, 145] width 45 height 10
click at [875, 196] on button "Grants by Year (Proposals Report)" at bounding box center [856, 237] width 165 height 175
click at [945, 206] on span "button" at bounding box center [1031, 211] width 10 height 10
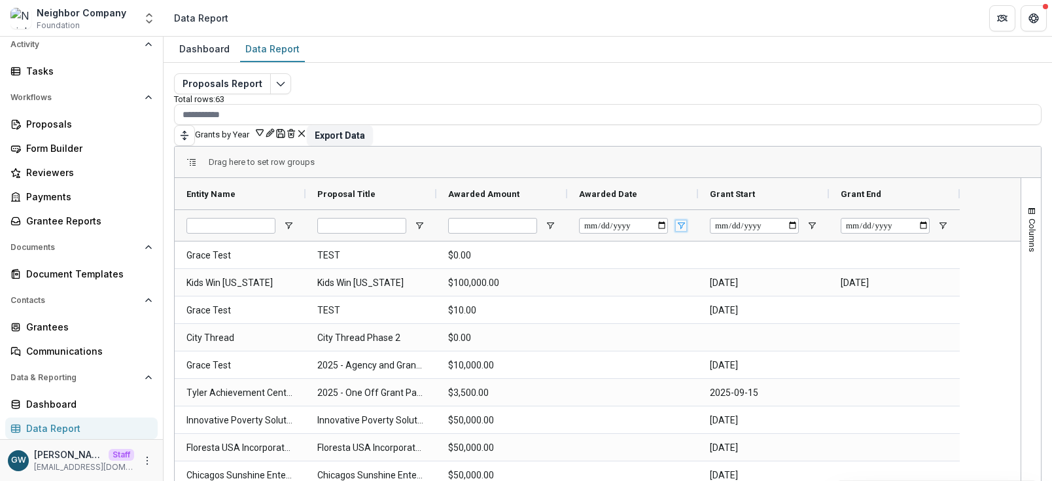
click at [683, 220] on span "Open Filter Menu" at bounding box center [681, 225] width 10 height 10
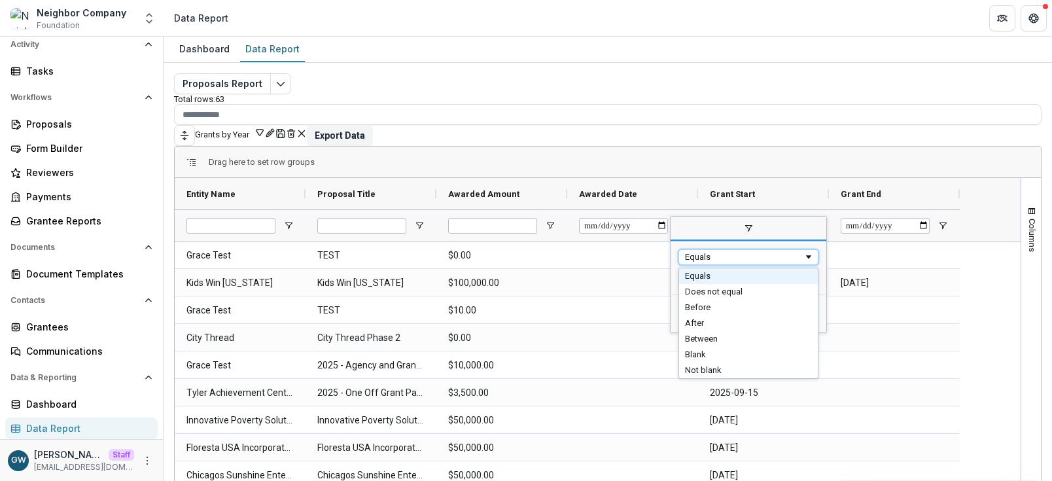
click at [704, 252] on div "Equals" at bounding box center [744, 257] width 118 height 10
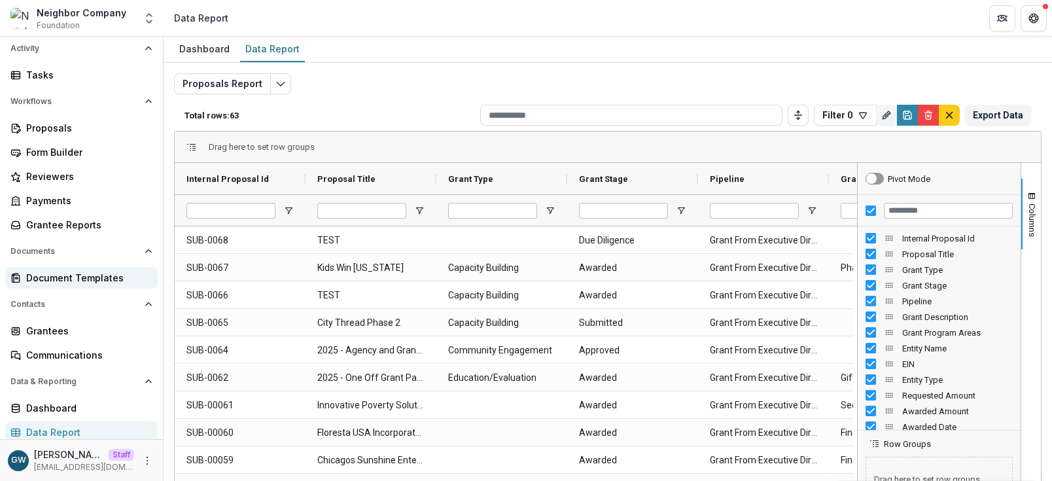
scroll to position [97, 0]
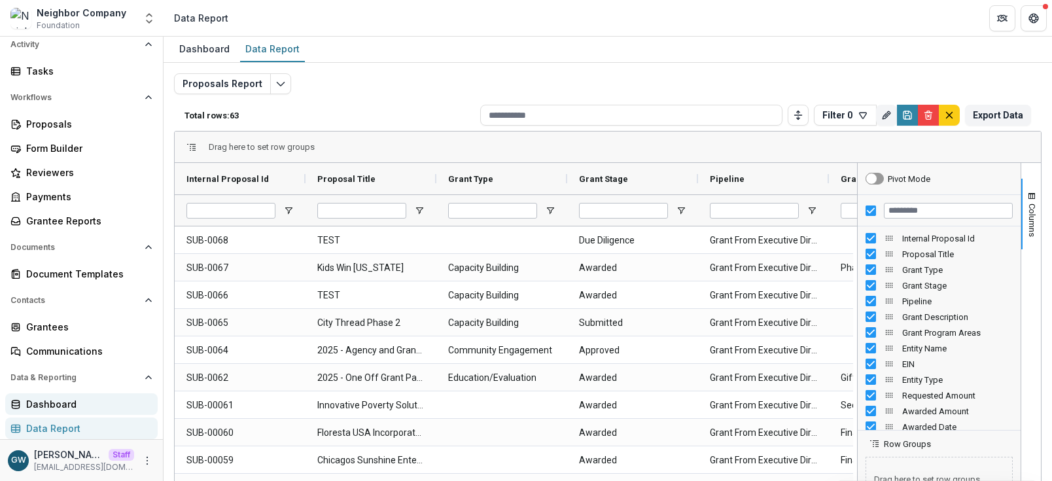
click at [64, 401] on div "Dashboard" at bounding box center [86, 404] width 121 height 14
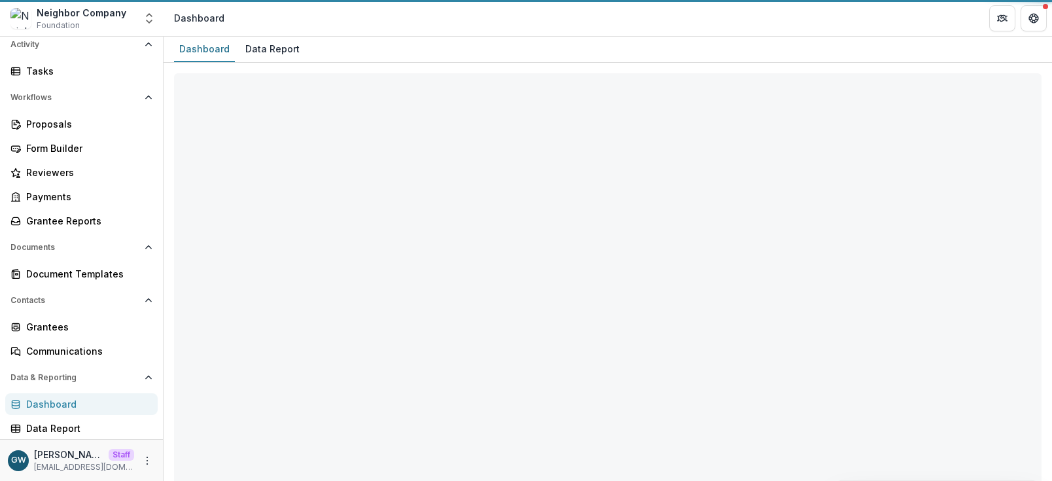
select select "**********"
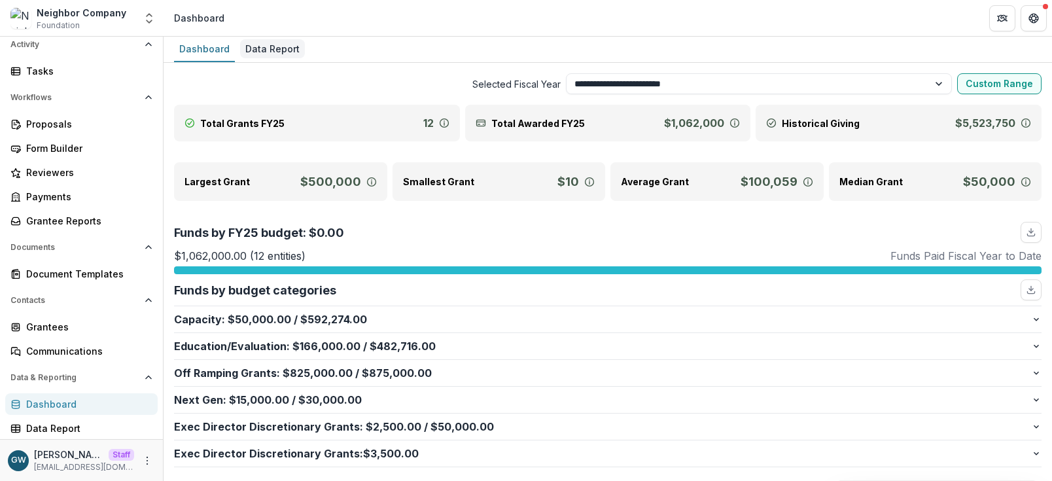
click at [292, 50] on div "Data Report" at bounding box center [272, 48] width 65 height 19
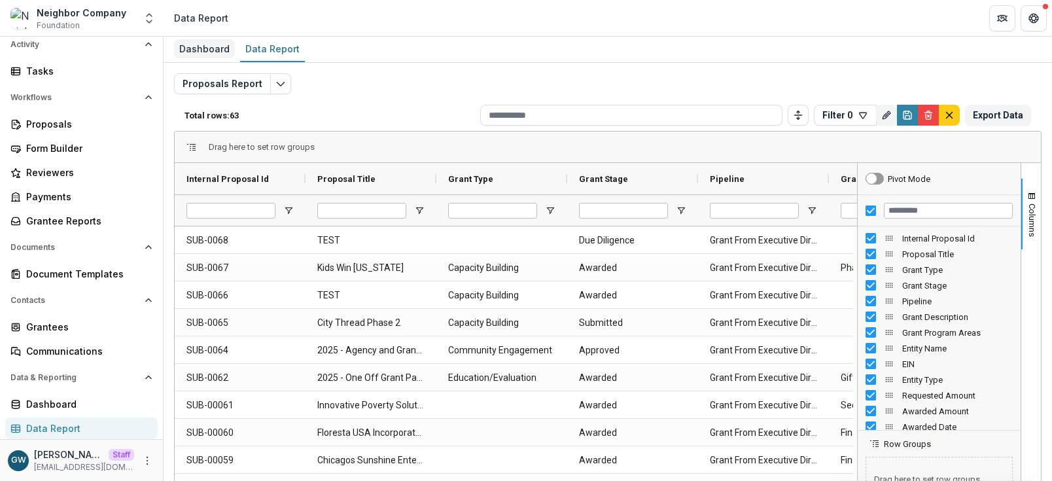
click at [212, 47] on div "Dashboard" at bounding box center [204, 48] width 61 height 19
select select "**********"
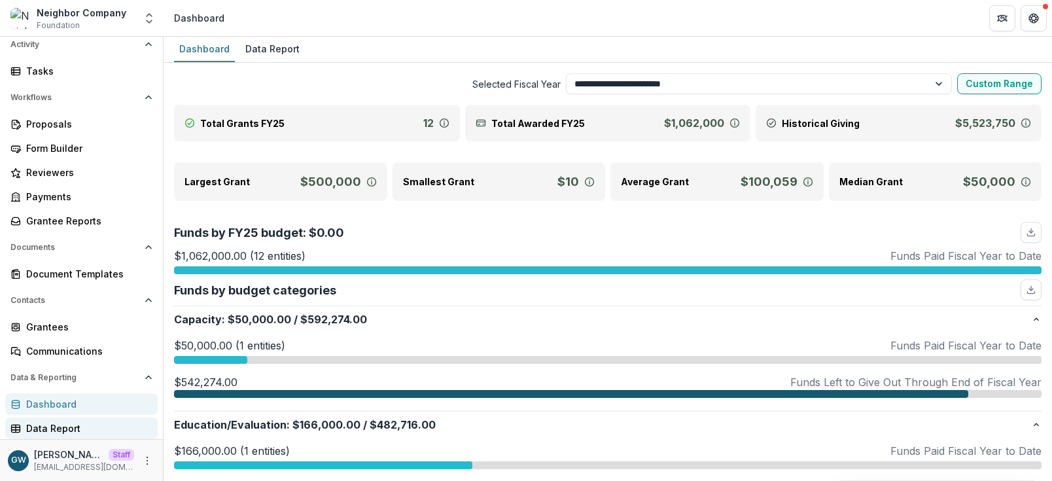
click at [73, 425] on div "Data Report" at bounding box center [86, 428] width 121 height 14
